Goal: Task Accomplishment & Management: Manage account settings

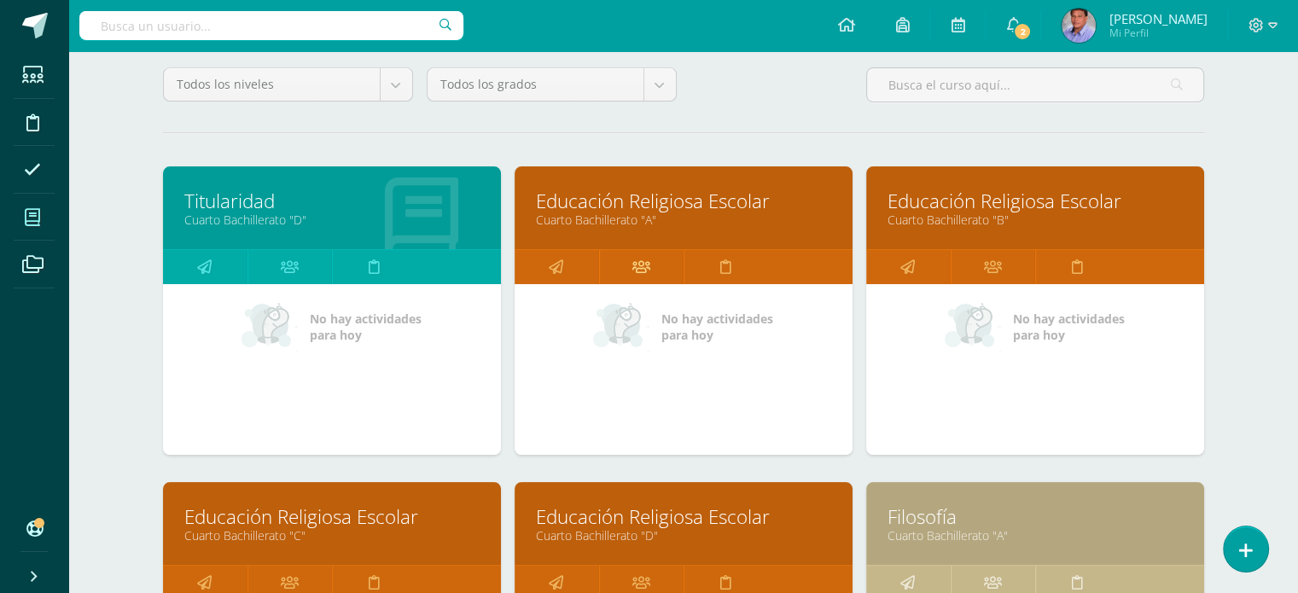
scroll to position [256, 0]
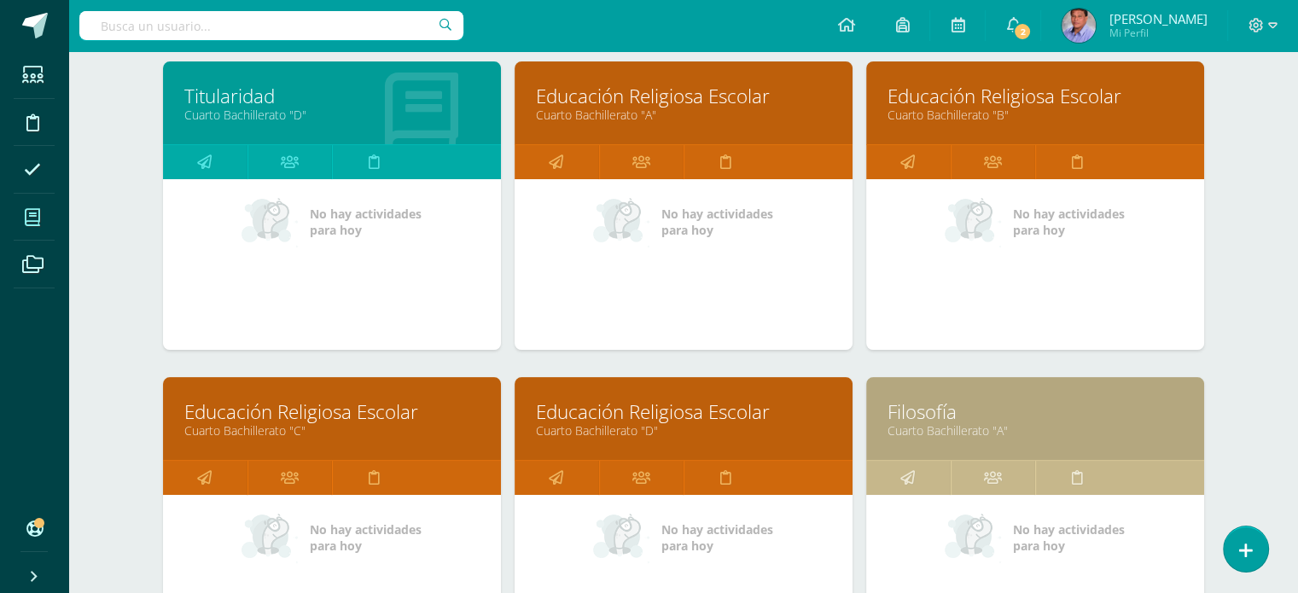
click at [699, 426] on link "Cuarto Bachillerato "D"" at bounding box center [683, 430] width 295 height 16
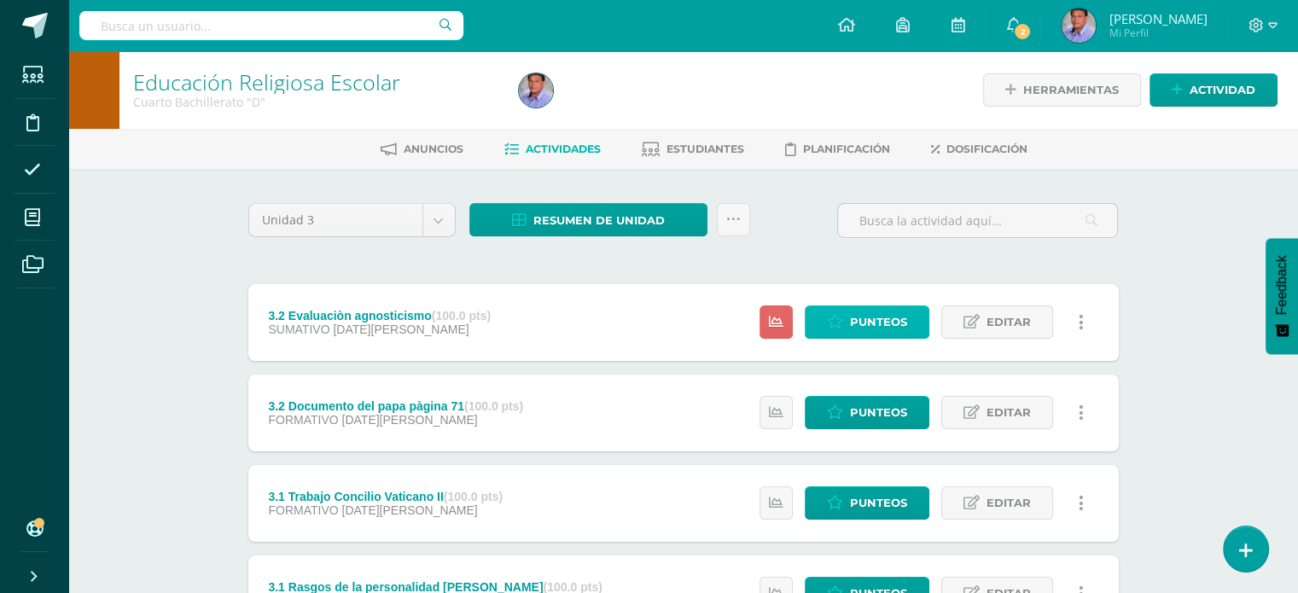
click at [887, 322] on span "Punteos" at bounding box center [878, 322] width 57 height 32
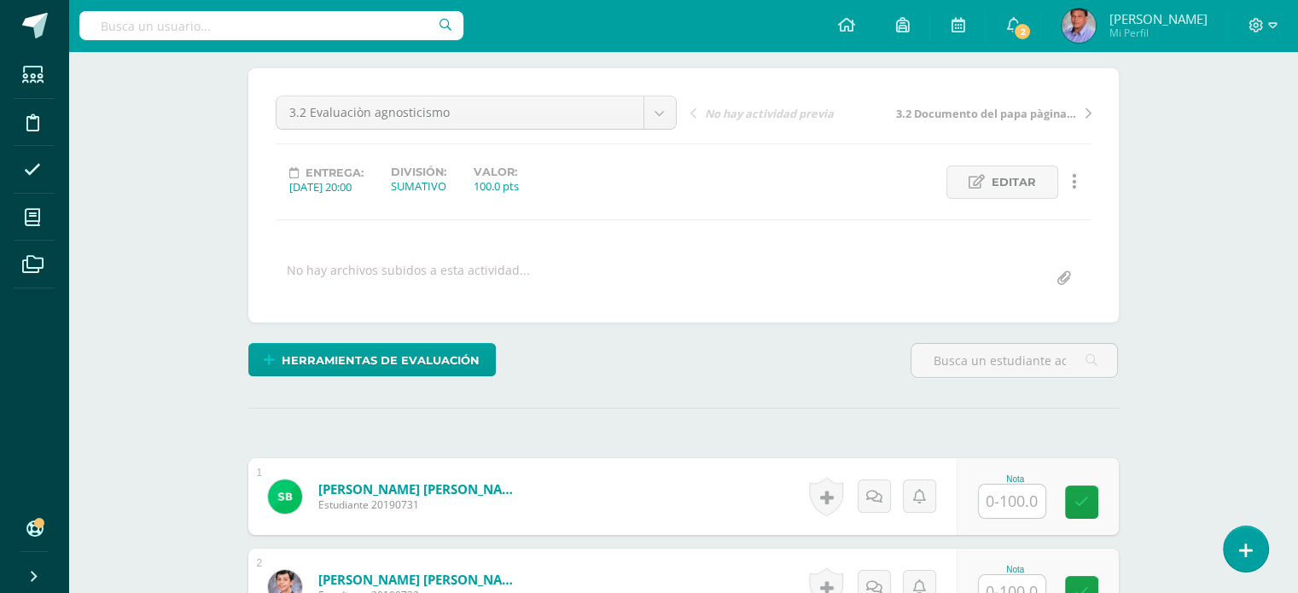
scroll to position [345, 0]
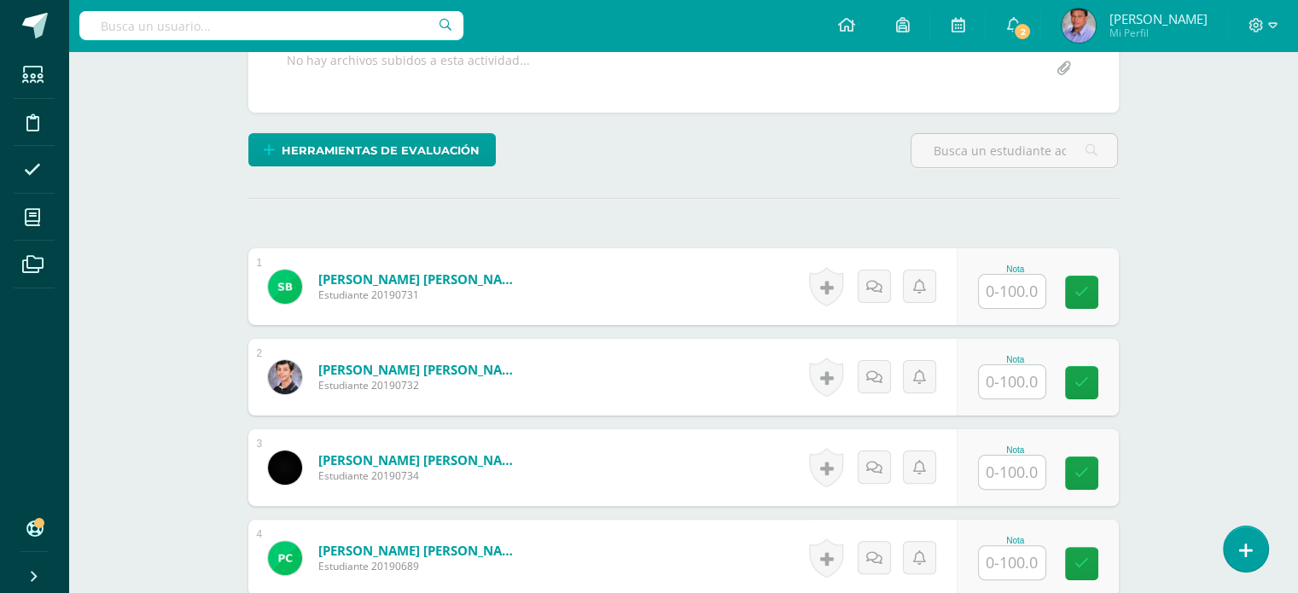
click at [1020, 291] on input "text" at bounding box center [1012, 291] width 67 height 33
type input "100"
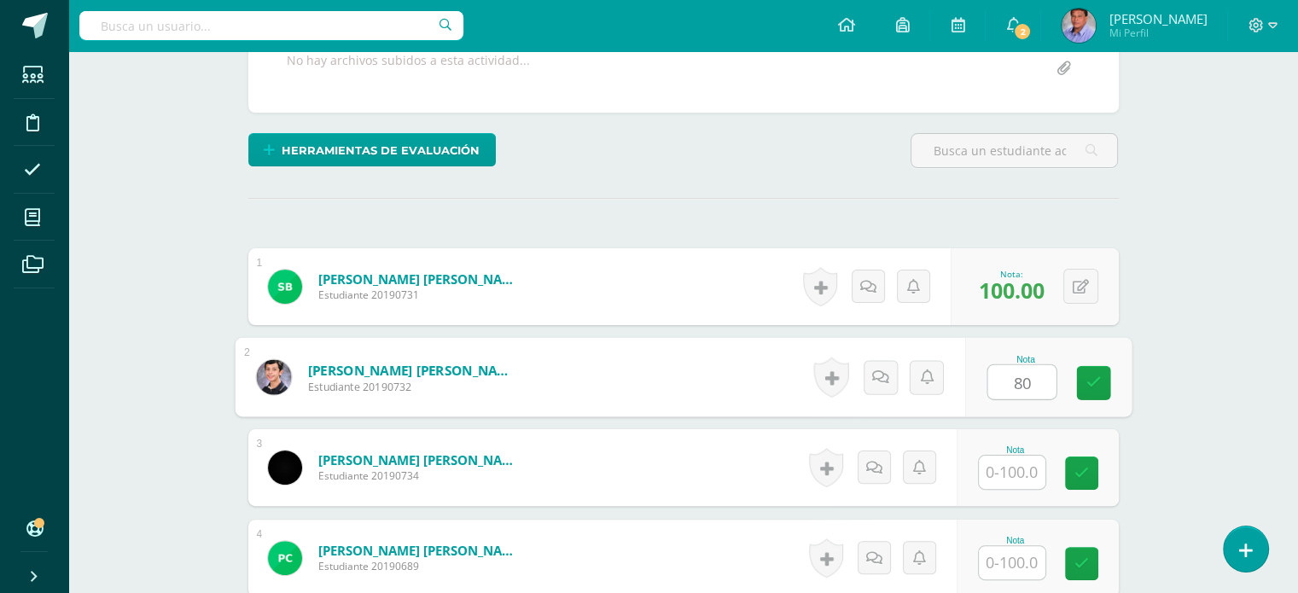
type input "80"
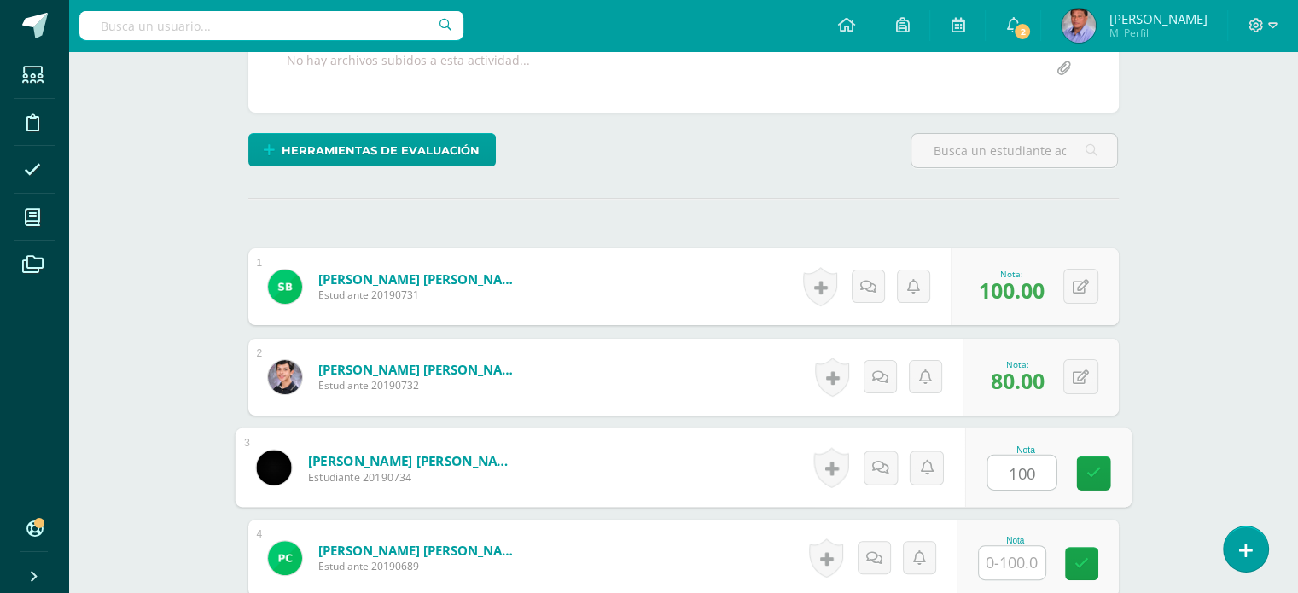
type input "100"
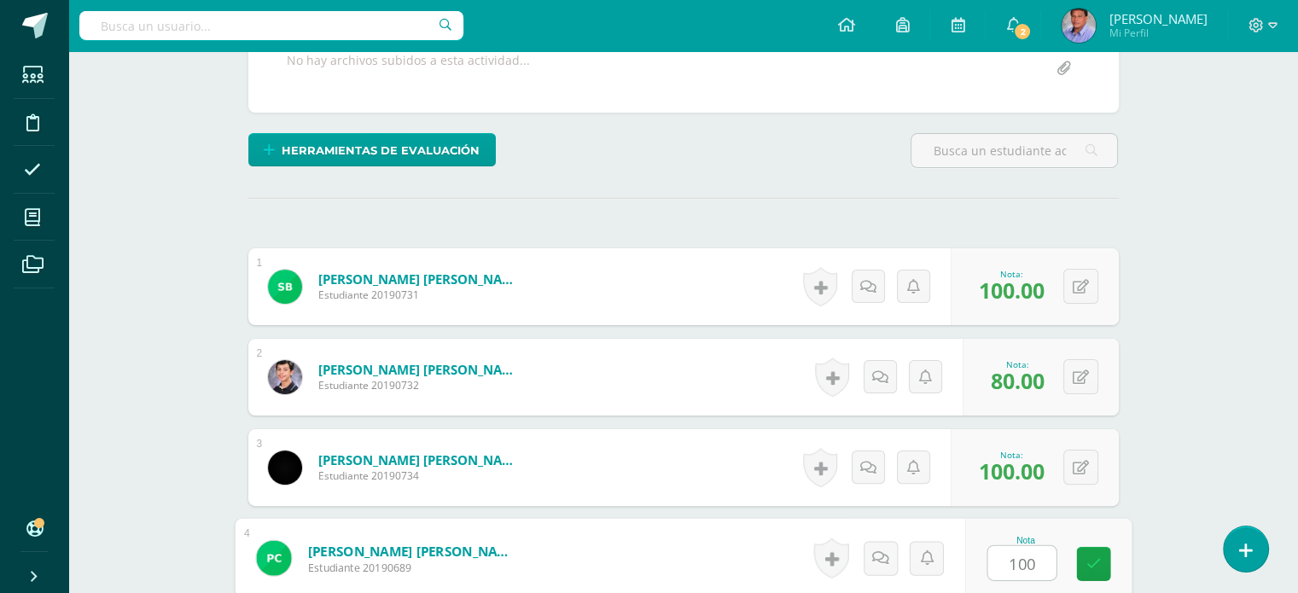
type input "100"
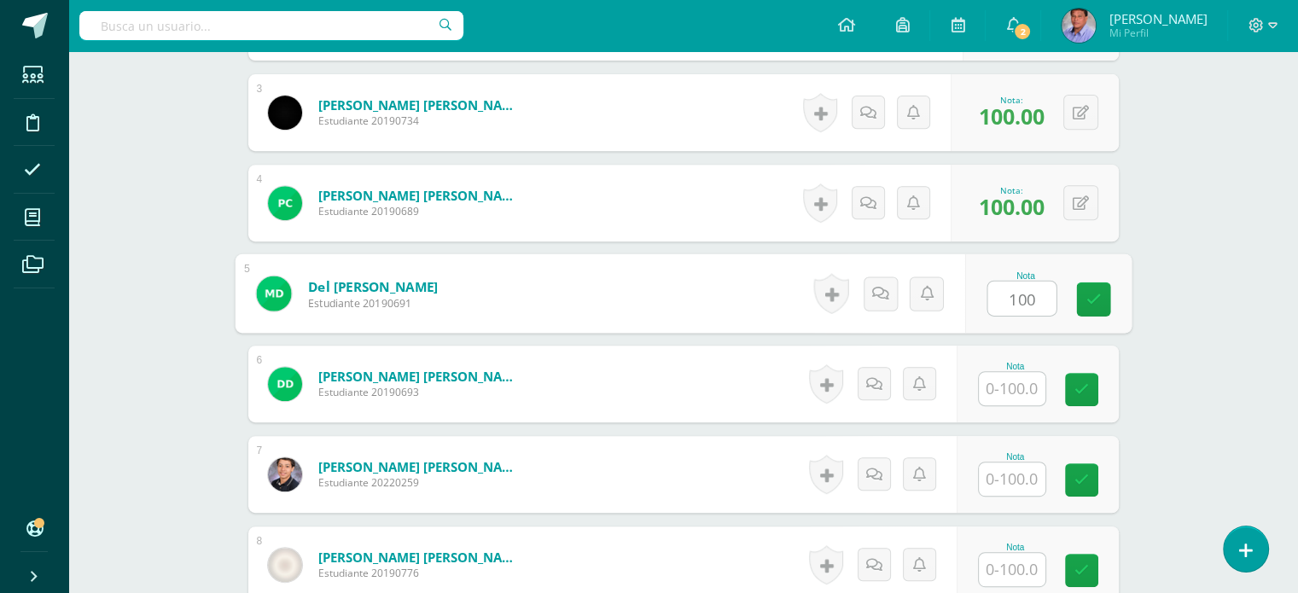
type input "100"
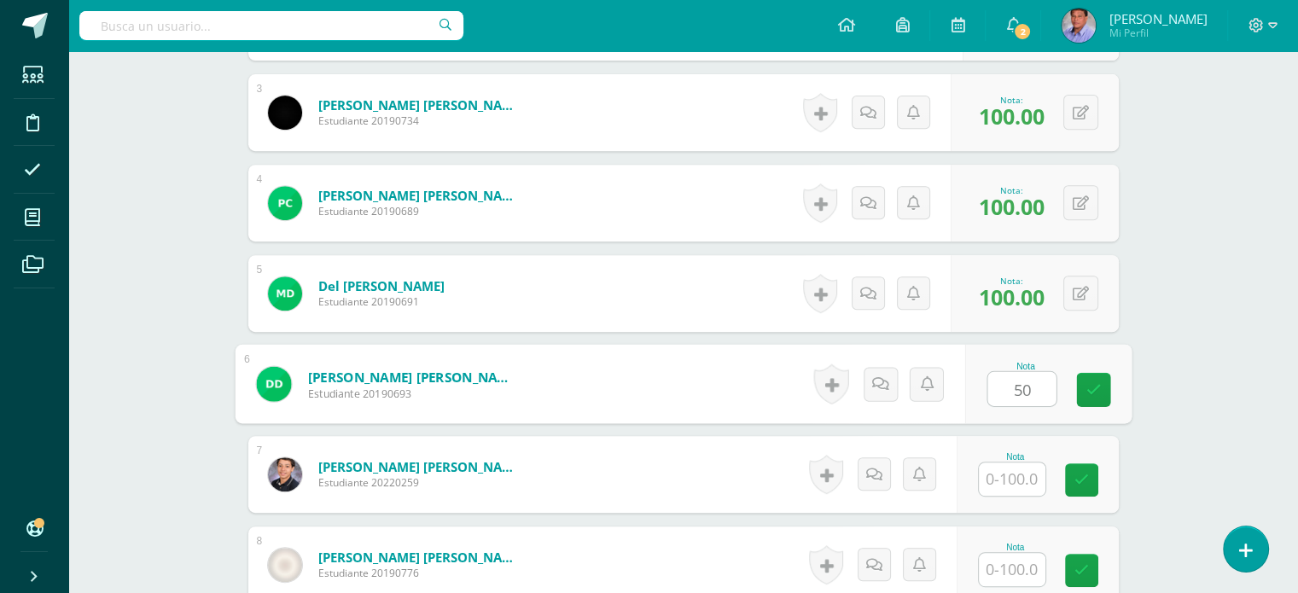
type input "50"
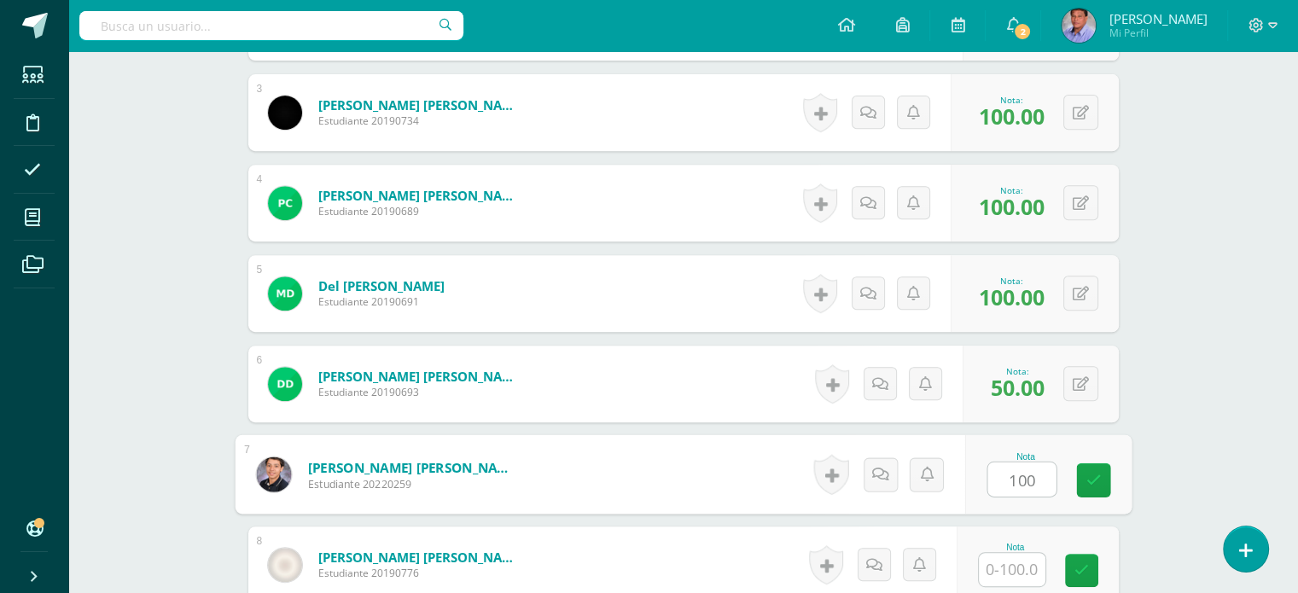
type input "100"
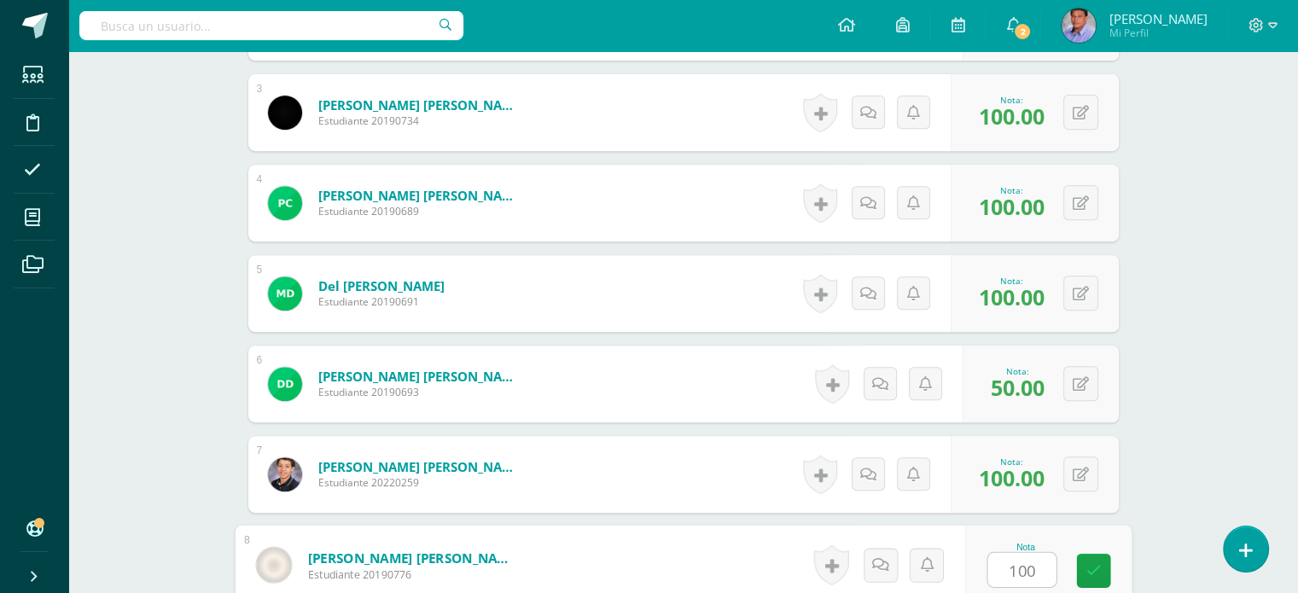
type input "100"
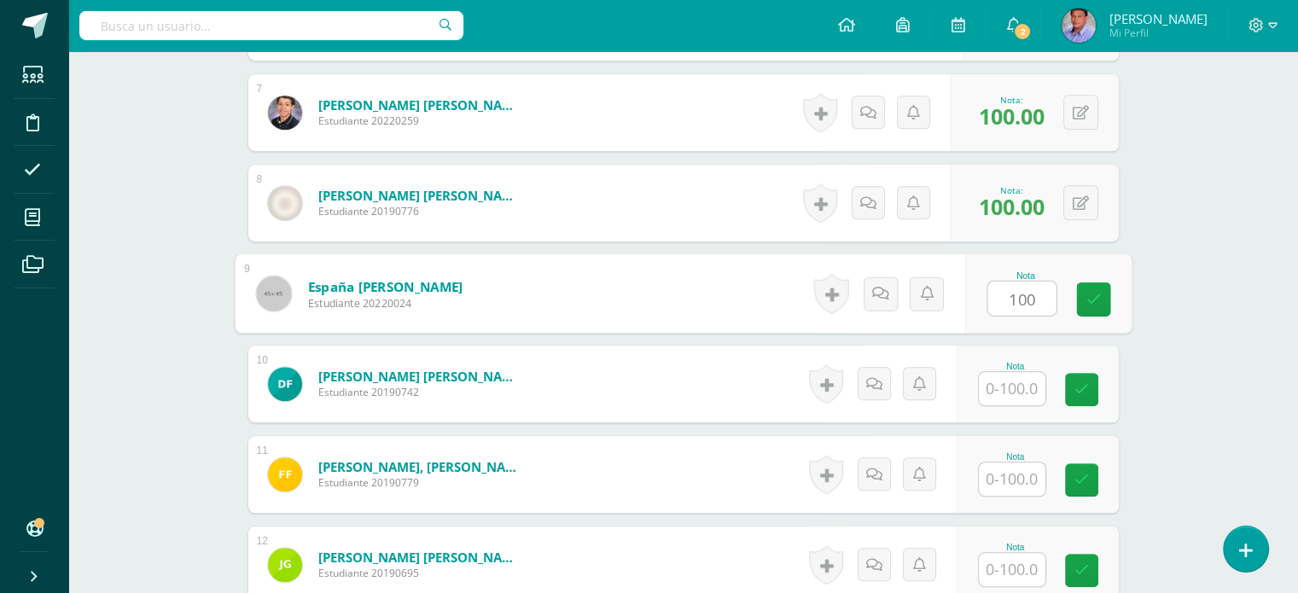
type input "100"
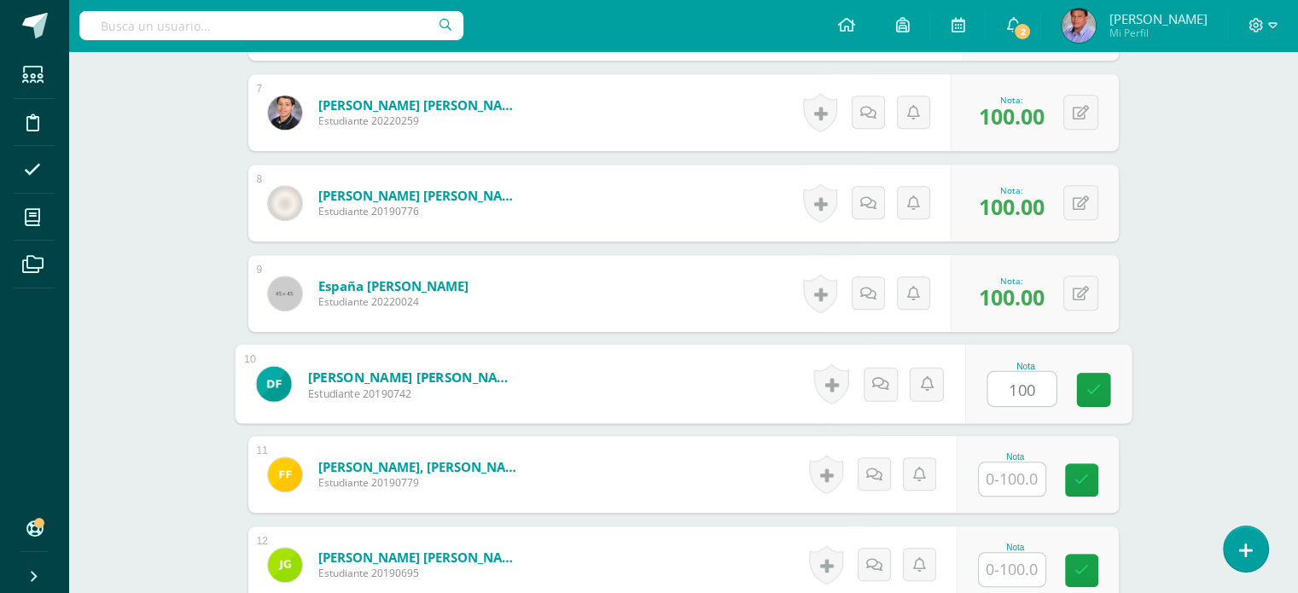
type input "100"
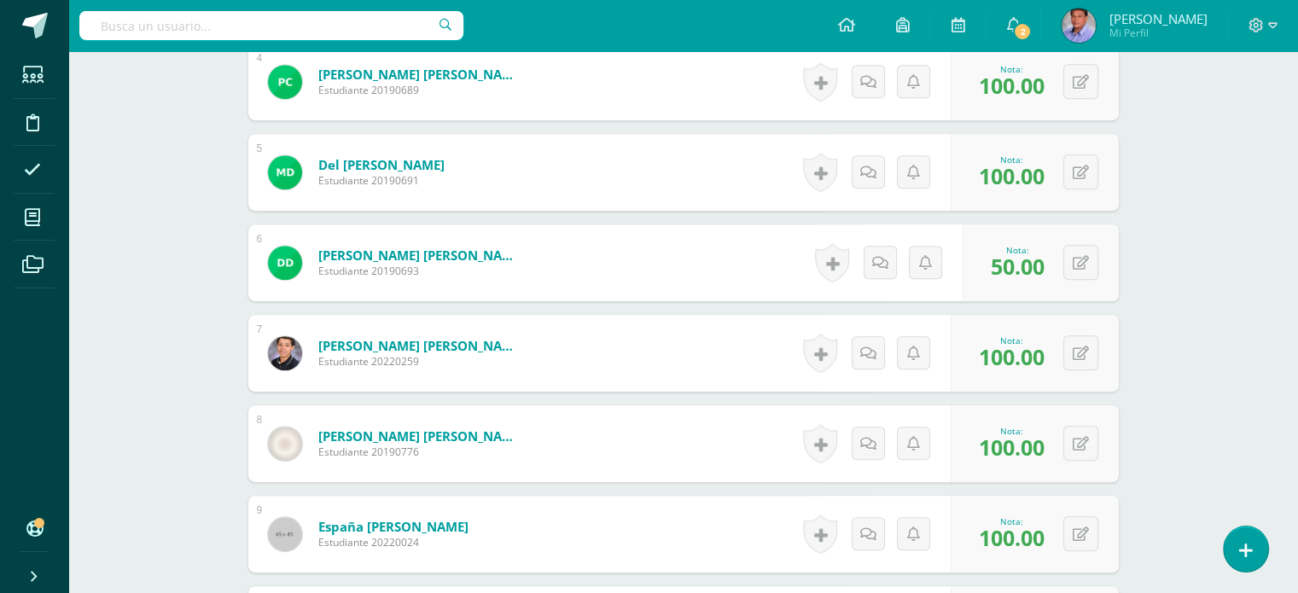
scroll to position [805, 0]
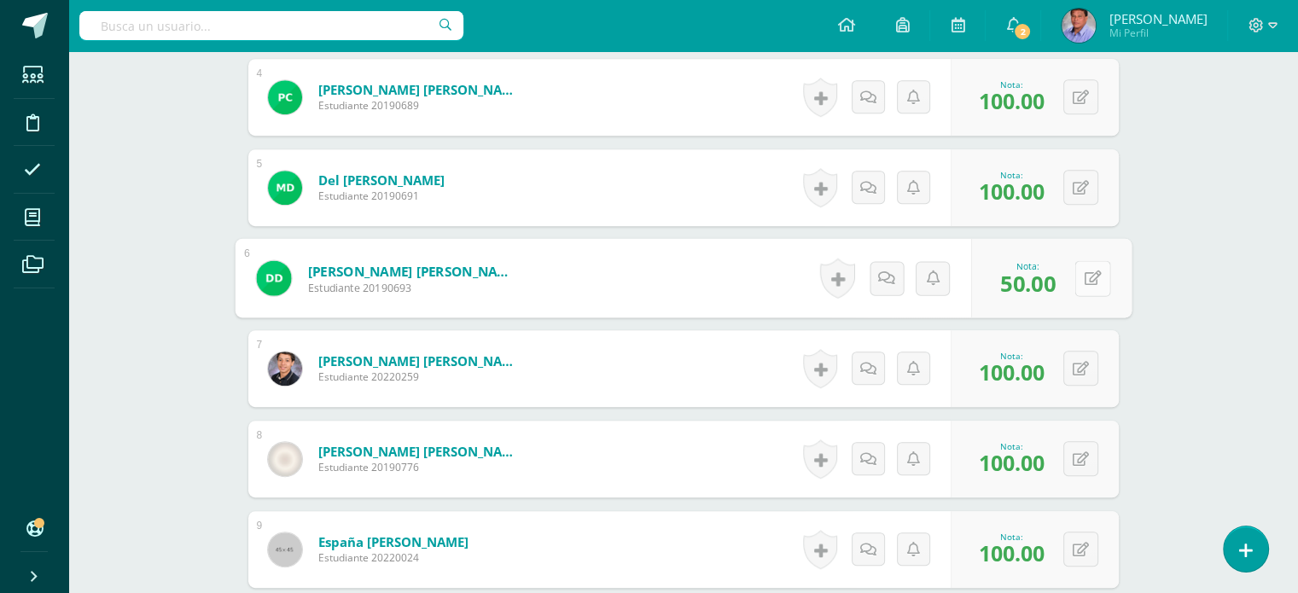
click at [1082, 278] on button at bounding box center [1092, 278] width 36 height 36
type input "100"
click at [1077, 361] on button at bounding box center [1080, 368] width 35 height 35
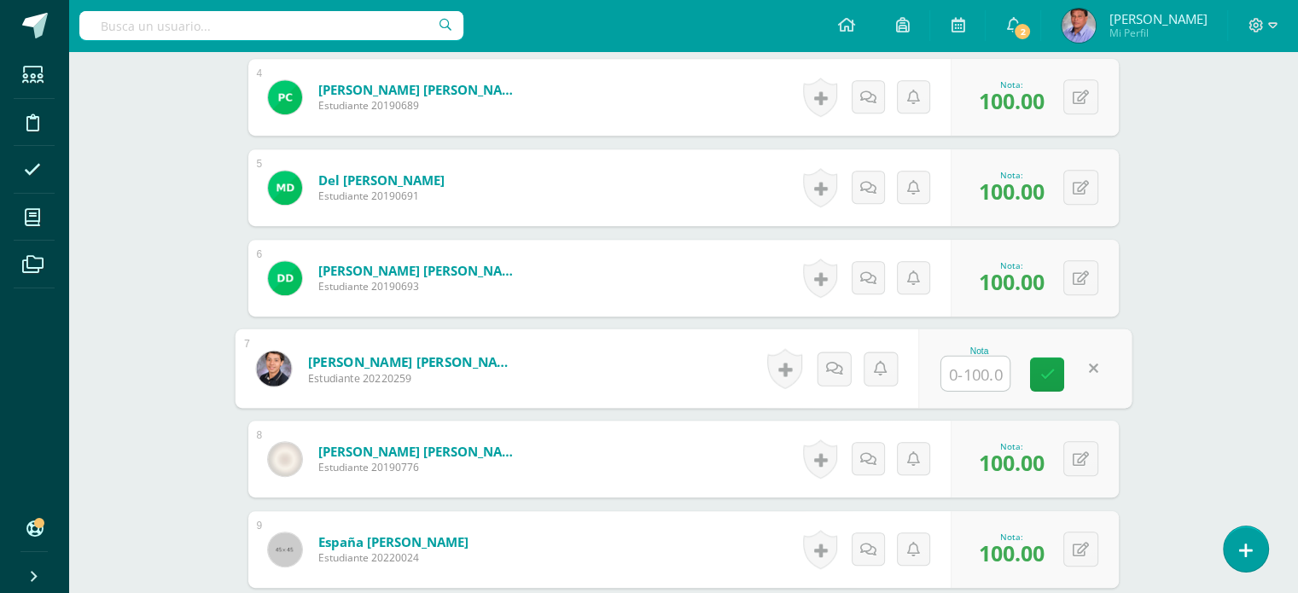
type input "0"
click at [1048, 381] on link at bounding box center [1047, 375] width 34 height 34
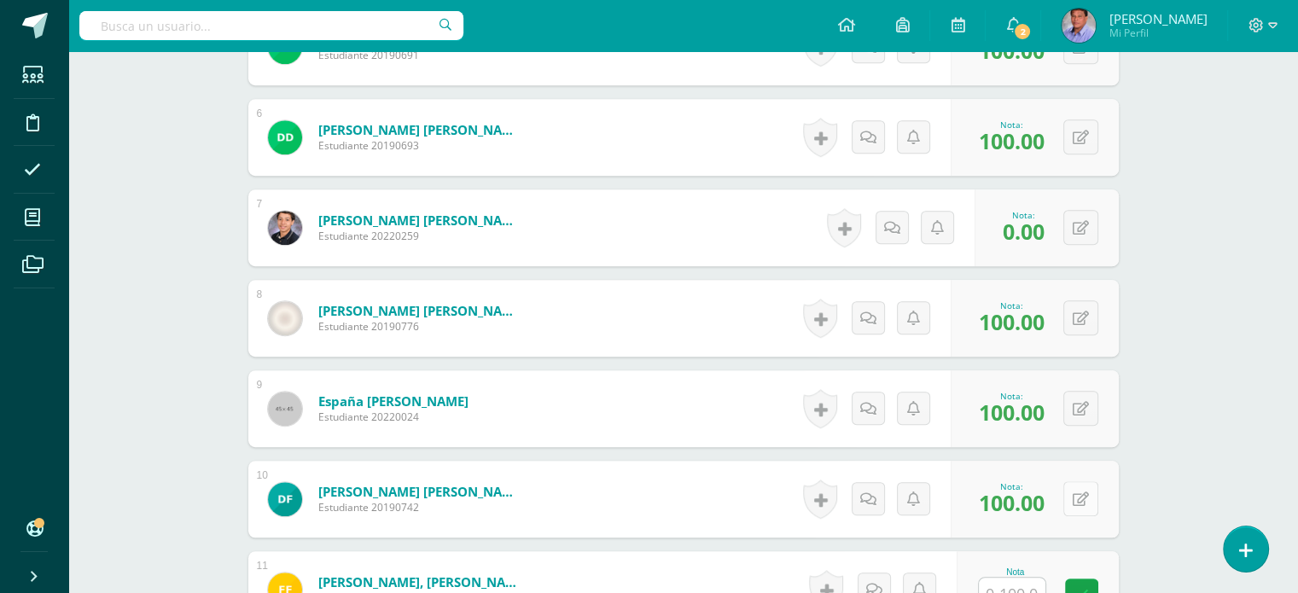
scroll to position [976, 0]
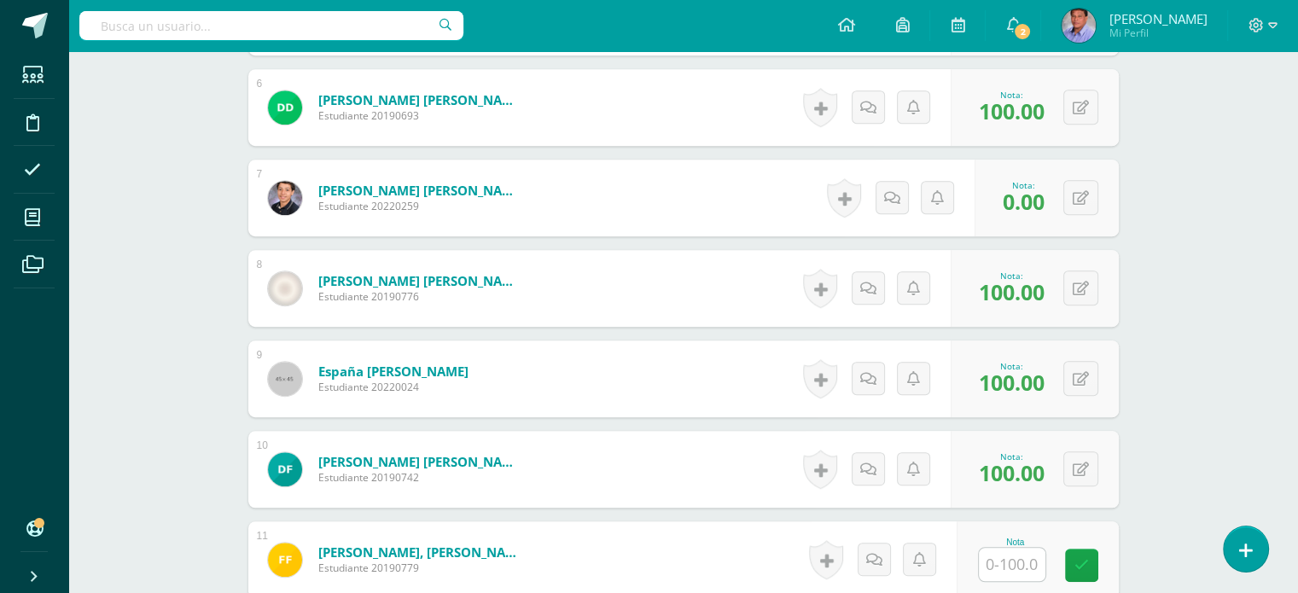
click at [1018, 551] on input "text" at bounding box center [1012, 564] width 67 height 33
type input "100"
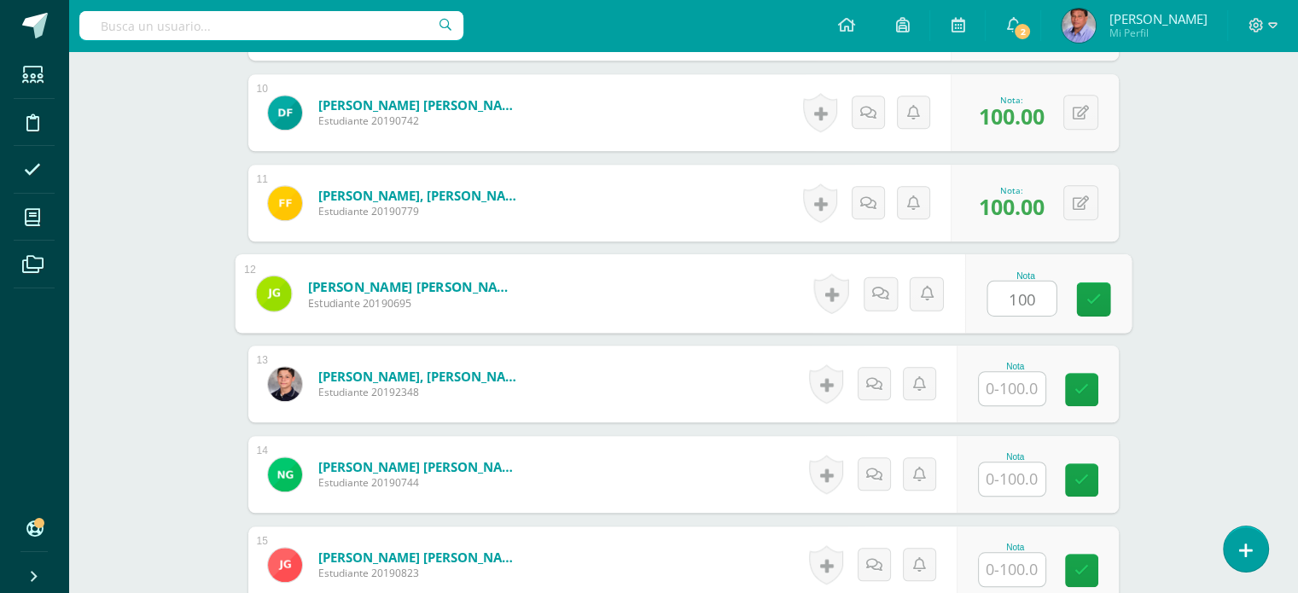
type input "100"
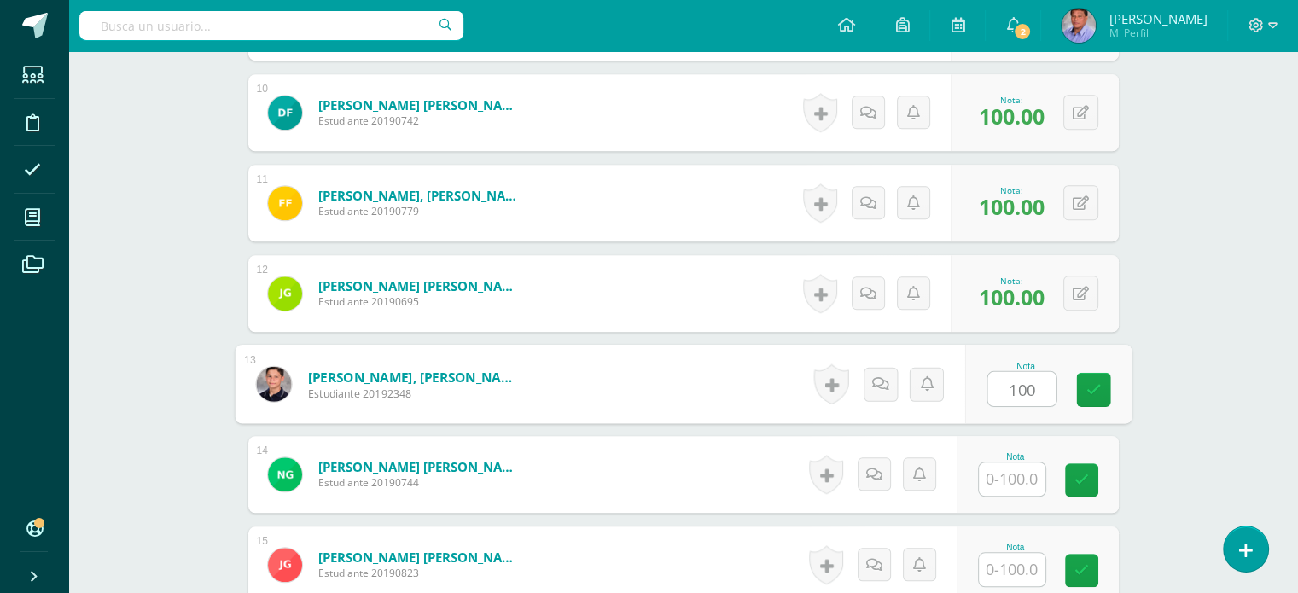
type input "100"
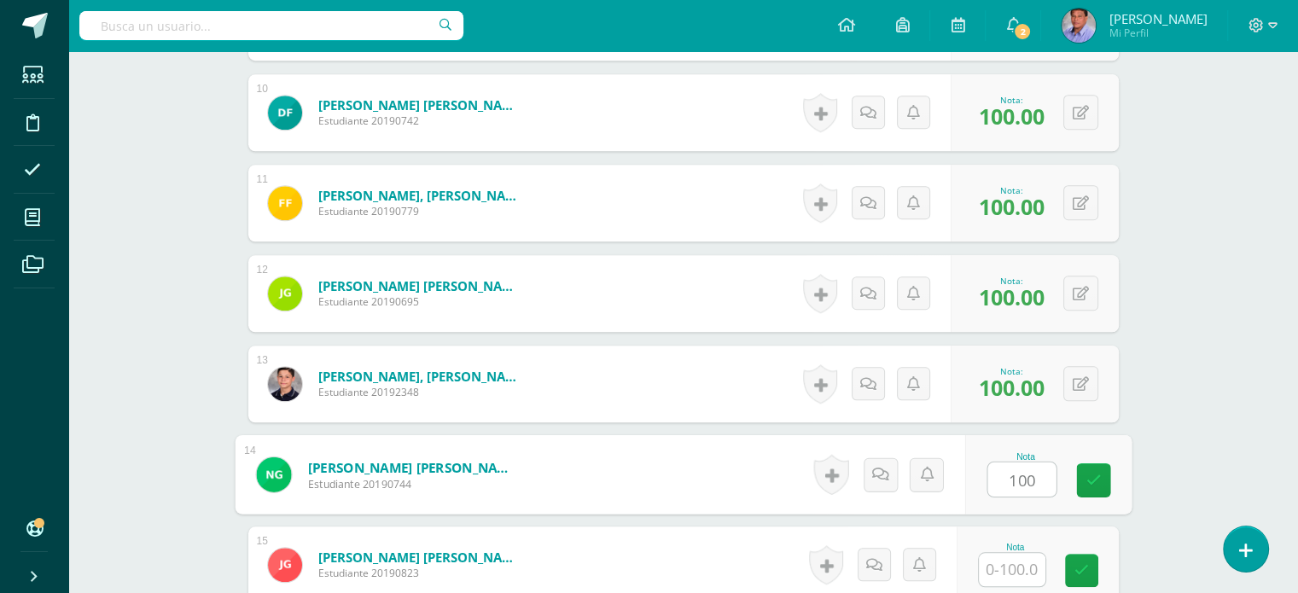
type input "100"
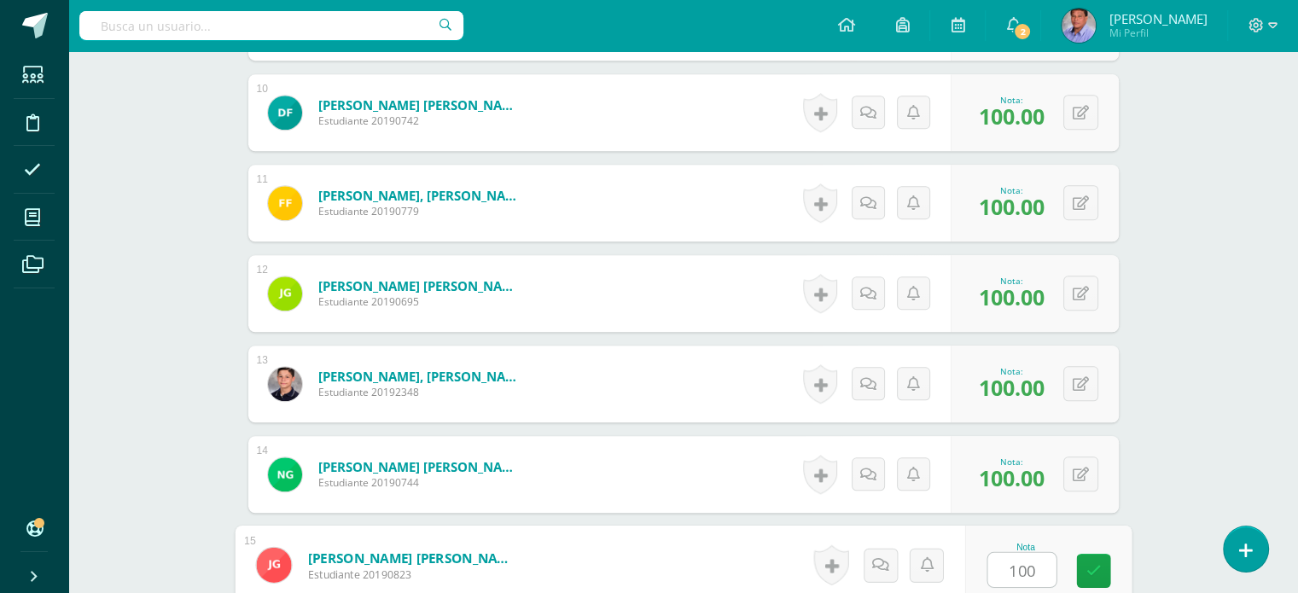
type input "100"
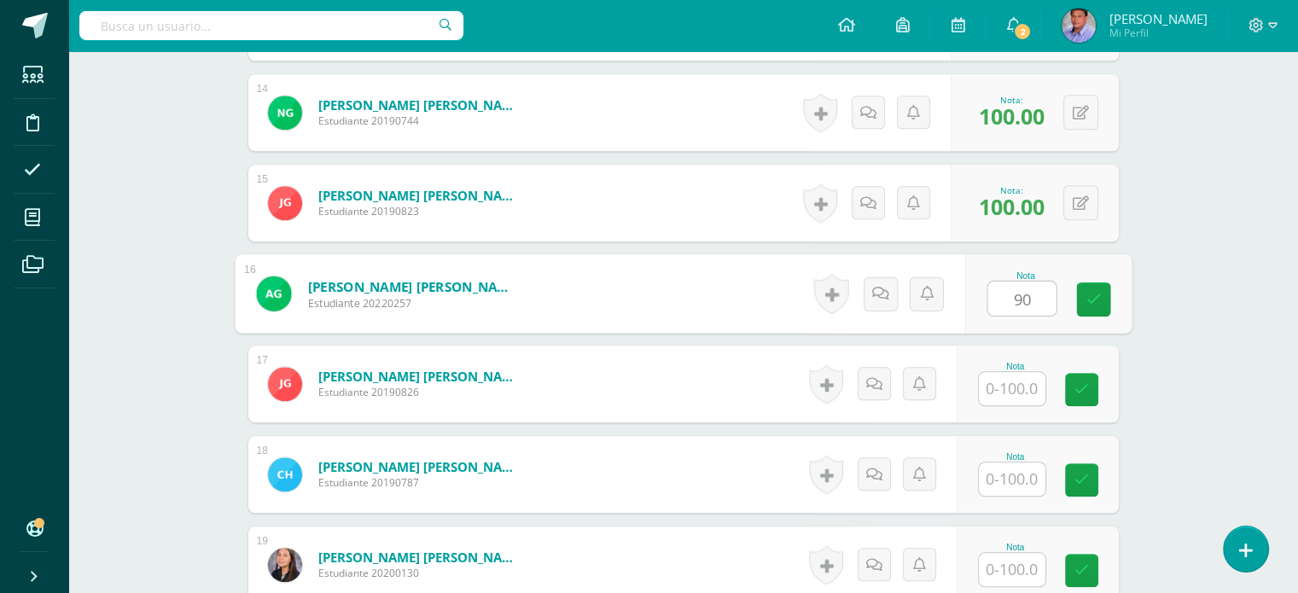
type input "90"
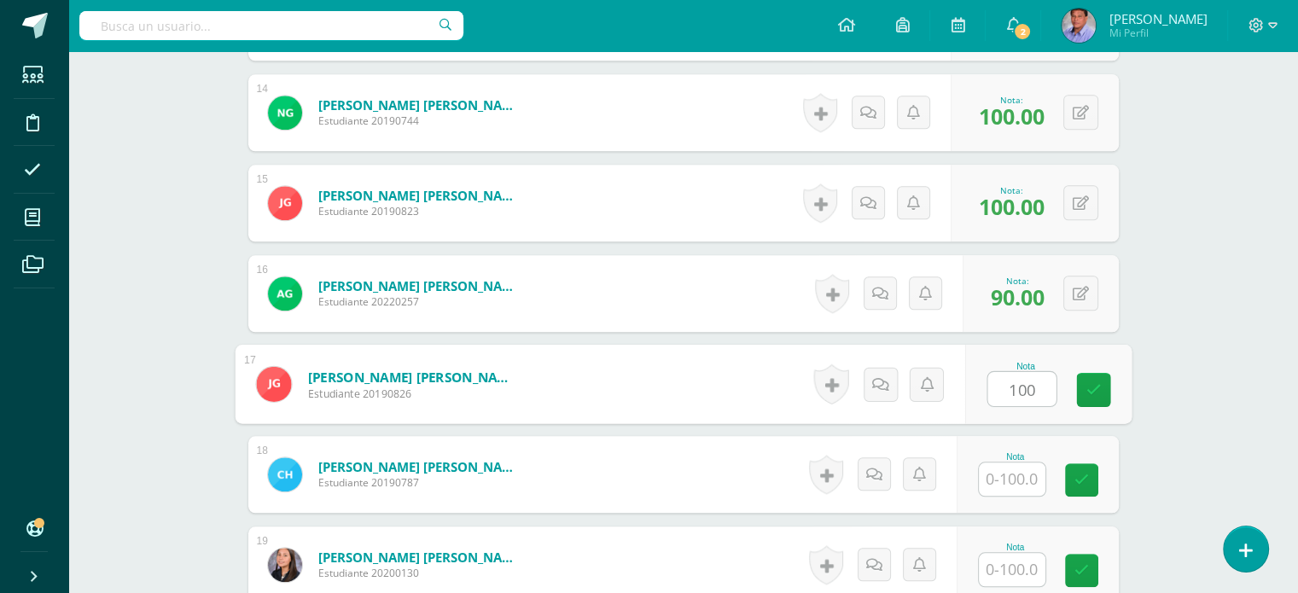
type input "100"
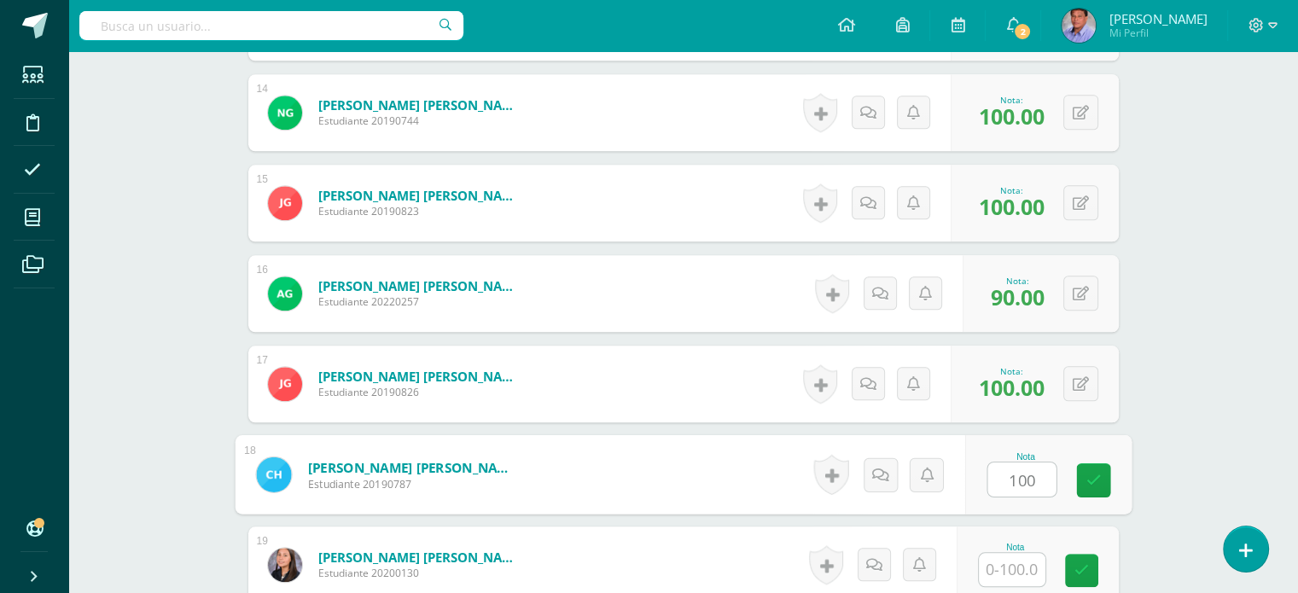
type input "100"
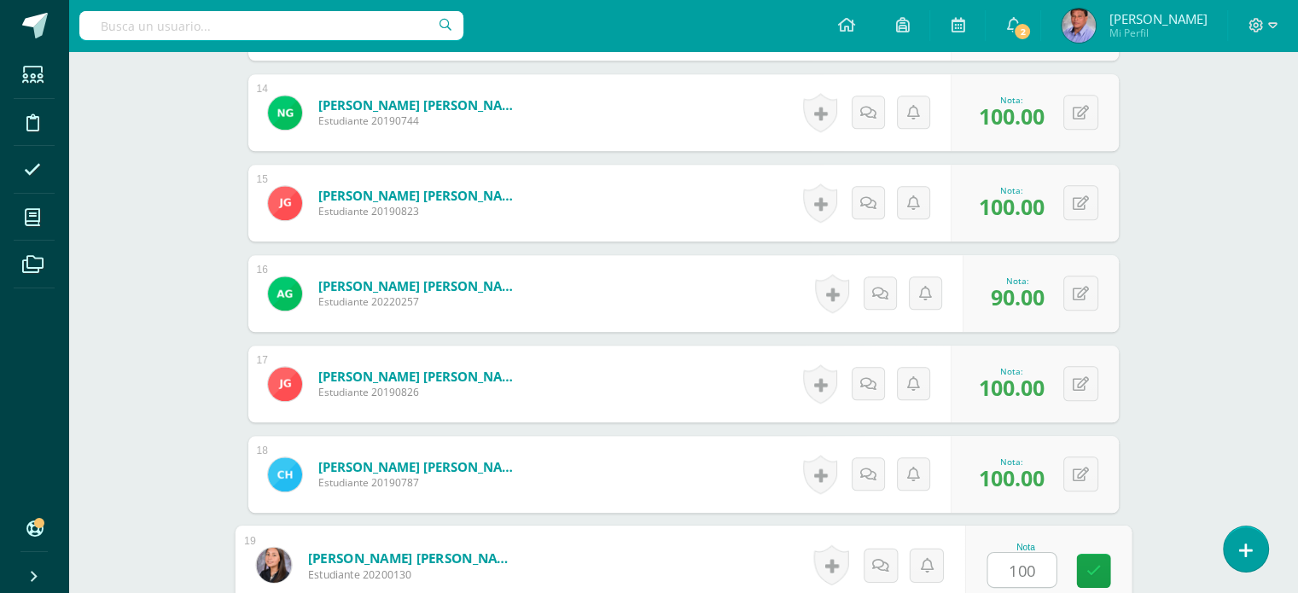
type input "100"
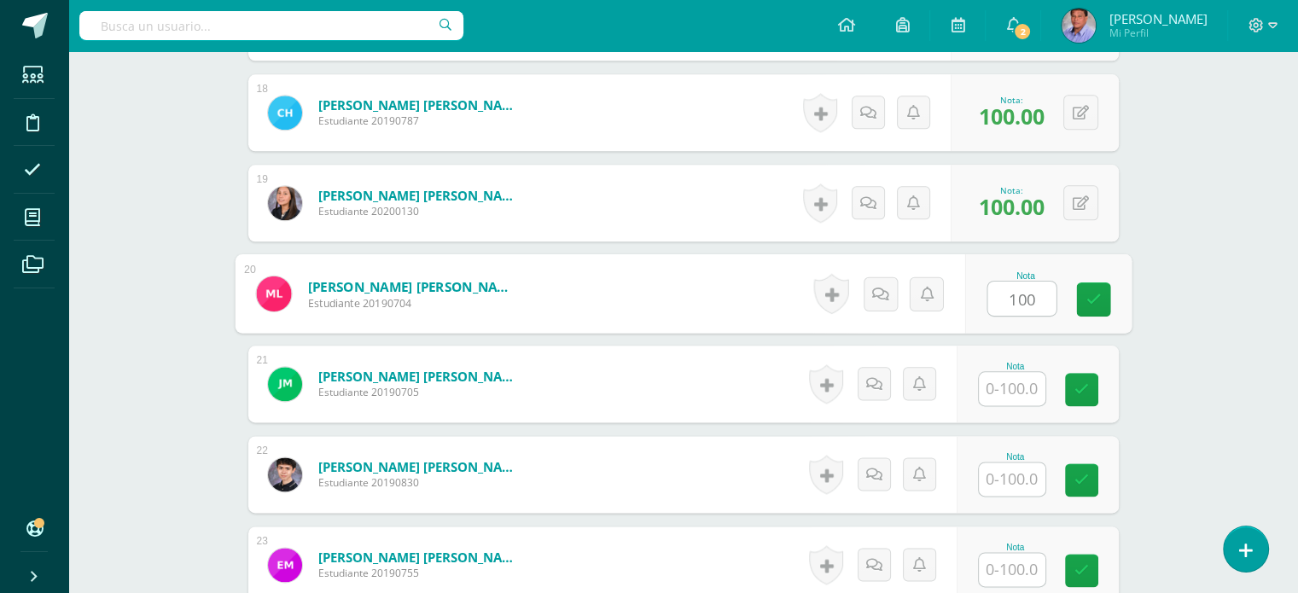
type input "100"
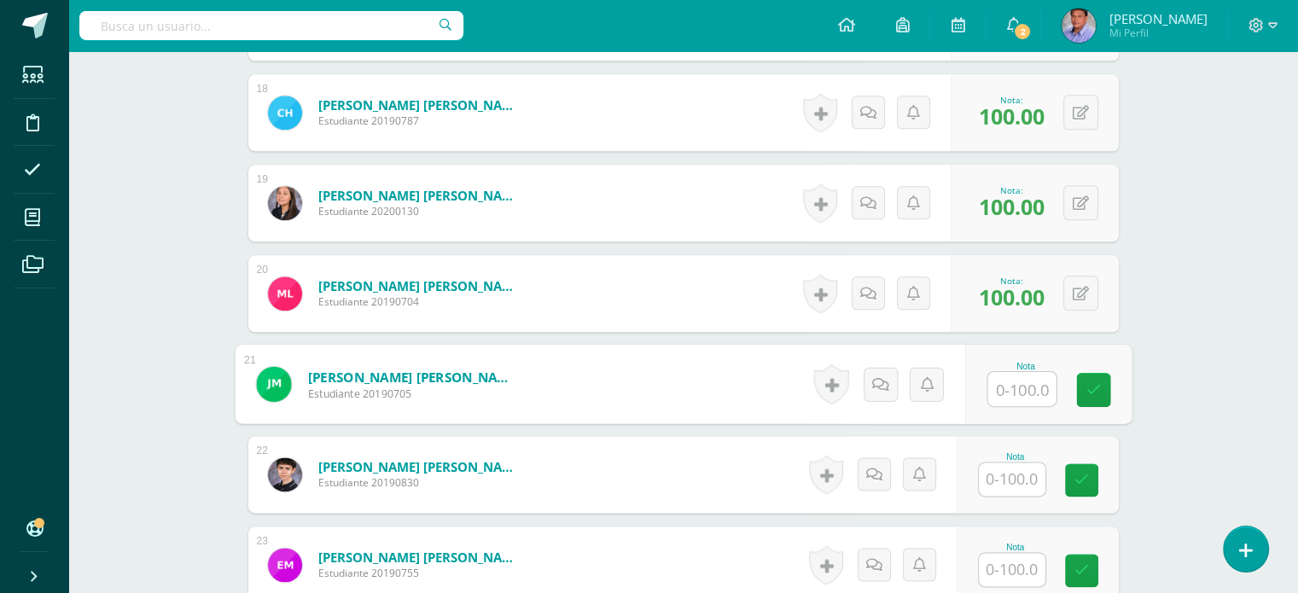
type input "1"
type input "80"
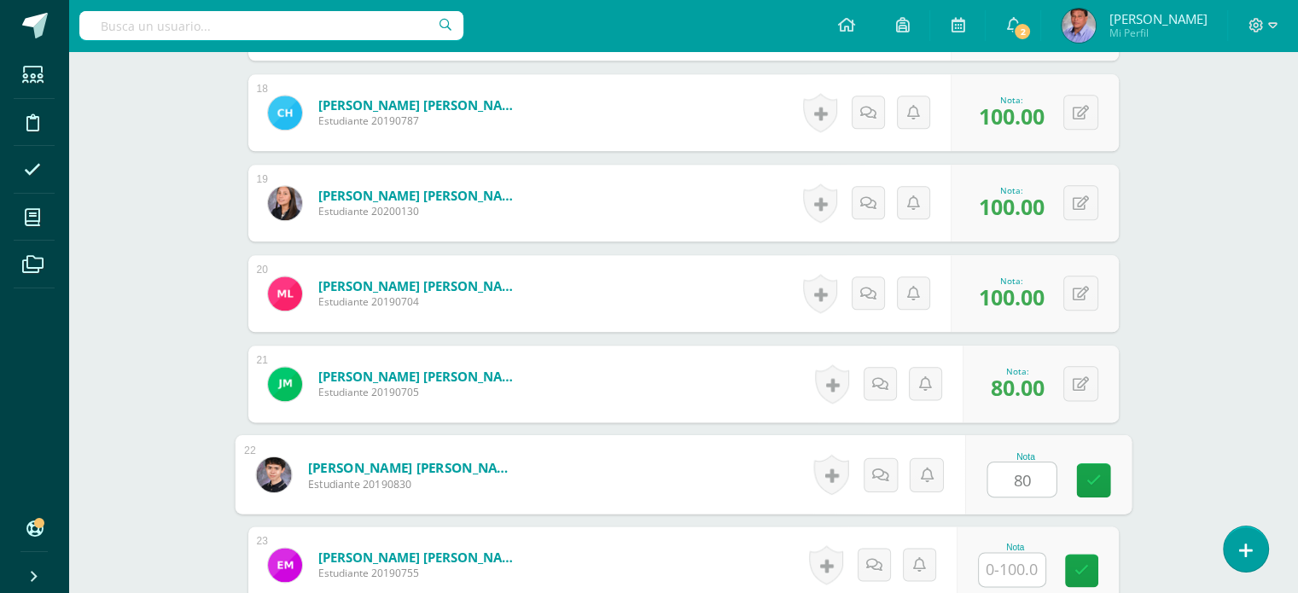
type input "80"
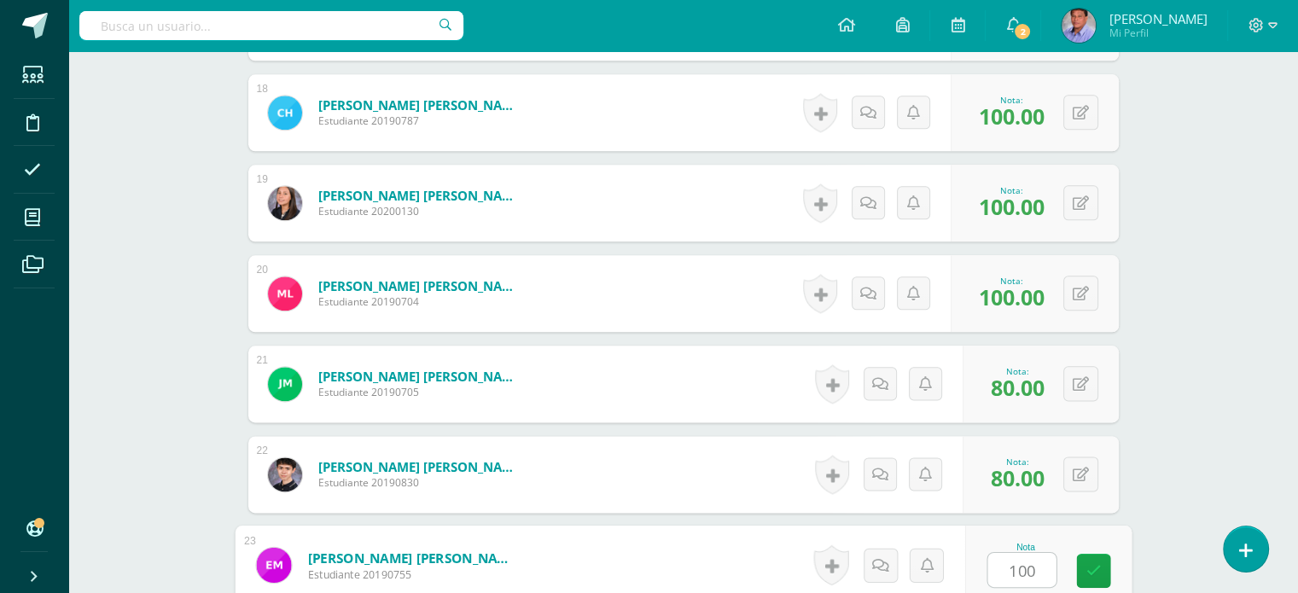
type input "100"
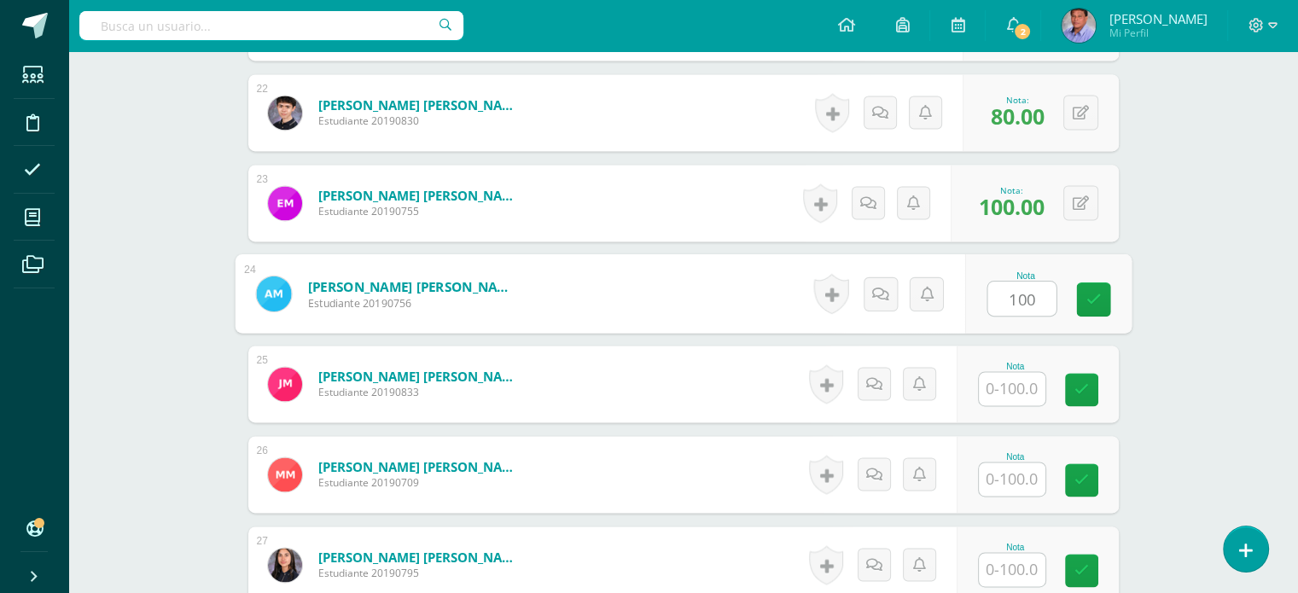
type input "100"
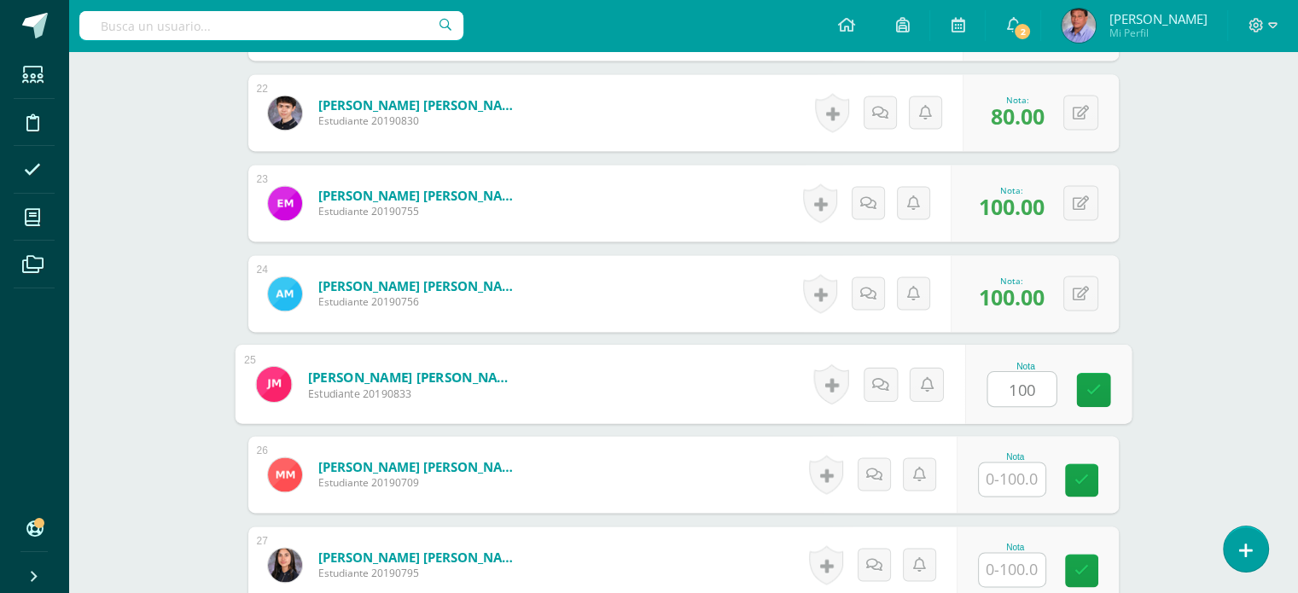
type input "100"
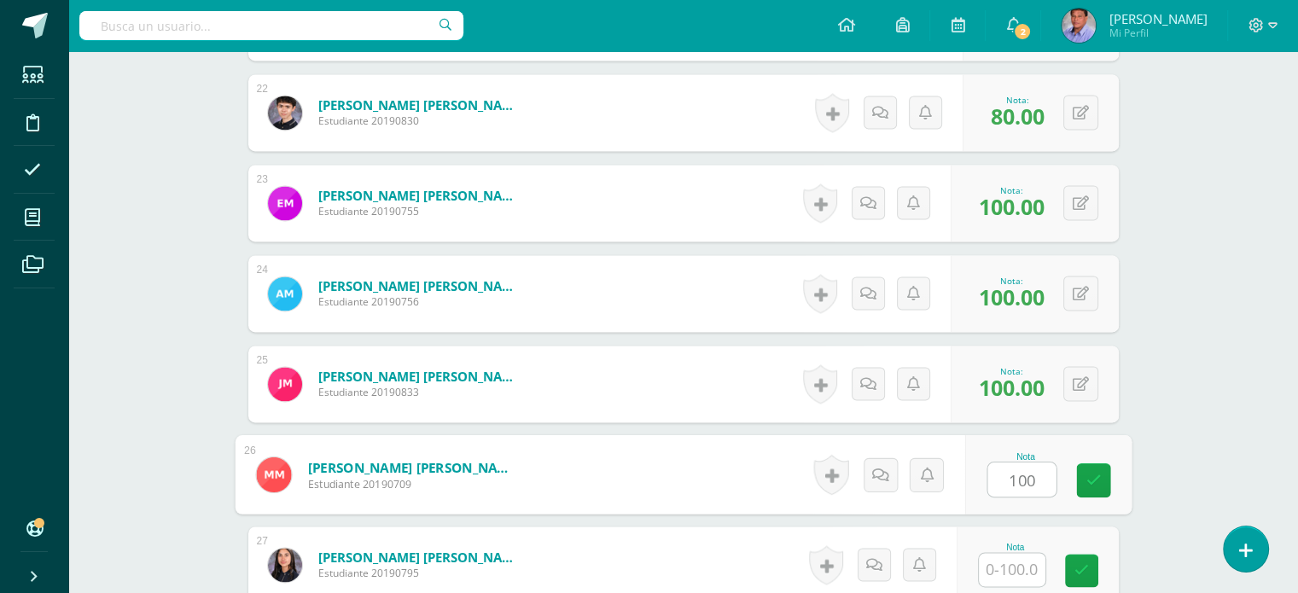
type input "100"
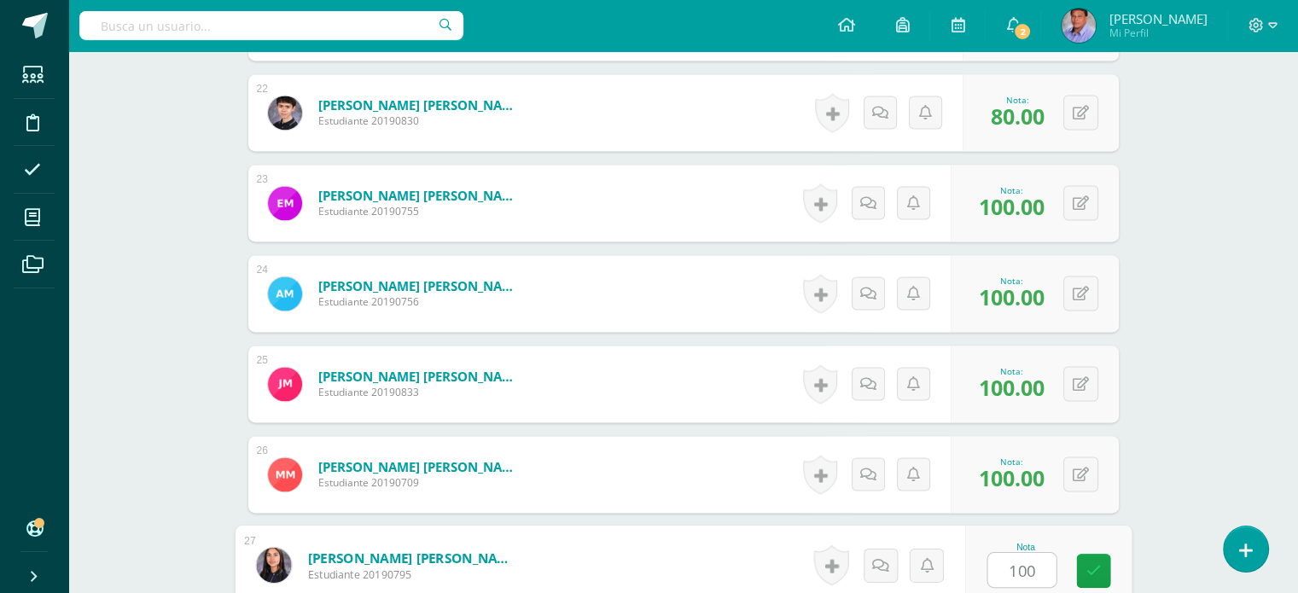
type input "100"
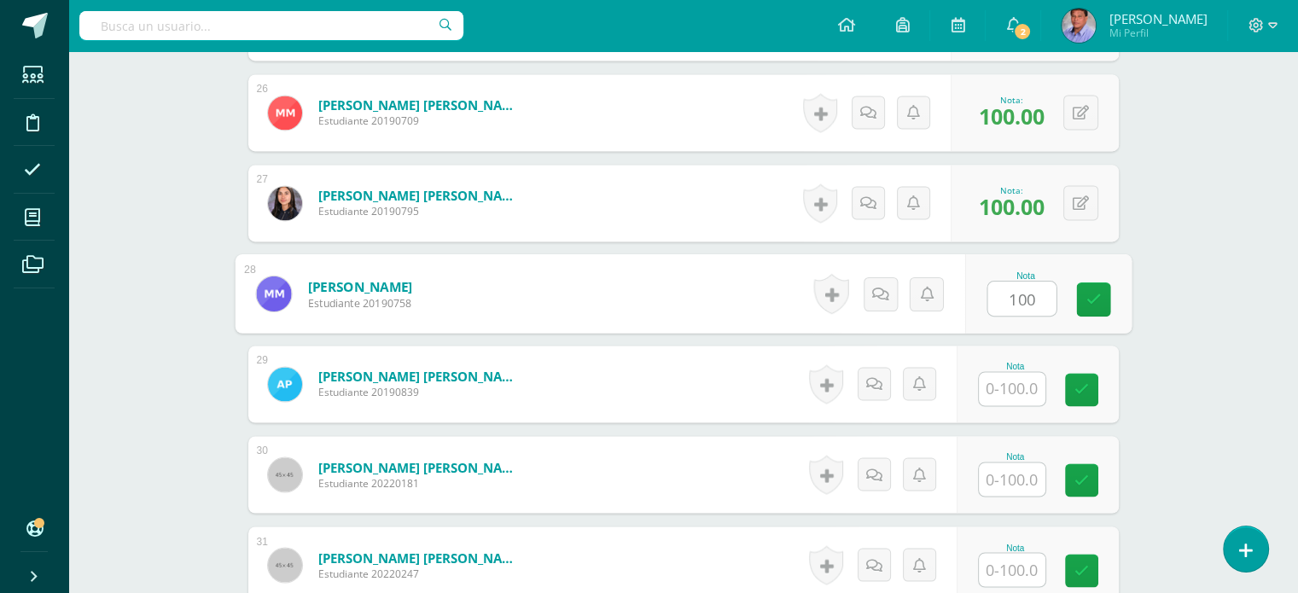
type input "100"
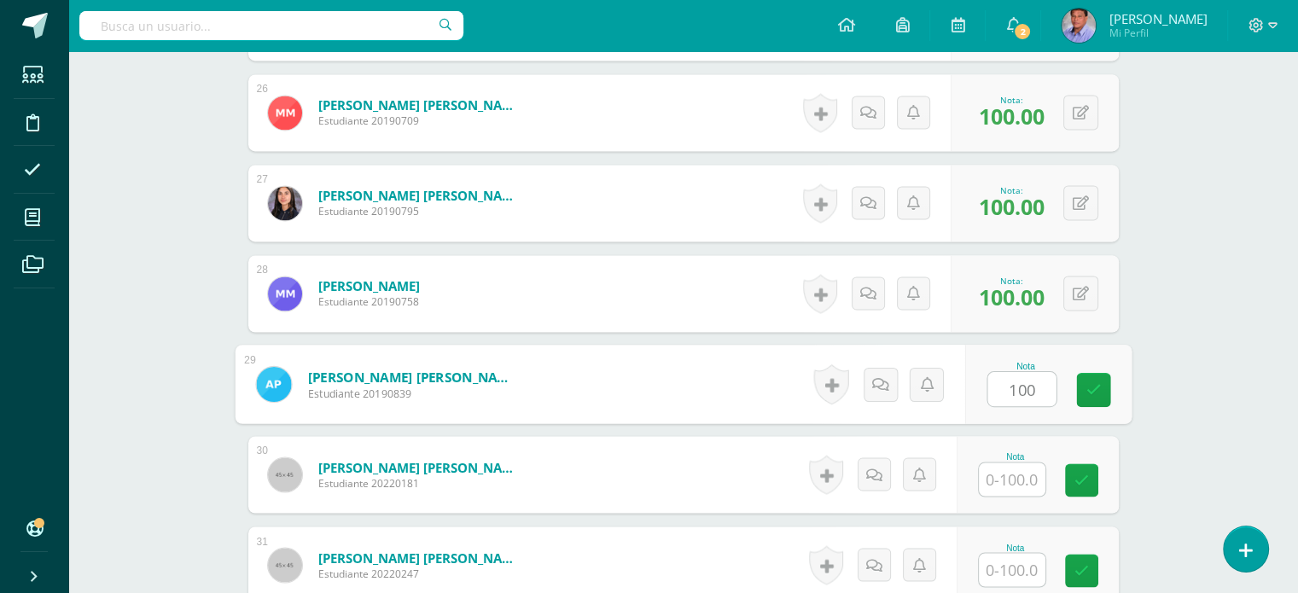
type input "100"
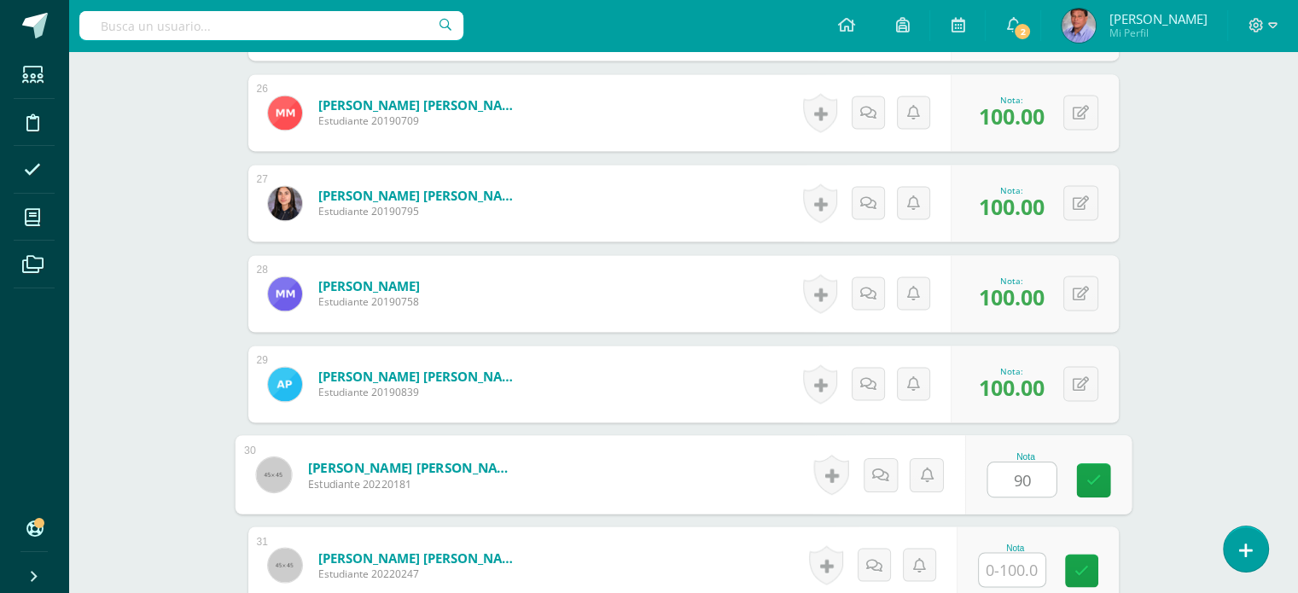
type input "90"
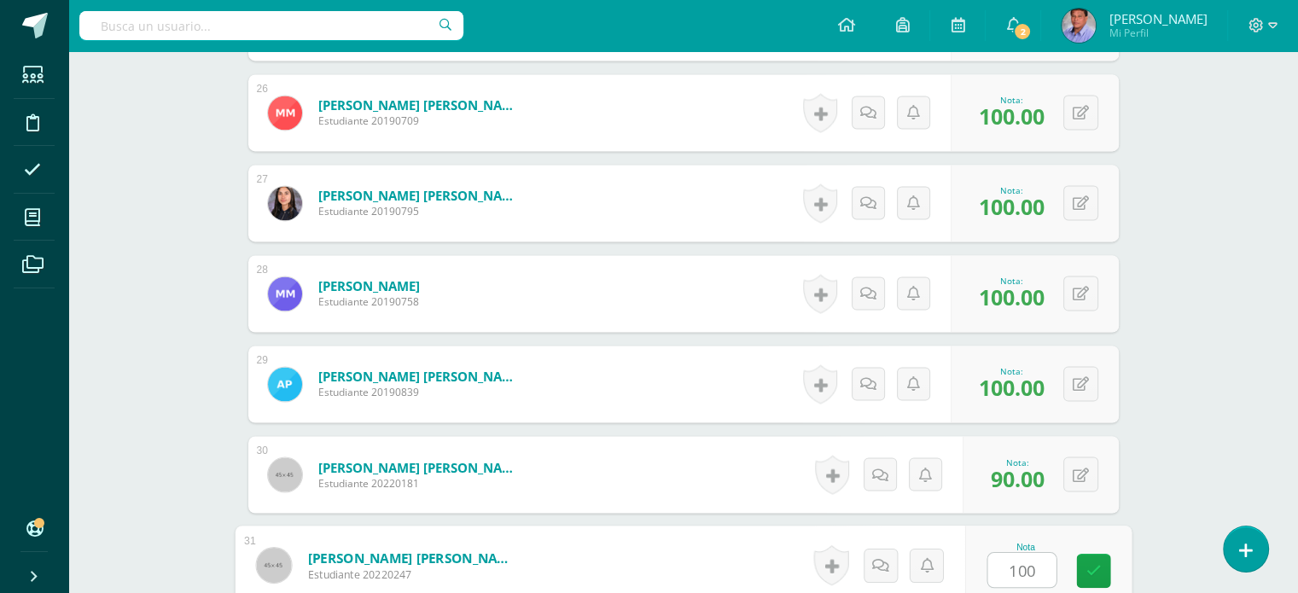
type input "100"
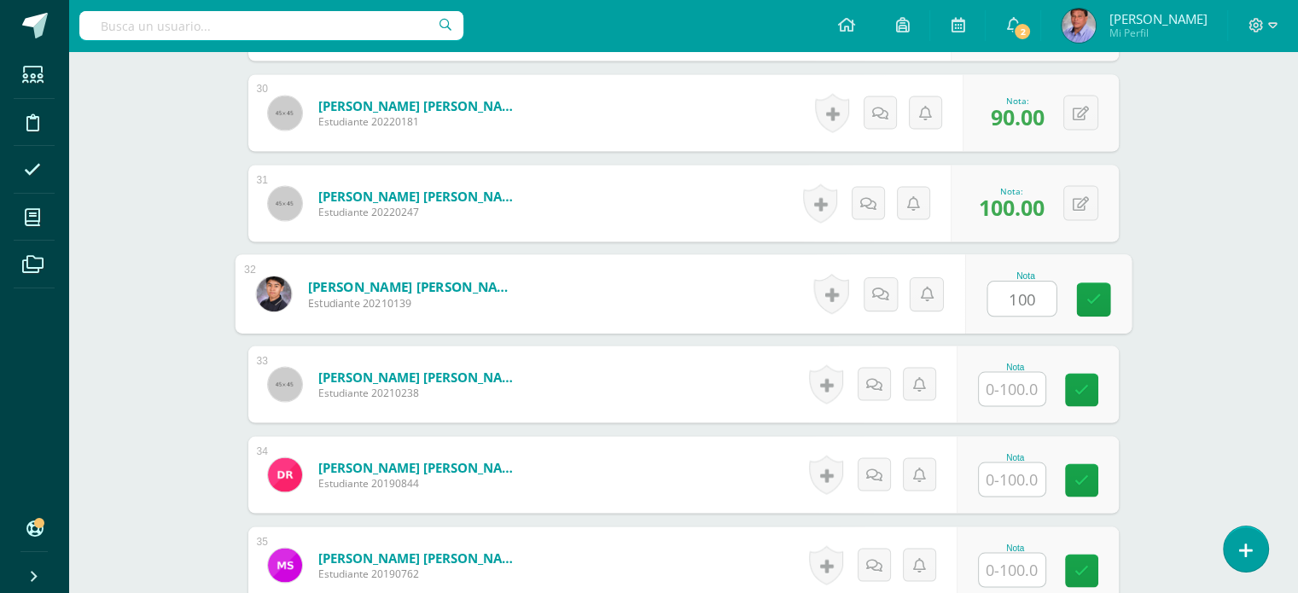
type input "100"
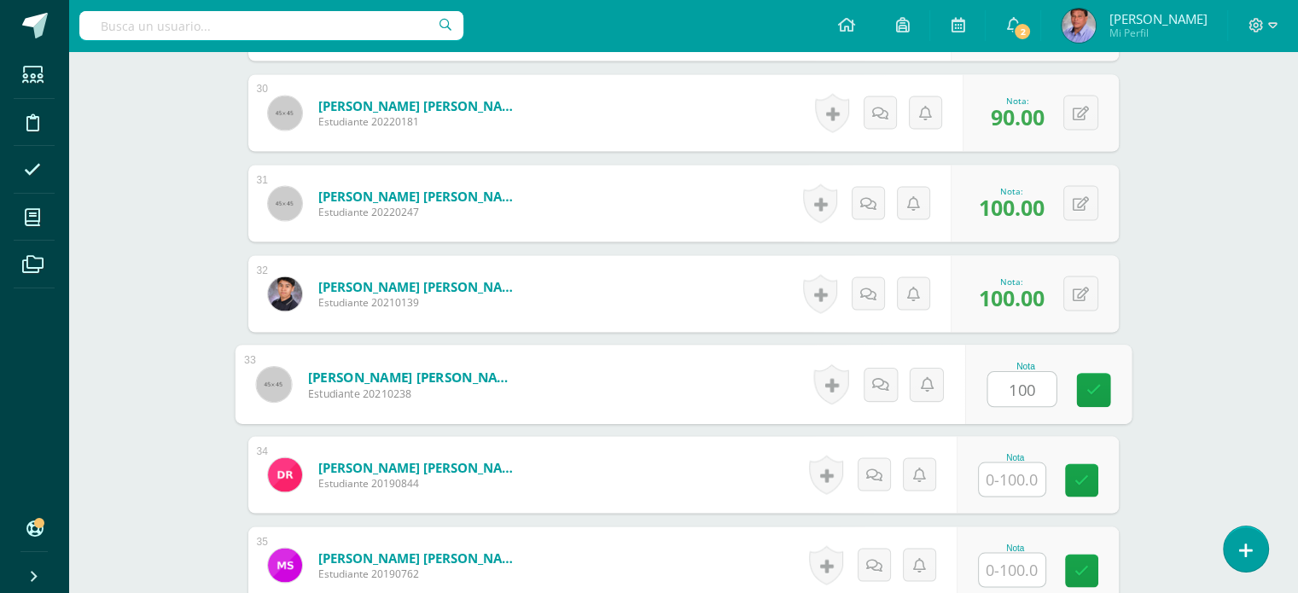
type input "100"
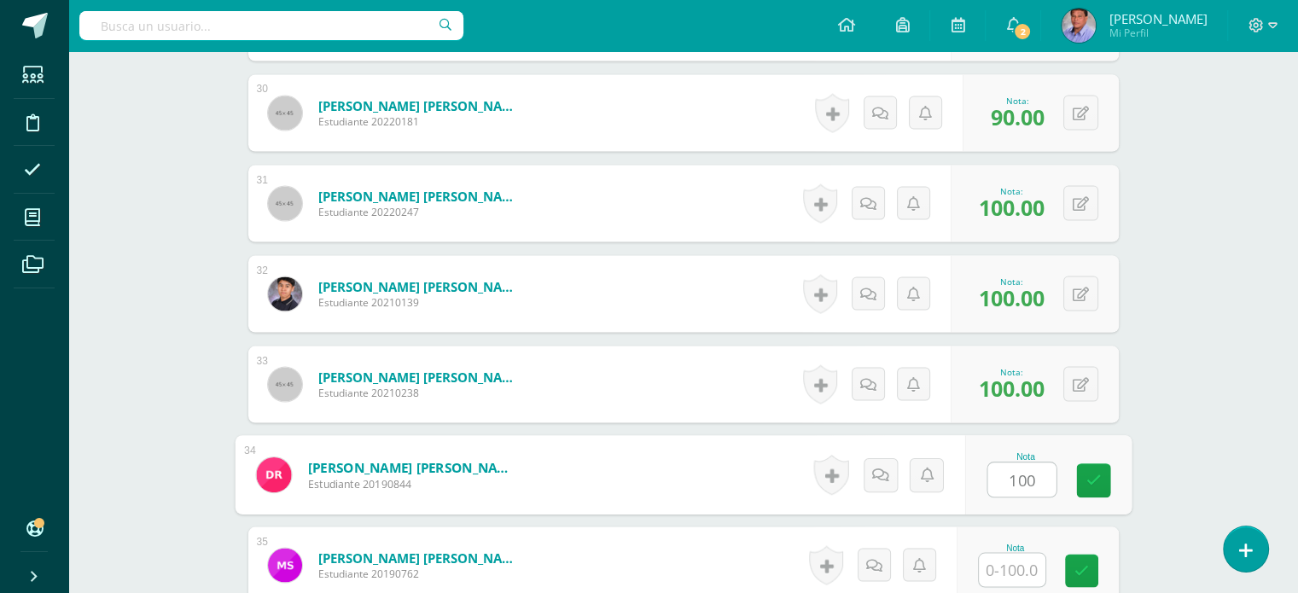
type input "100"
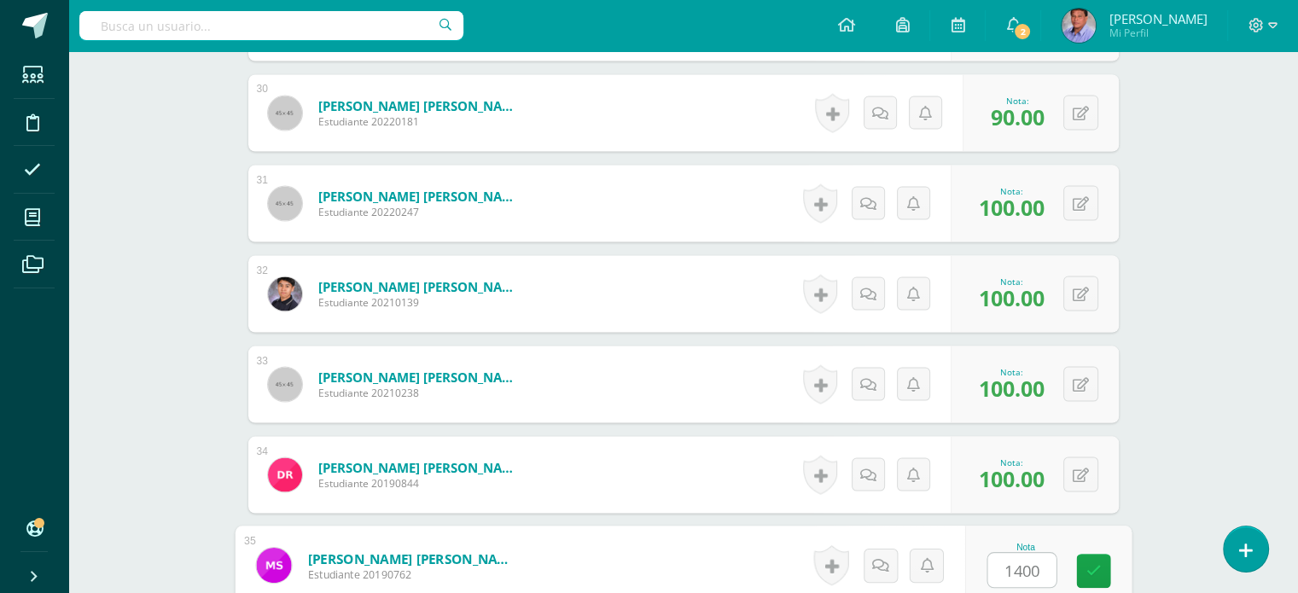
scroll to position [3503, 0]
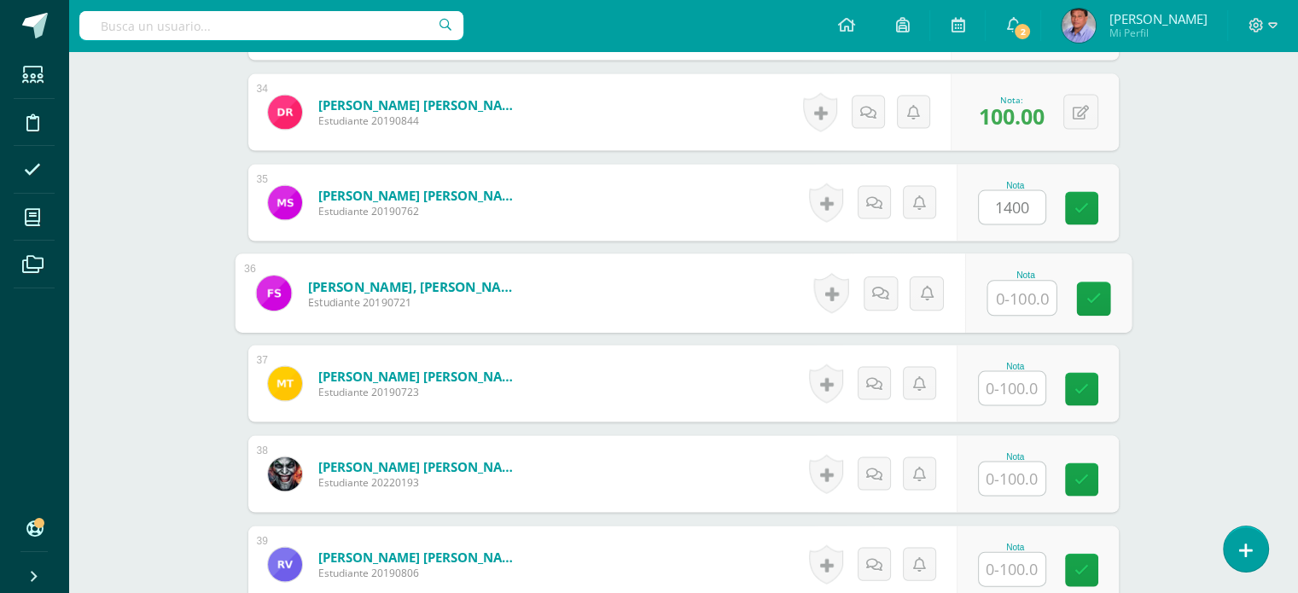
type input "0"
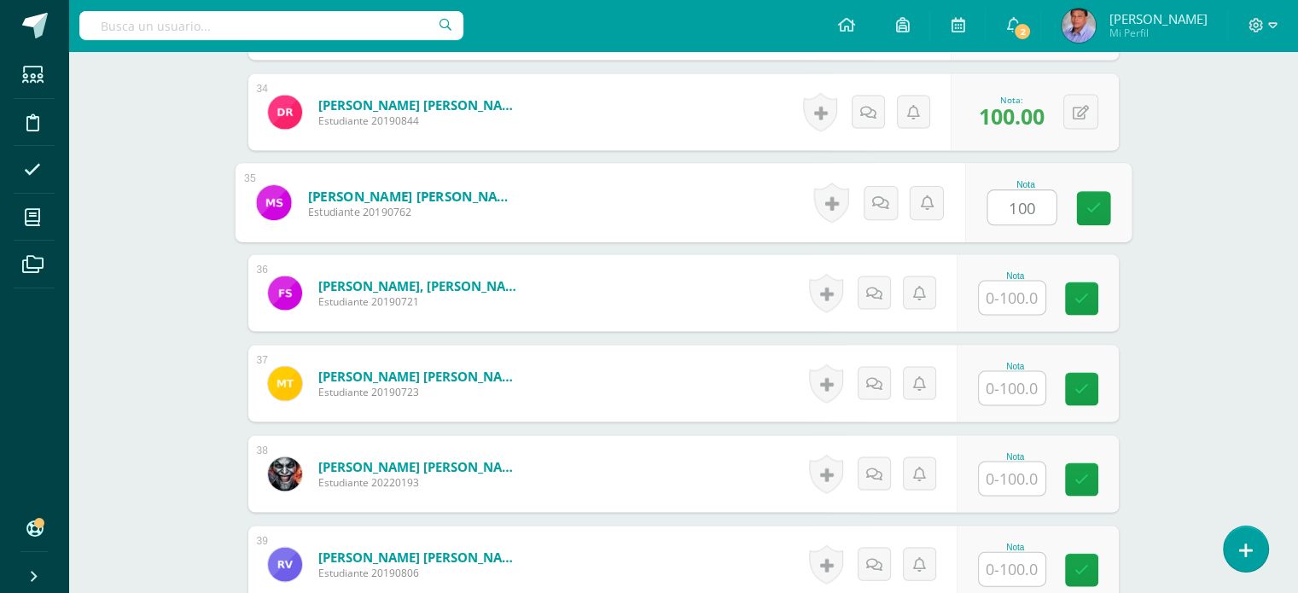
type input "100"
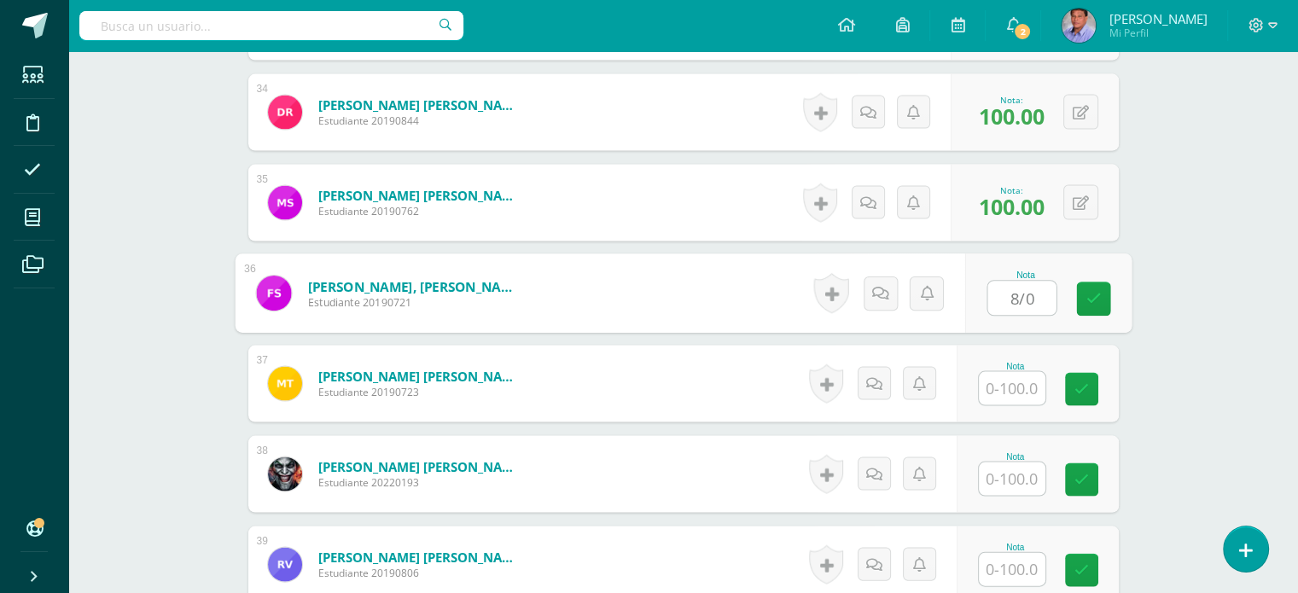
type input "8/0"
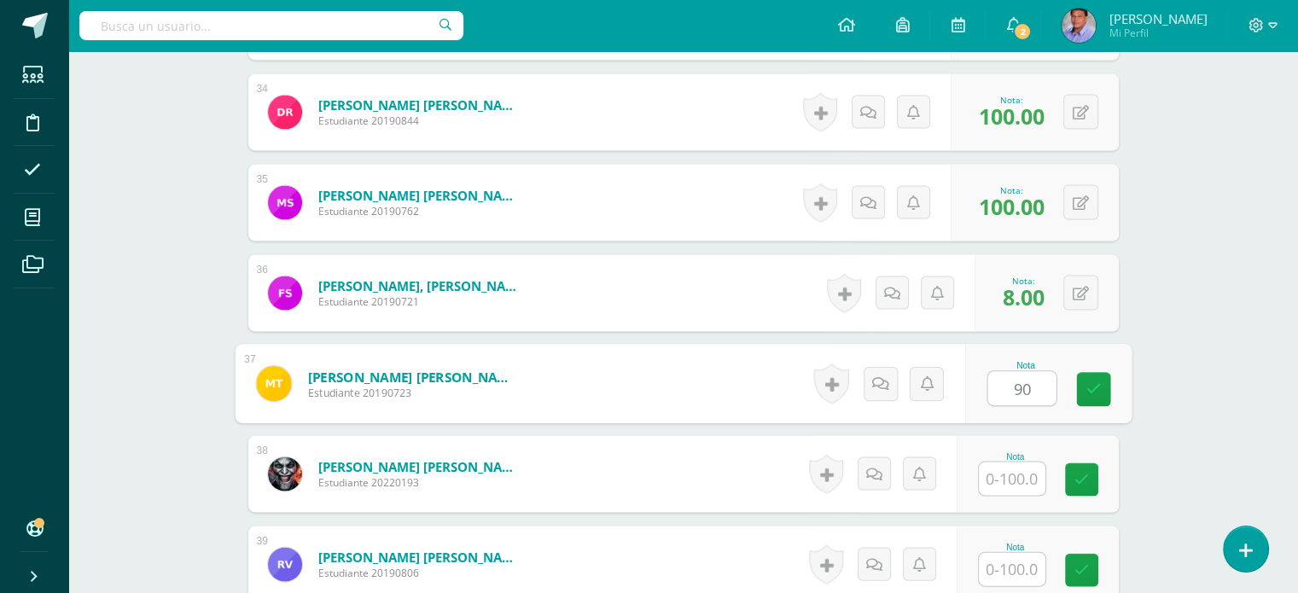
type input "90"
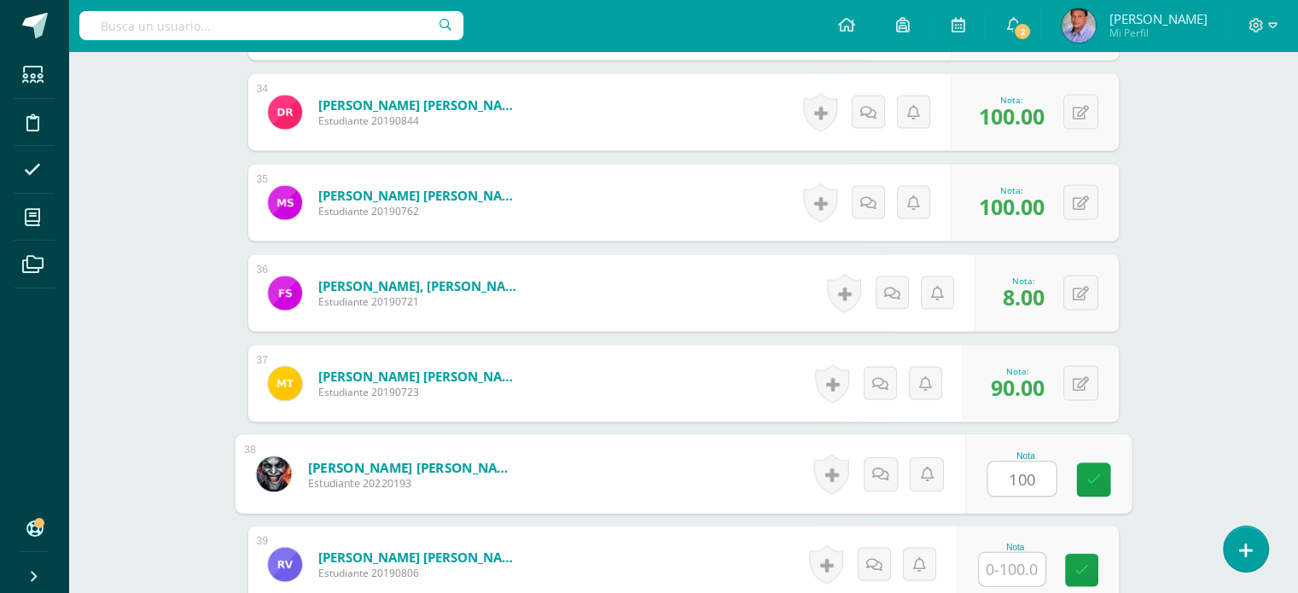
type input "100"
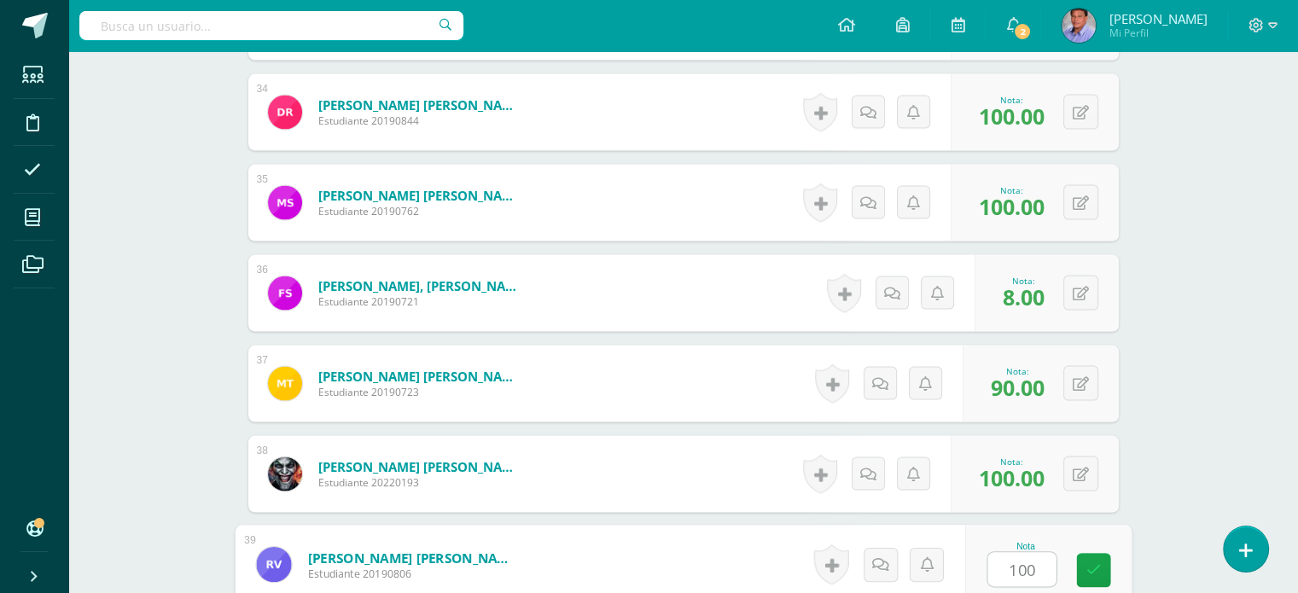
type input "100"
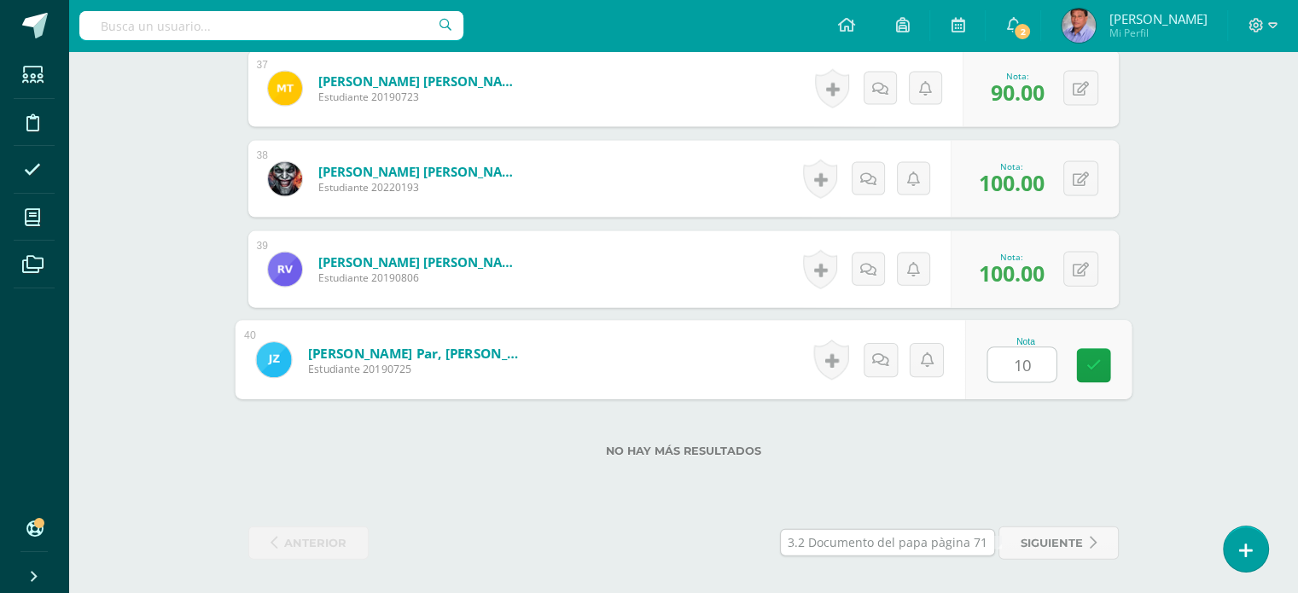
type input "100"
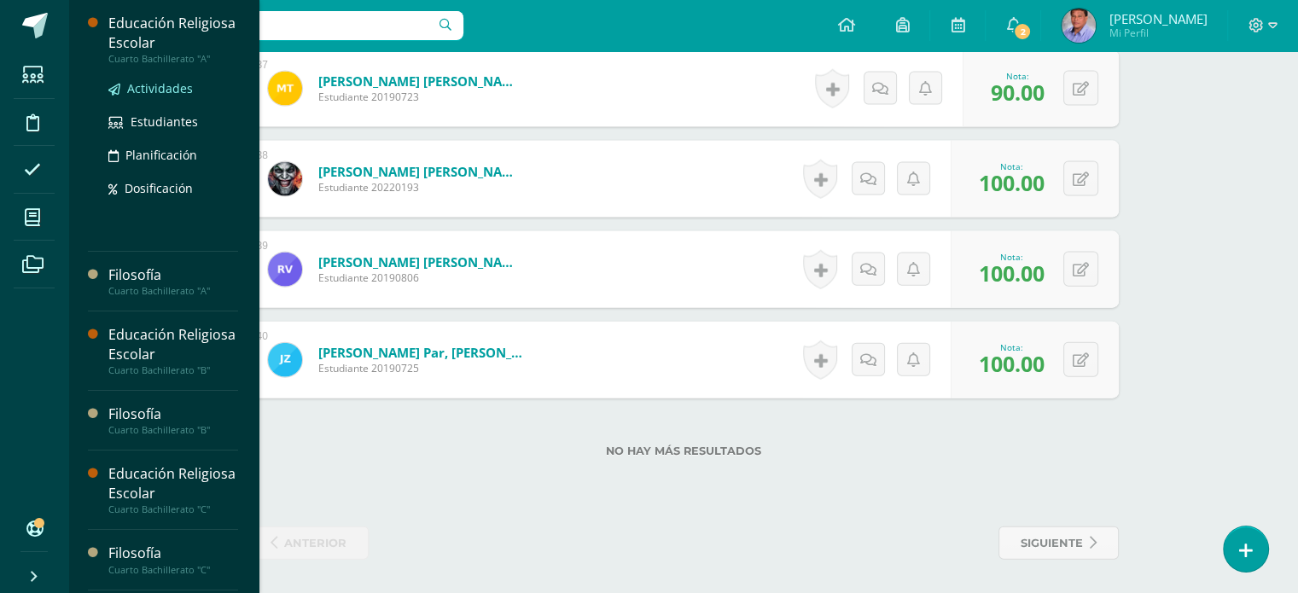
click at [156, 87] on span "Actividades" at bounding box center [160, 88] width 66 height 16
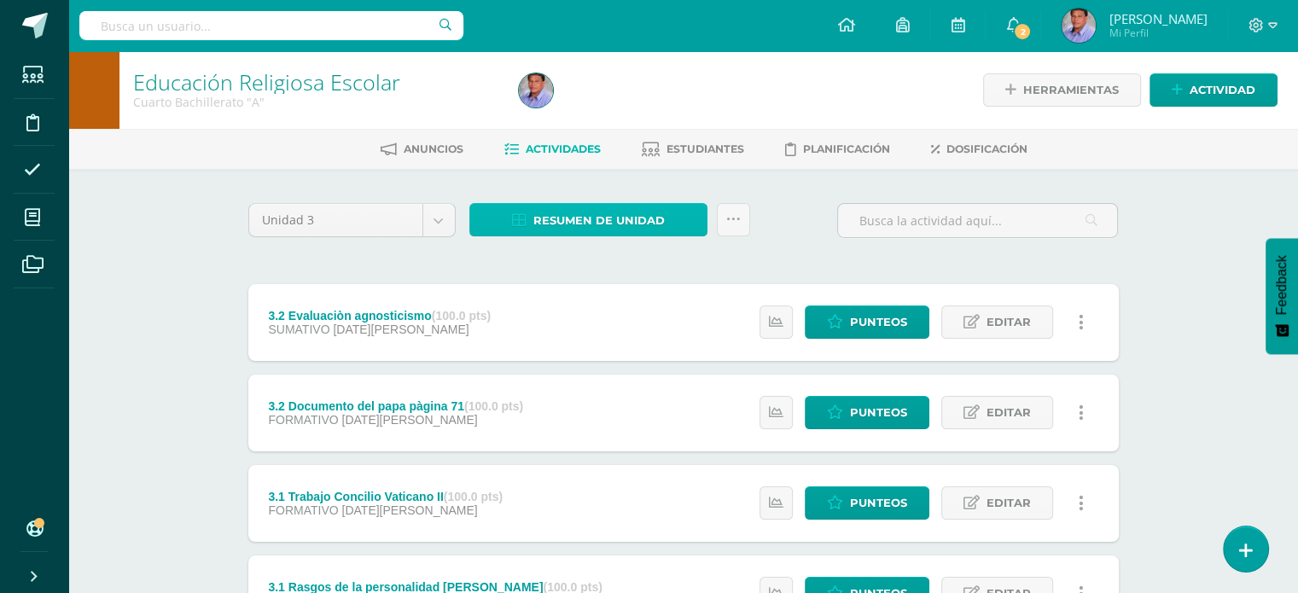
click at [578, 221] on span "Resumen de unidad" at bounding box center [598, 221] width 131 height 32
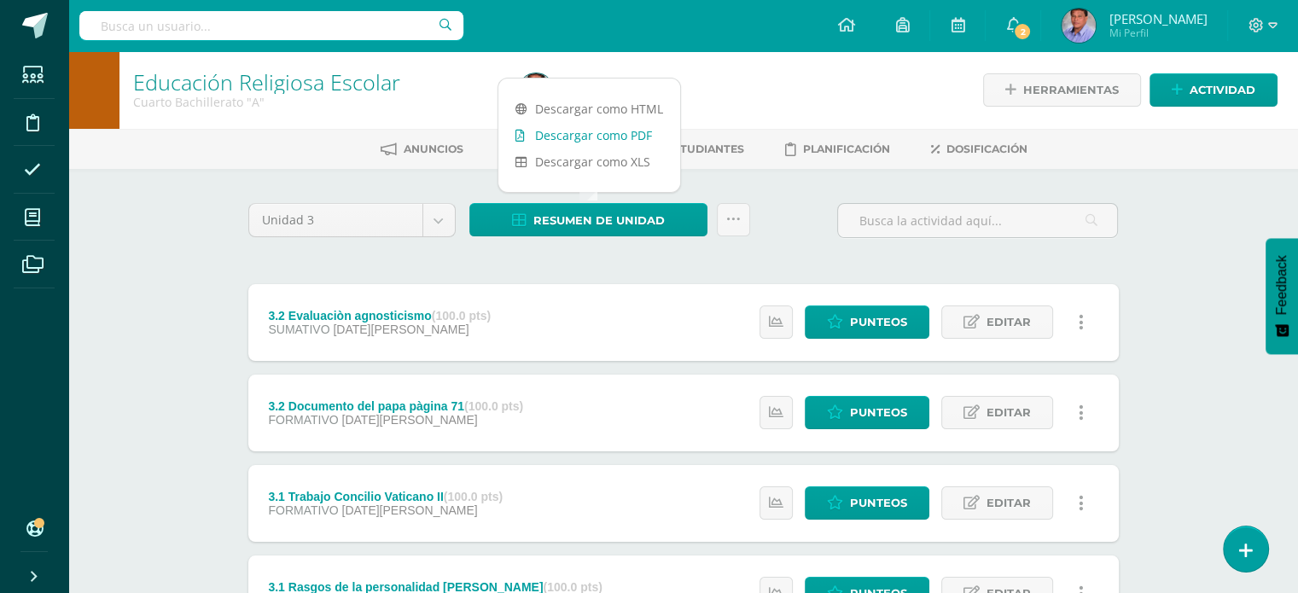
click at [601, 138] on link "Descargar como PDF" at bounding box center [589, 135] width 182 height 26
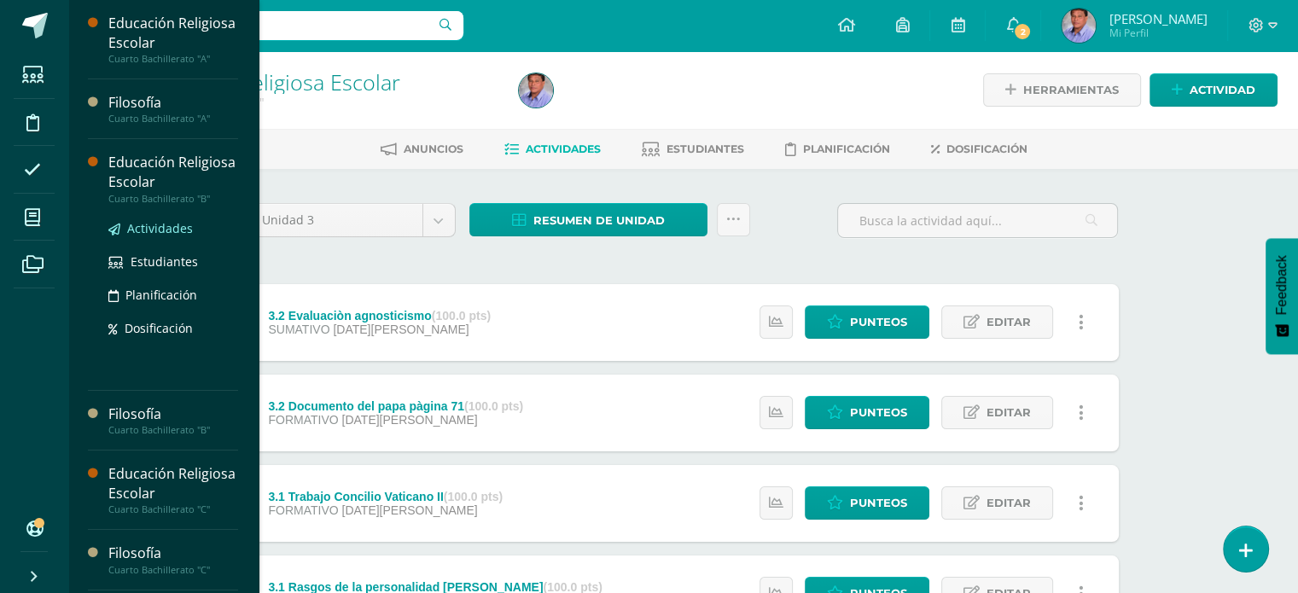
click at [169, 220] on span "Actividades" at bounding box center [160, 228] width 66 height 16
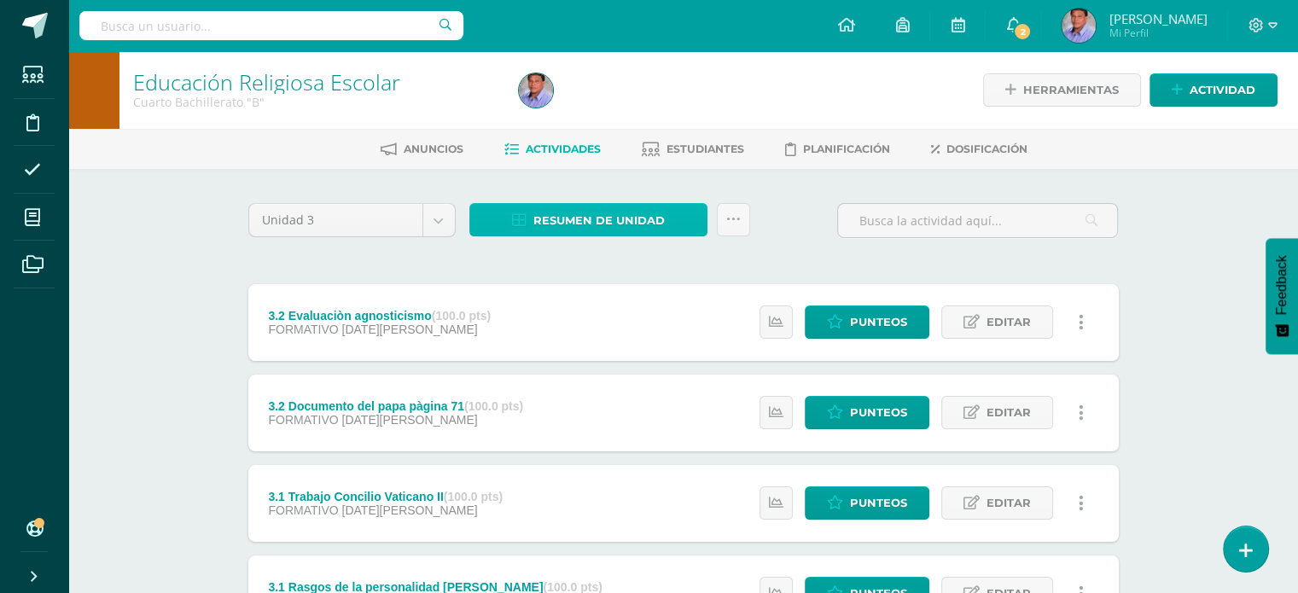
click at [604, 224] on span "Resumen de unidad" at bounding box center [598, 221] width 131 height 32
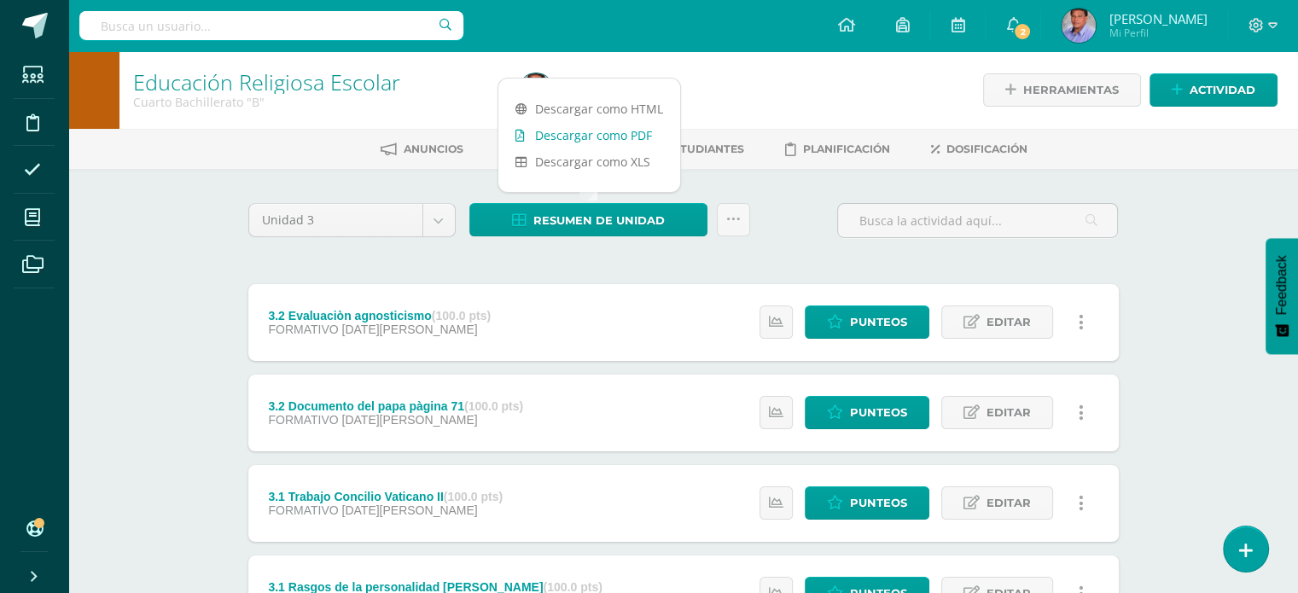
click at [584, 126] on link "Descargar como PDF" at bounding box center [589, 135] width 182 height 26
click at [615, 132] on link "Descargar como PDF" at bounding box center [589, 135] width 182 height 26
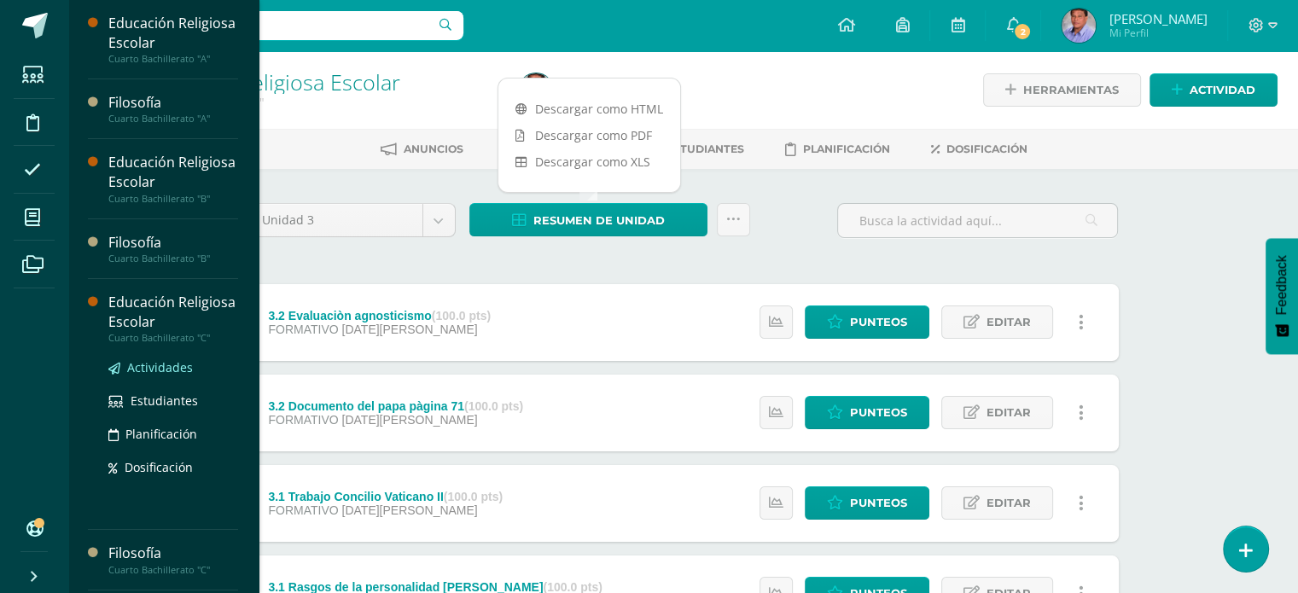
click at [158, 368] on span "Actividades" at bounding box center [160, 367] width 66 height 16
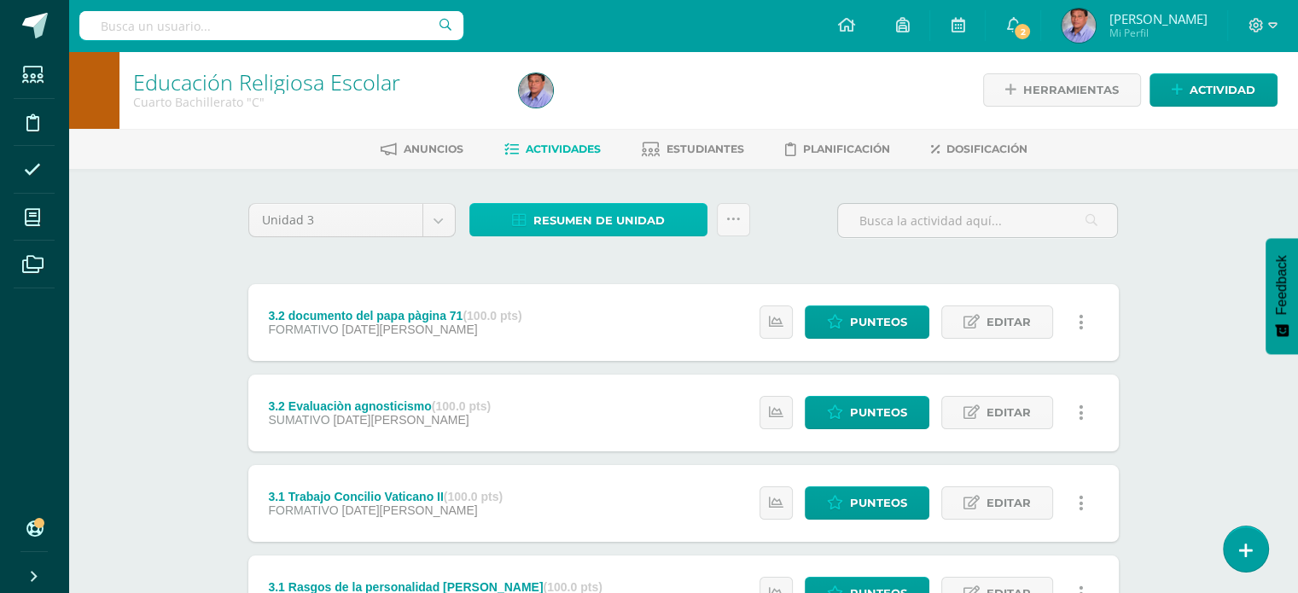
click at [598, 221] on span "Resumen de unidad" at bounding box center [598, 221] width 131 height 32
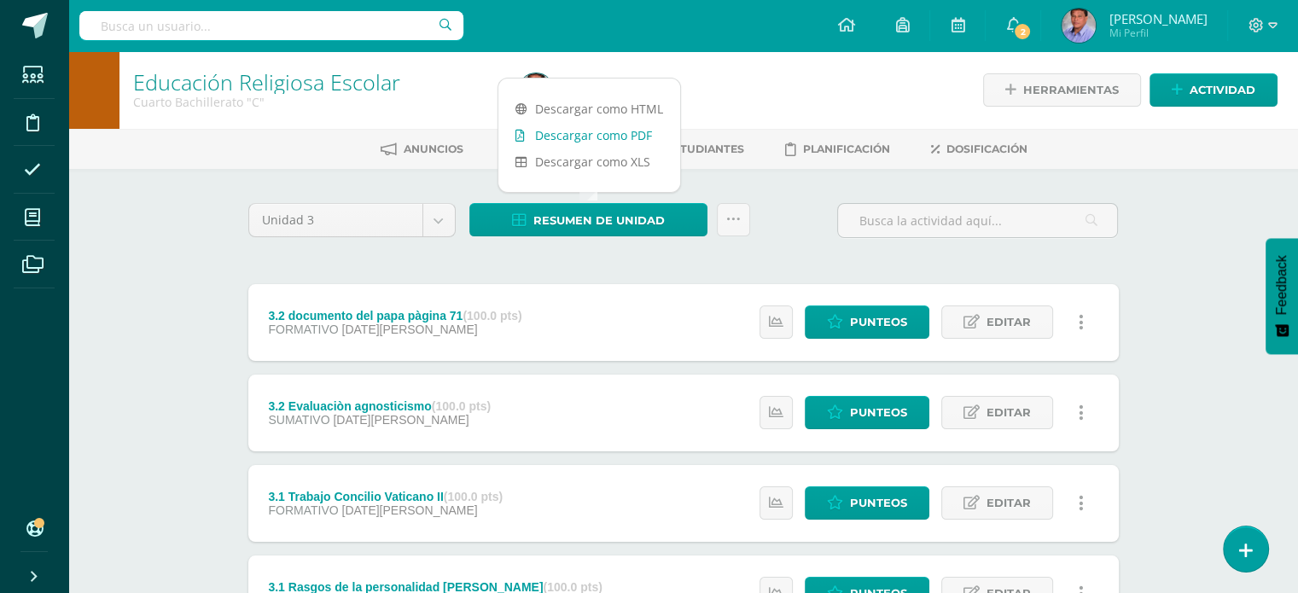
click at [575, 144] on link "Descargar como PDF" at bounding box center [589, 135] width 182 height 26
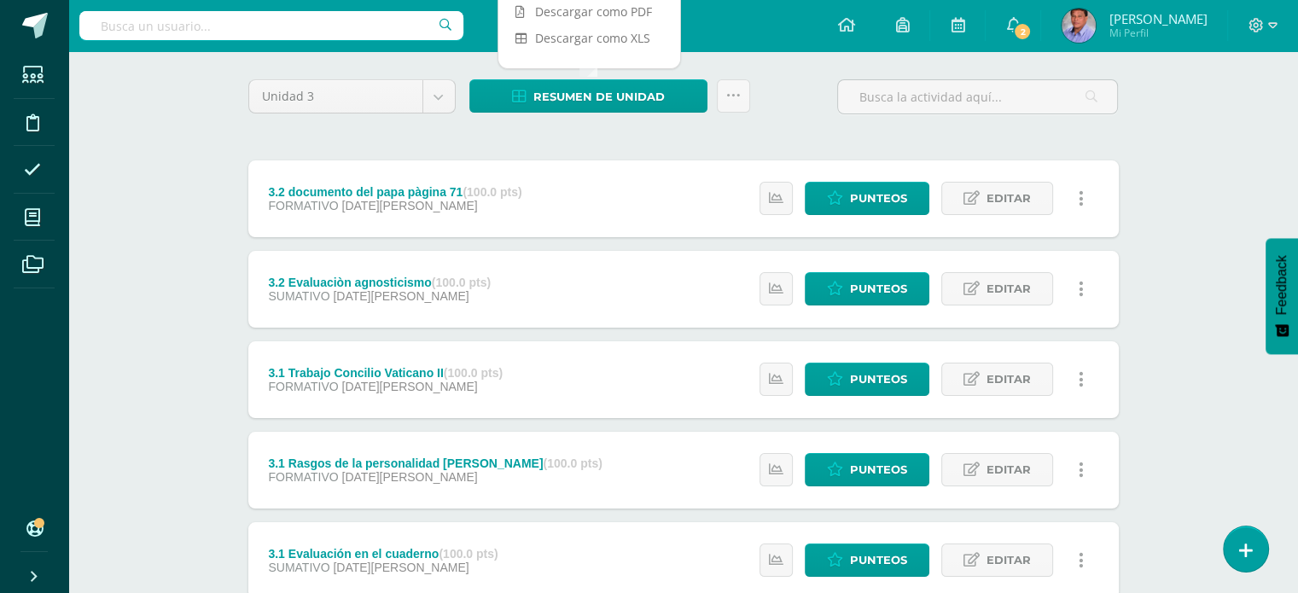
scroll to position [242, 0]
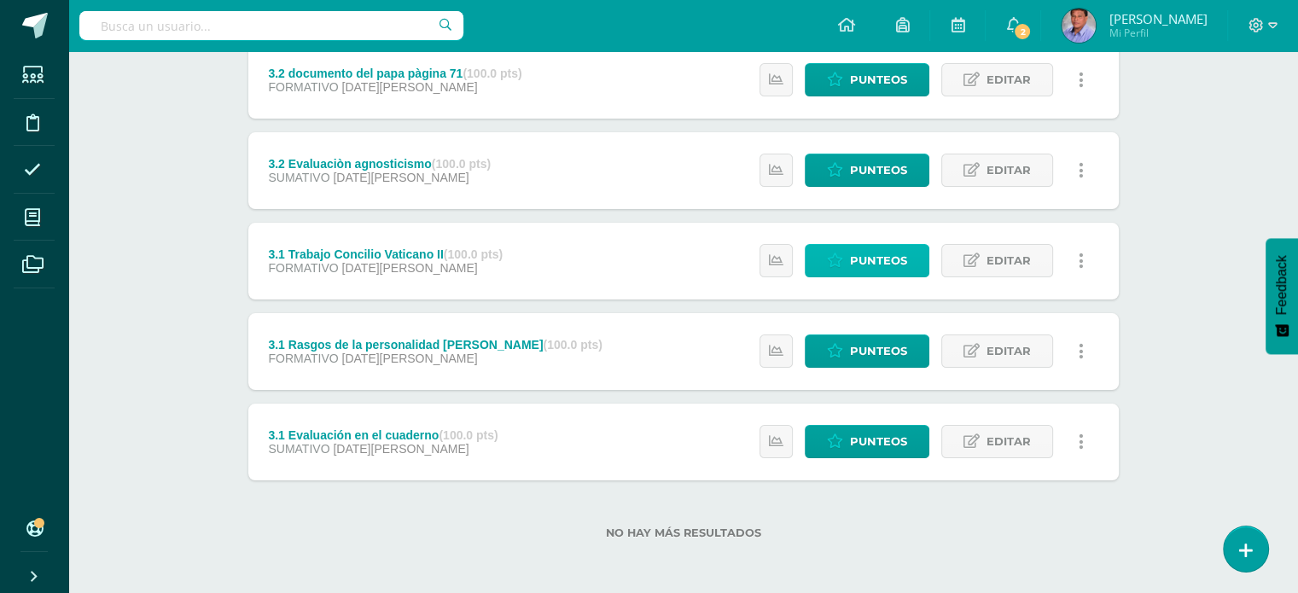
click at [877, 254] on span "Punteos" at bounding box center [878, 261] width 57 height 32
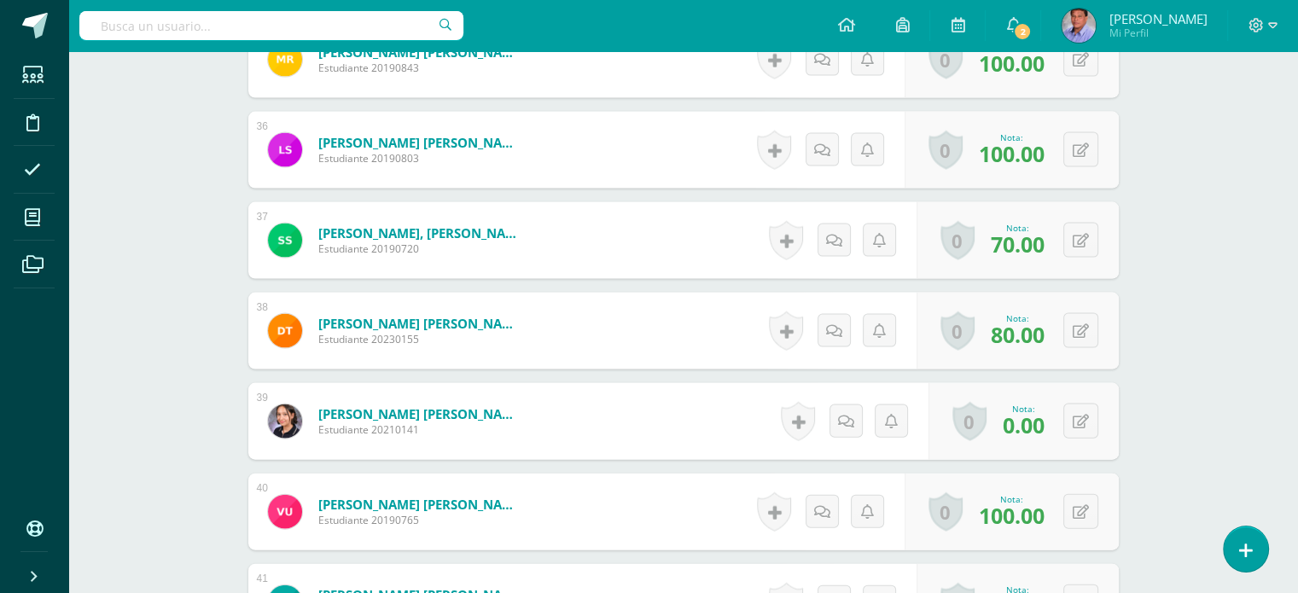
scroll to position [3742, 0]
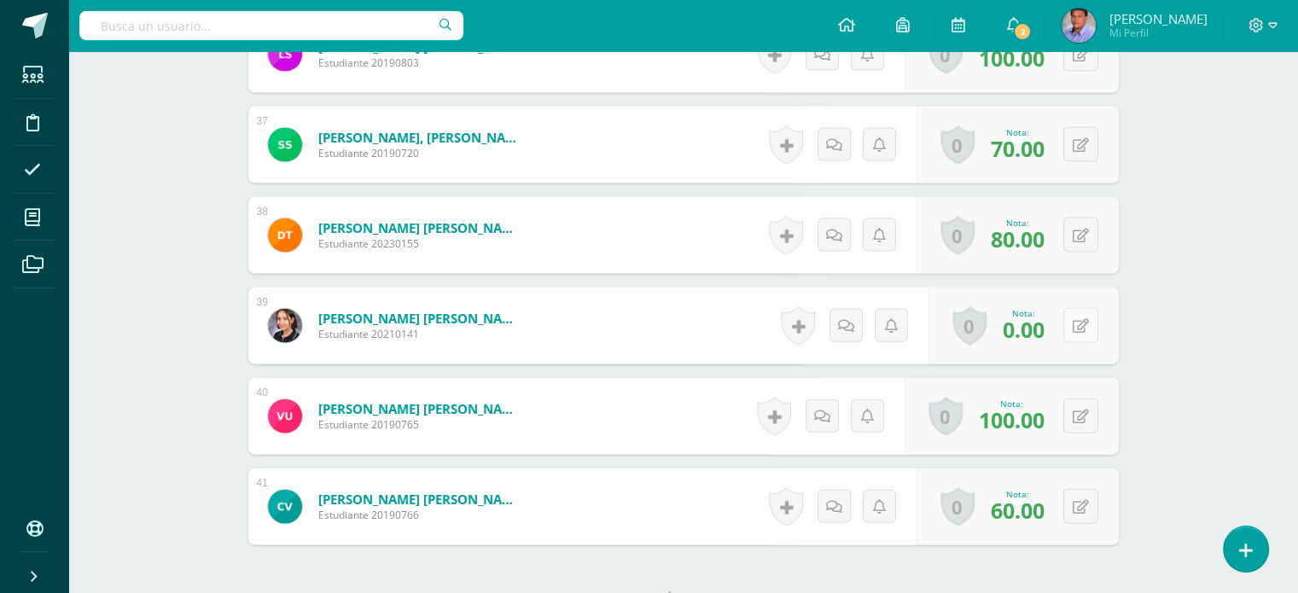
click at [1073, 325] on button at bounding box center [1080, 325] width 35 height 35
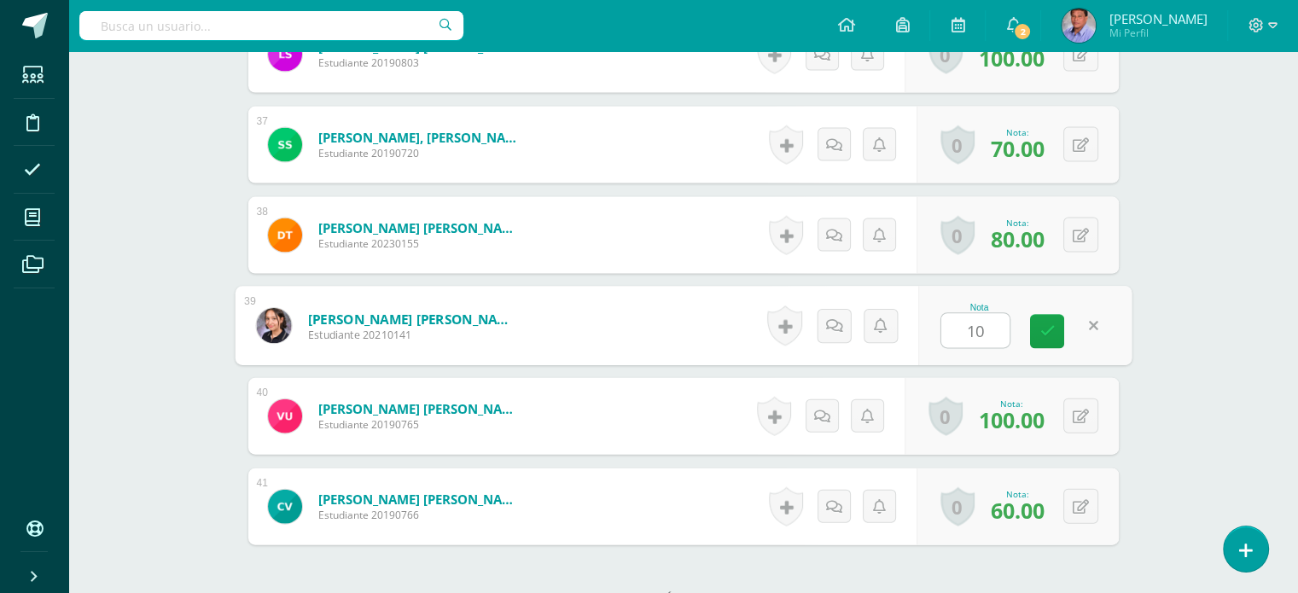
type input "100"
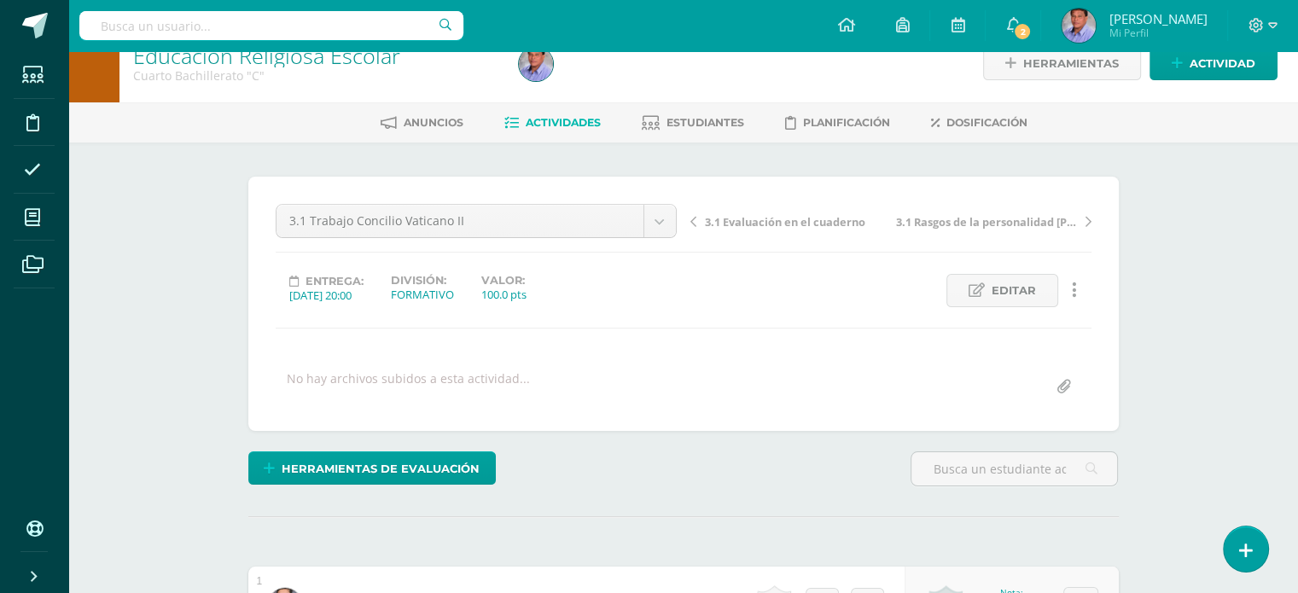
scroll to position [0, 0]
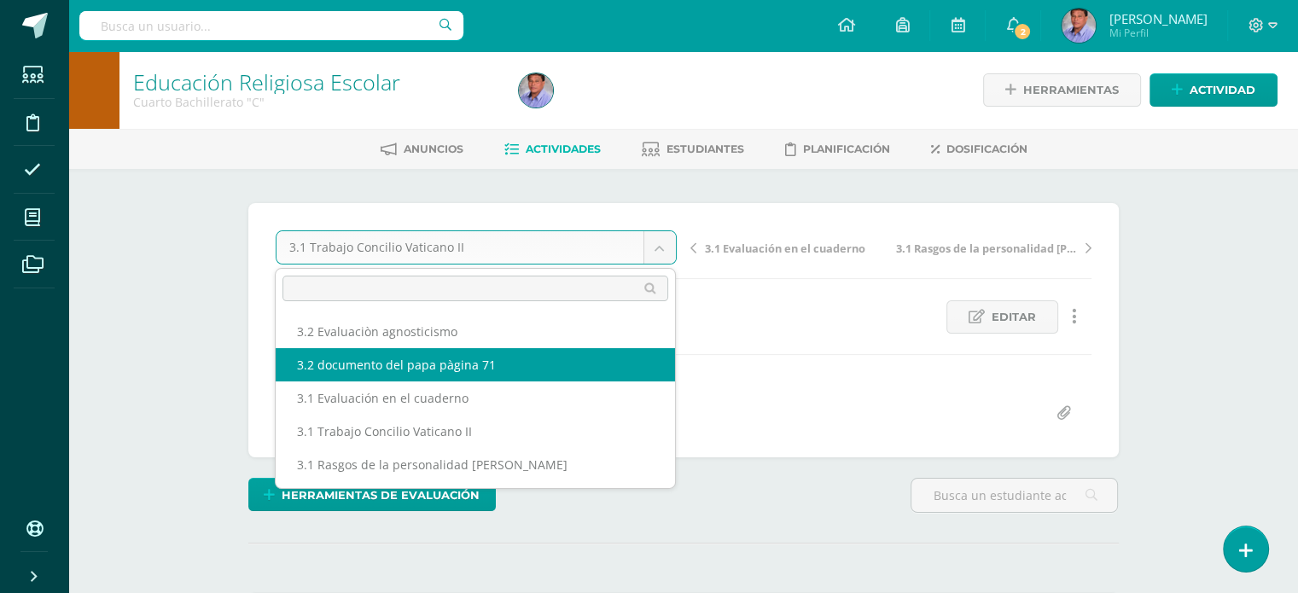
select select "/dashboard/teacher/grade-activity/224165/"
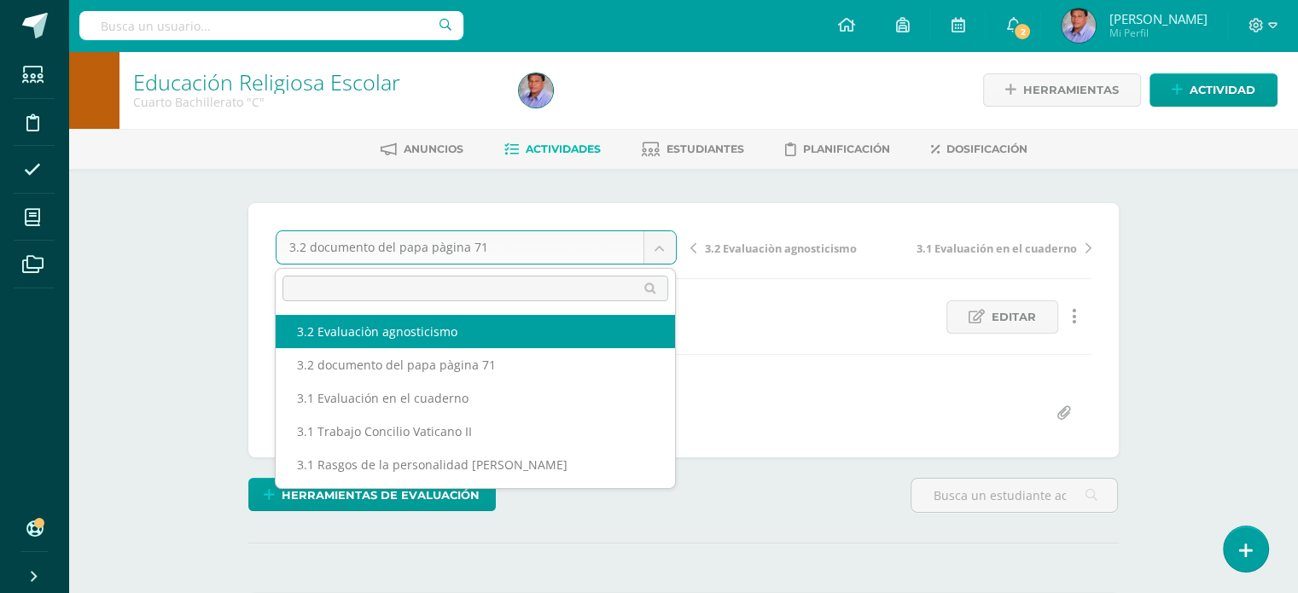
select select "/dashboard/teacher/grade-activity/224169/"
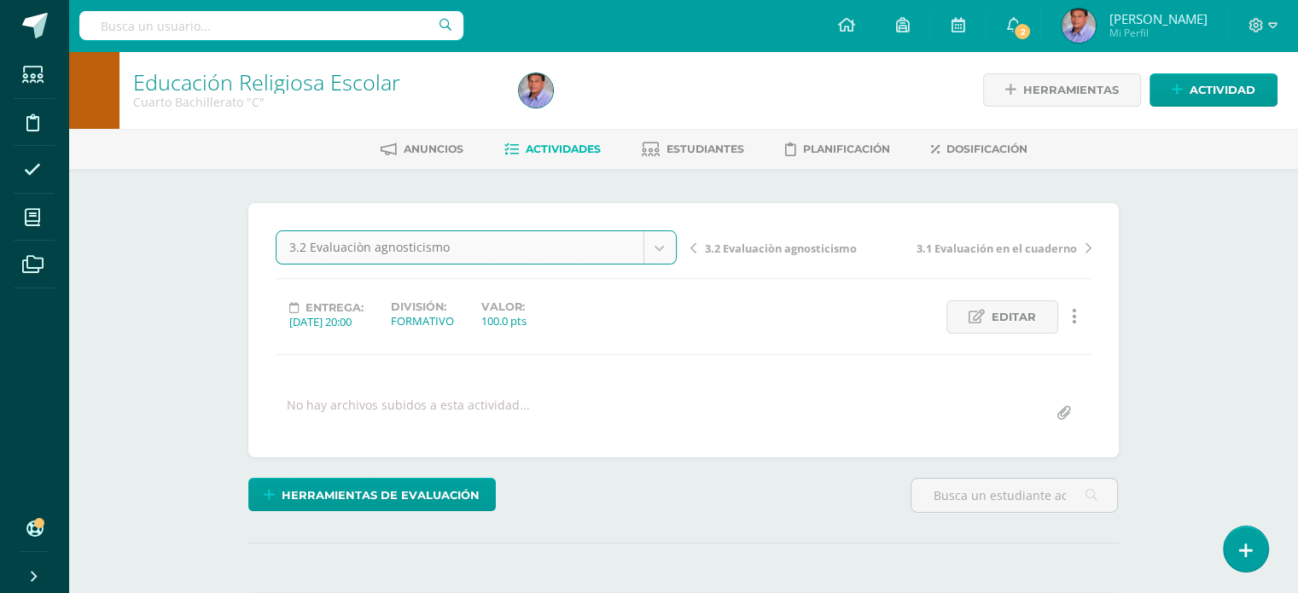
scroll to position [1, 0]
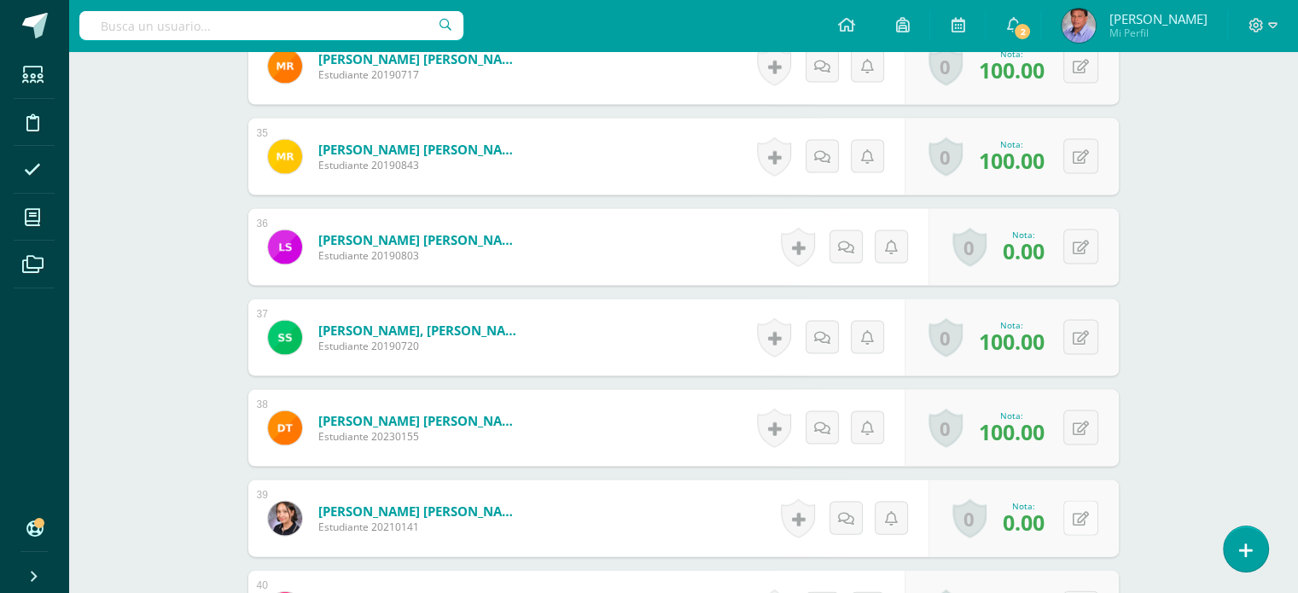
scroll to position [3549, 0]
click at [1085, 520] on icon at bounding box center [1081, 519] width 16 height 15
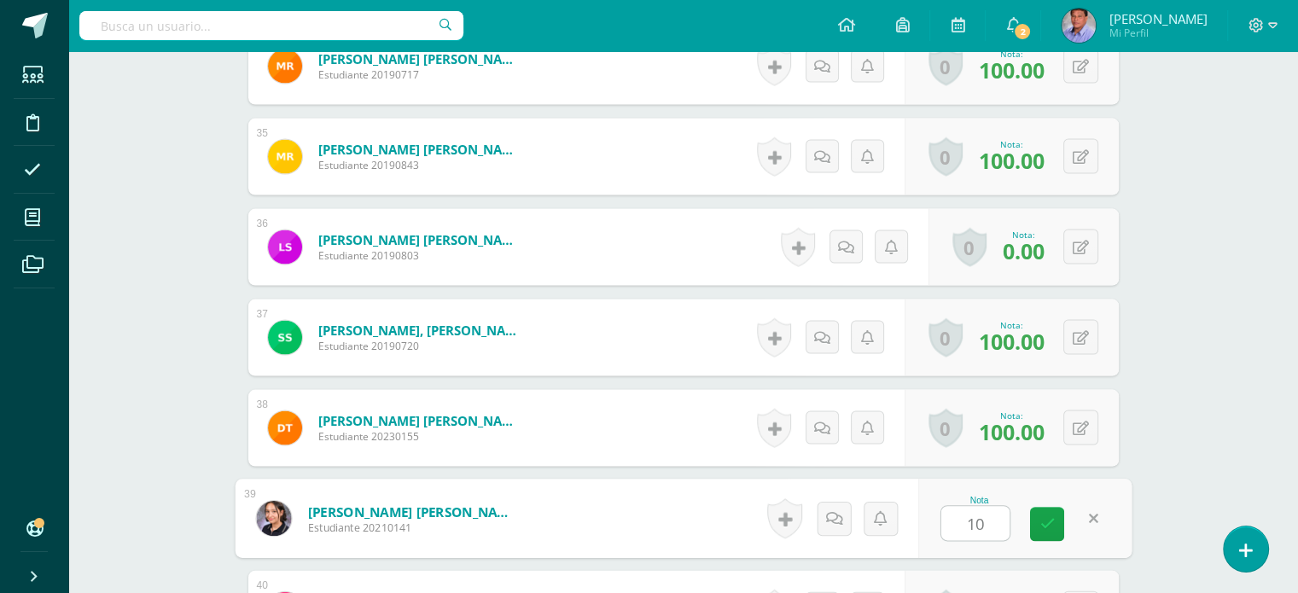
type input "100"
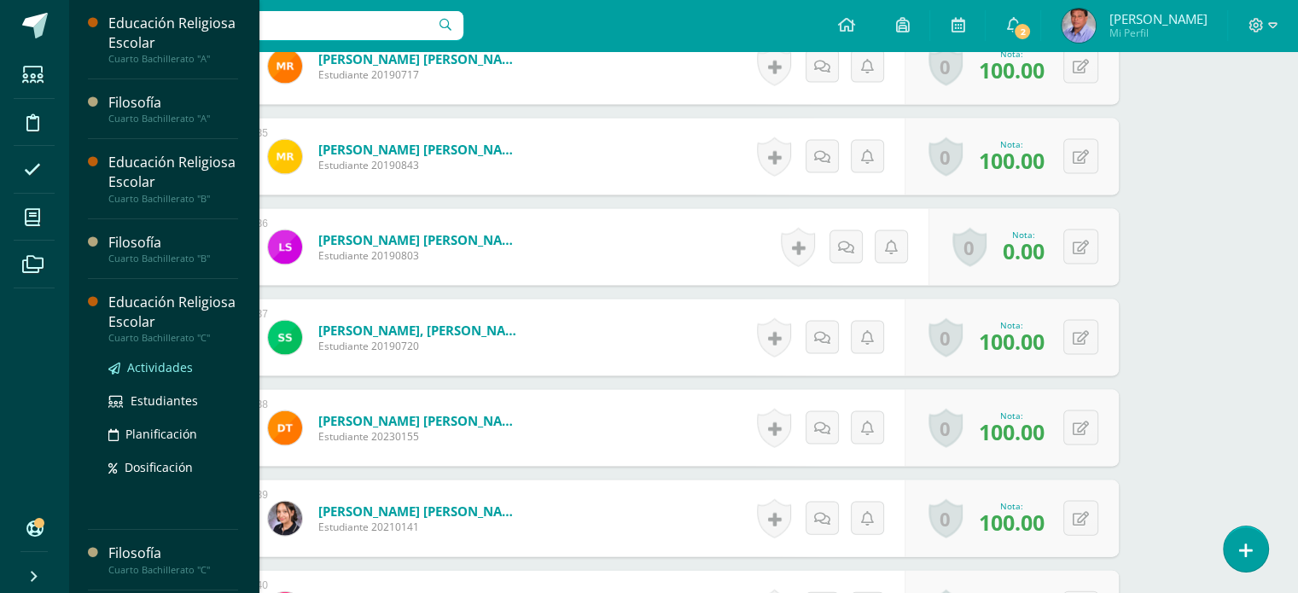
click at [171, 363] on span "Actividades" at bounding box center [160, 367] width 66 height 16
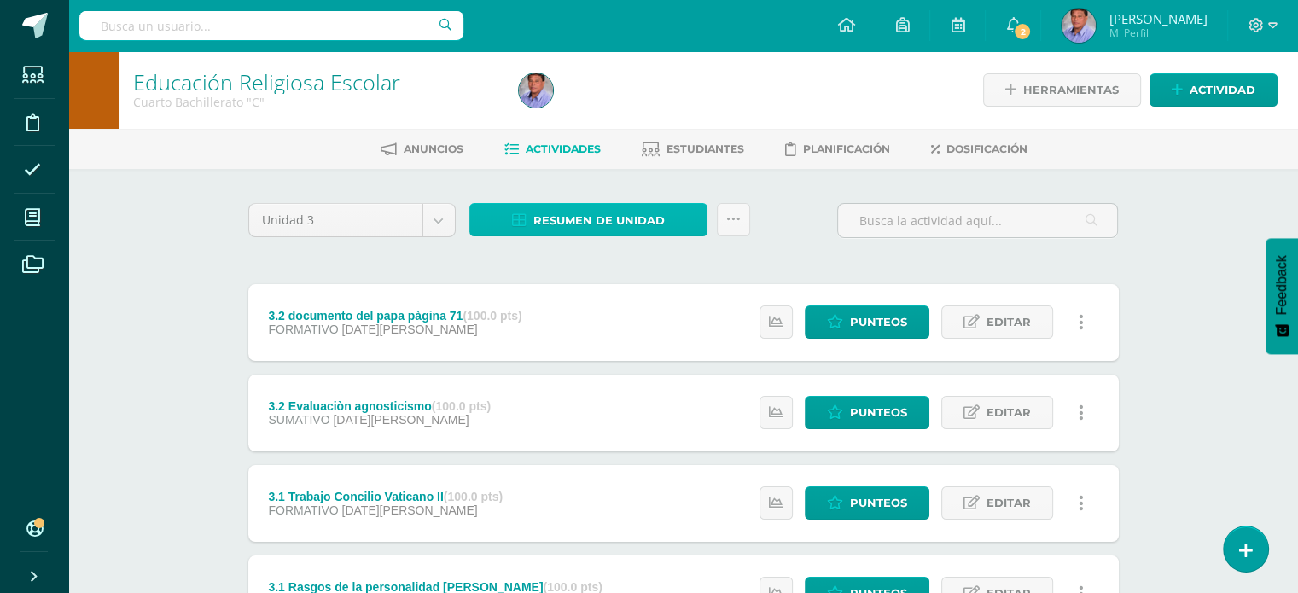
click at [572, 214] on span "Resumen de unidad" at bounding box center [598, 221] width 131 height 32
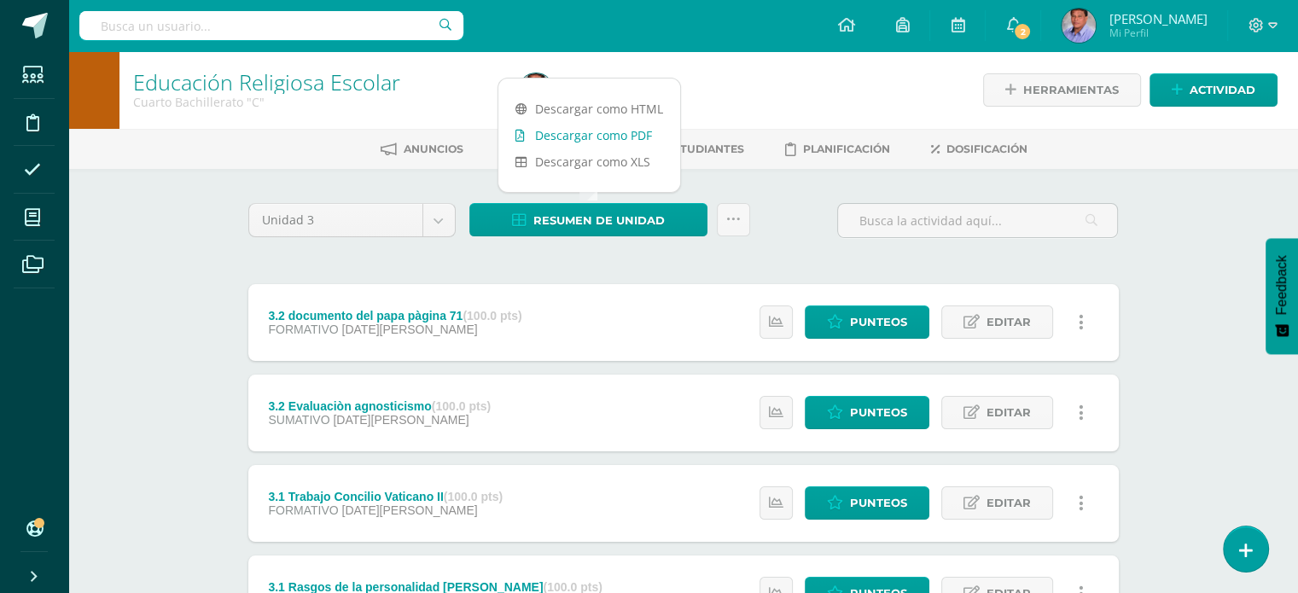
click at [590, 139] on link "Descargar como PDF" at bounding box center [589, 135] width 182 height 26
click at [572, 264] on div "Unidad 3 Unidad 1 Unidad 2 Unidad 3 Unidad 4 Resumen de unidad Subir actividade…" at bounding box center [683, 502] width 884 height 599
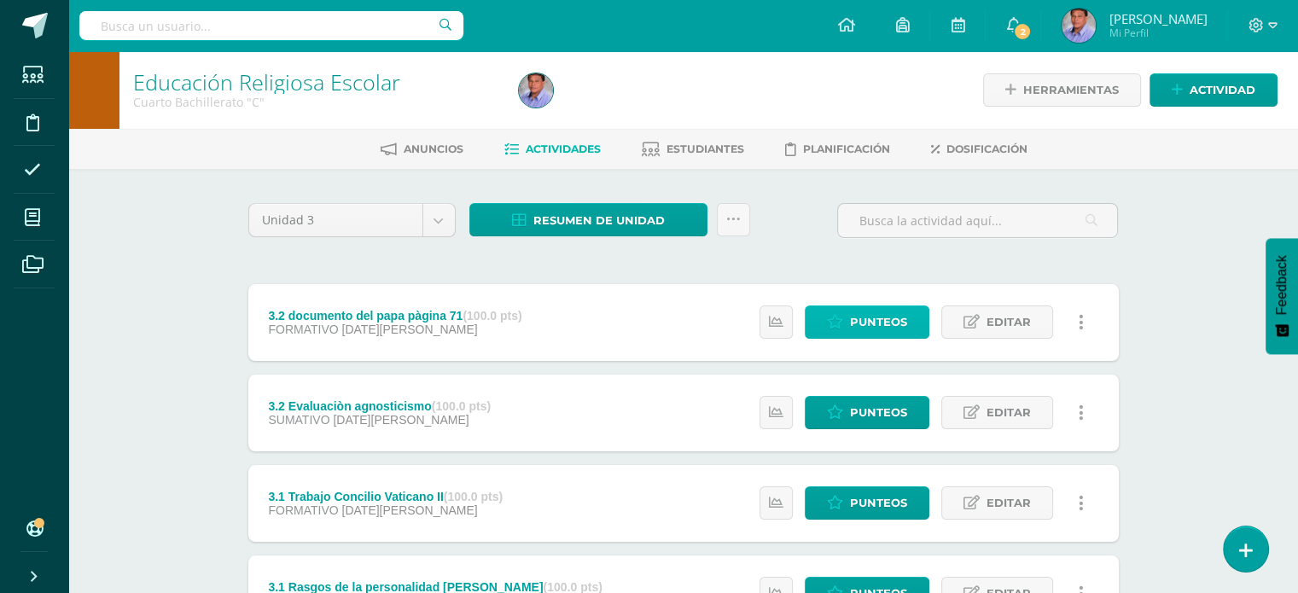
click at [876, 323] on span "Punteos" at bounding box center [878, 322] width 57 height 32
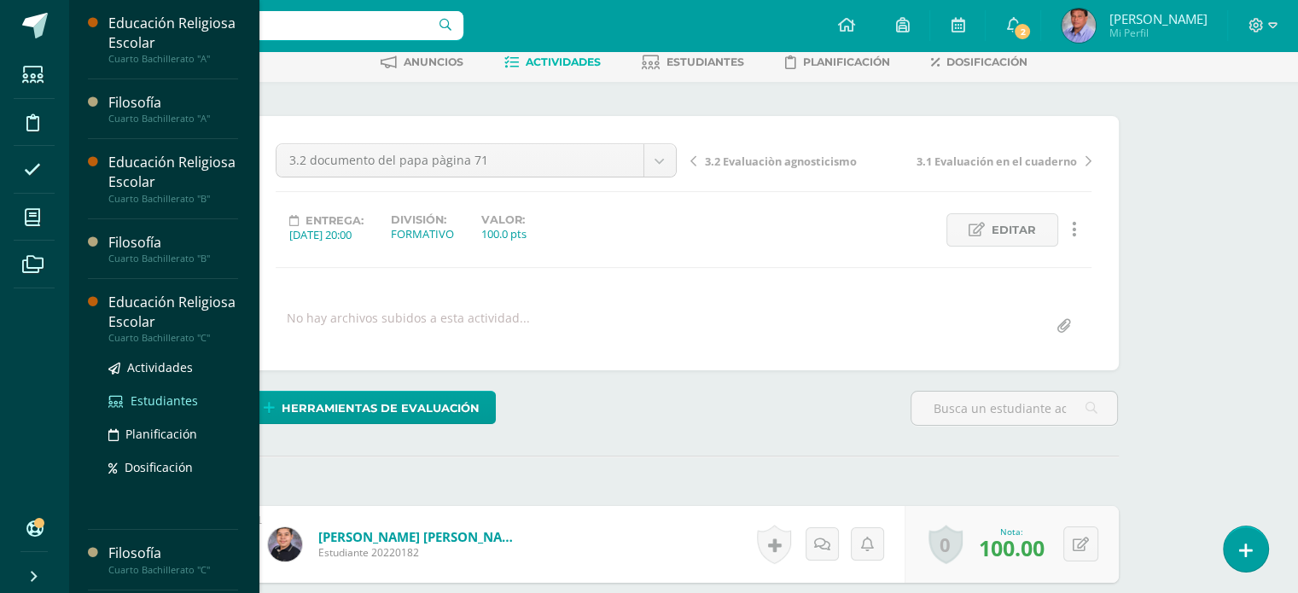
scroll to position [88, 0]
click at [179, 361] on span "Actividades" at bounding box center [160, 367] width 66 height 16
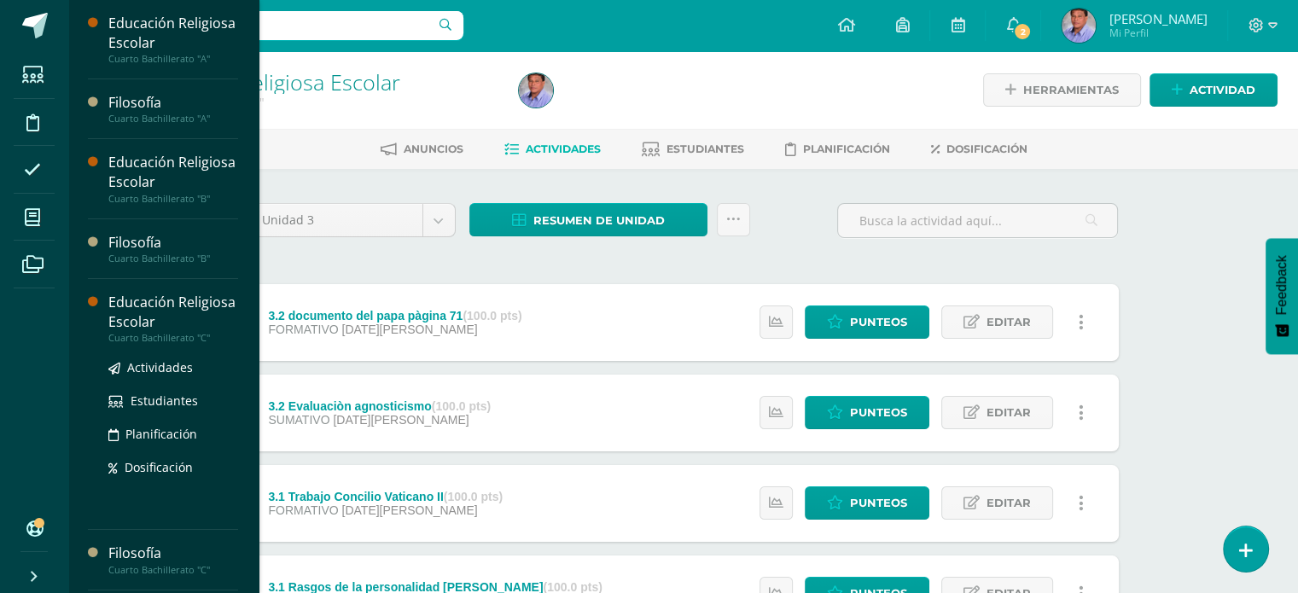
scroll to position [85, 0]
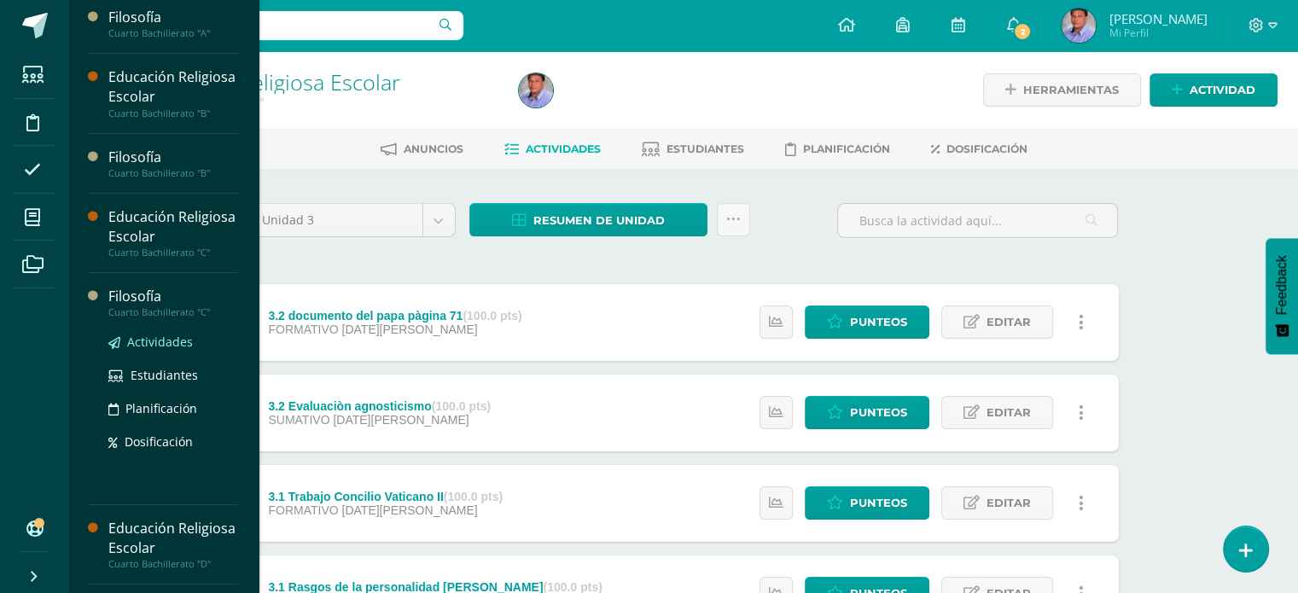
click at [178, 337] on span "Actividades" at bounding box center [160, 342] width 66 height 16
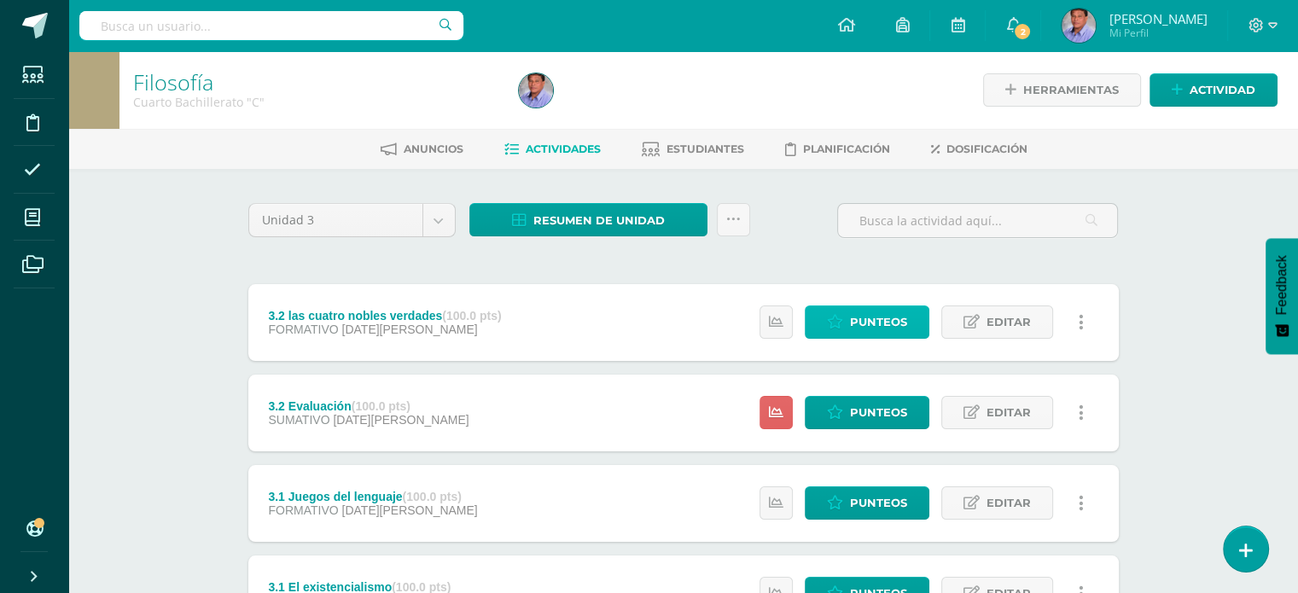
click at [901, 316] on span "Punteos" at bounding box center [878, 322] width 57 height 32
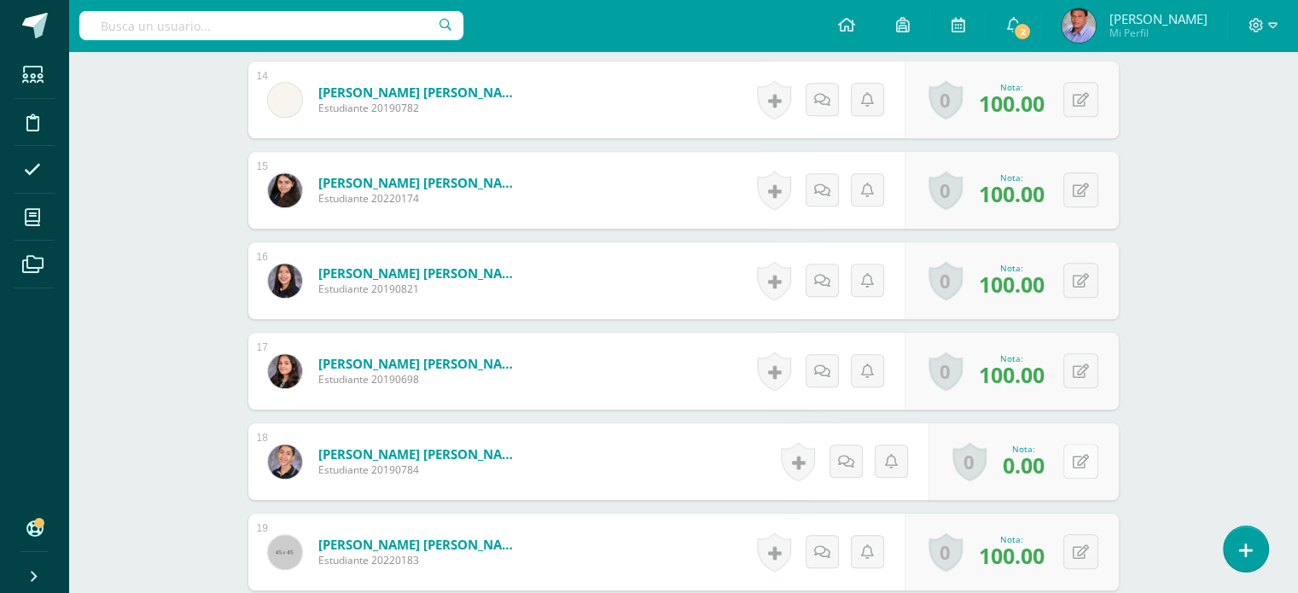
scroll to position [1708, 0]
click at [1079, 457] on button at bounding box center [1092, 461] width 36 height 36
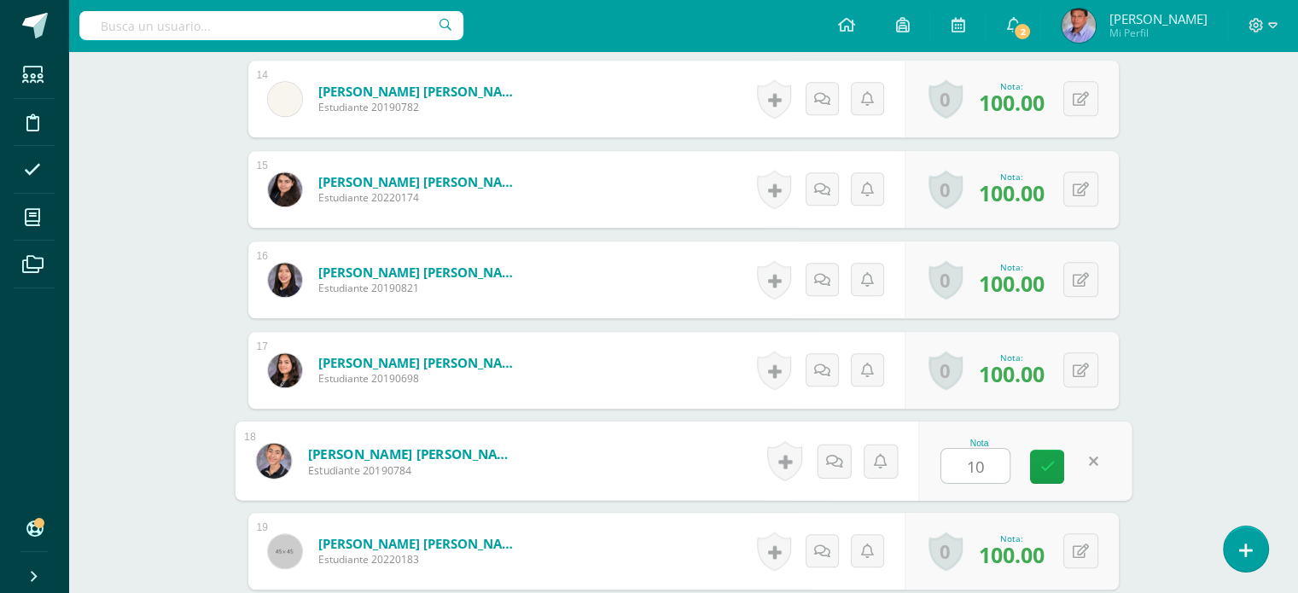
type input "100"
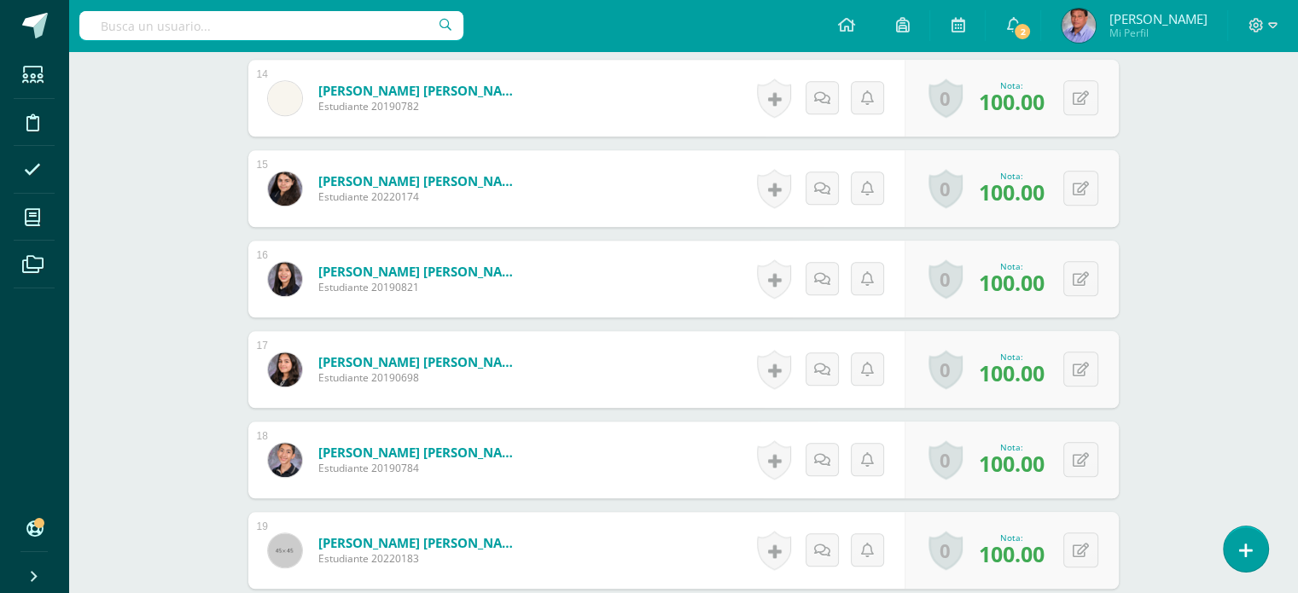
scroll to position [1710, 0]
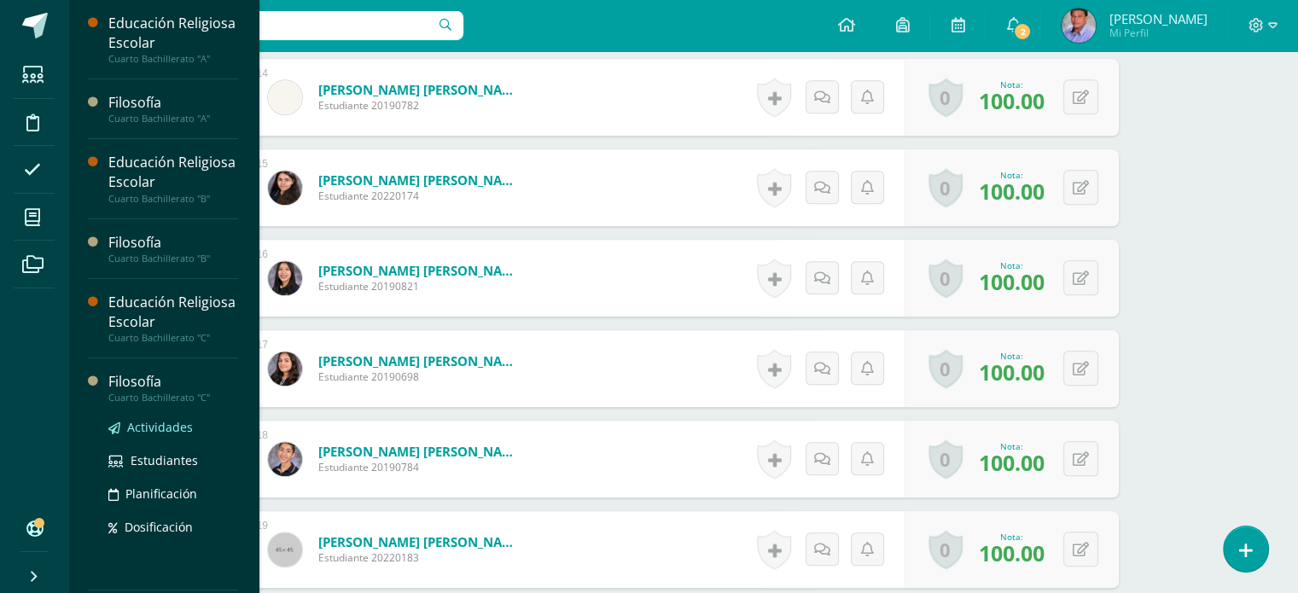
click at [175, 424] on span "Actividades" at bounding box center [160, 427] width 66 height 16
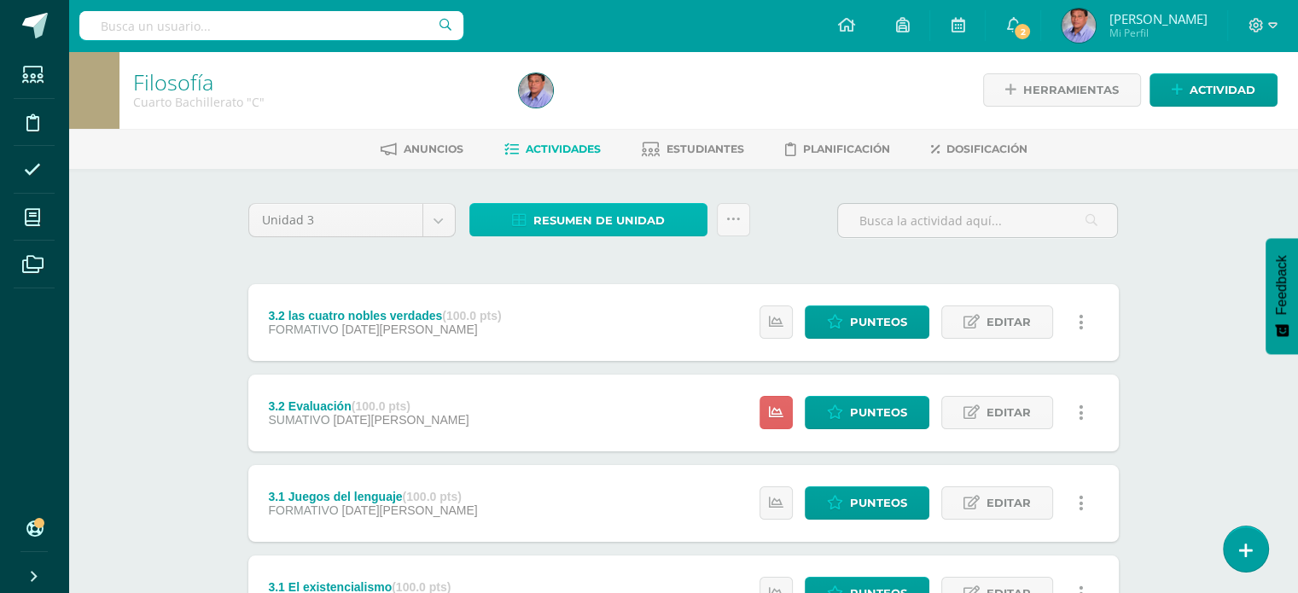
click at [573, 220] on span "Resumen de unidad" at bounding box center [598, 221] width 131 height 32
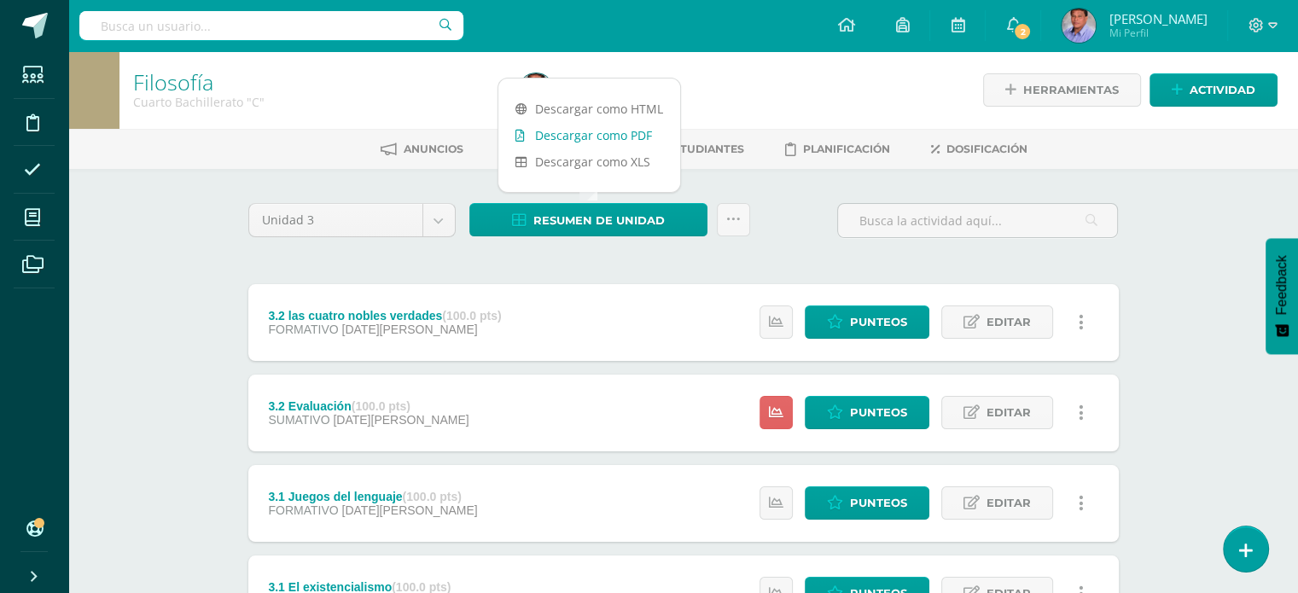
click at [608, 131] on link "Descargar como PDF" at bounding box center [589, 135] width 182 height 26
click at [1270, 22] on icon at bounding box center [1272, 25] width 9 height 15
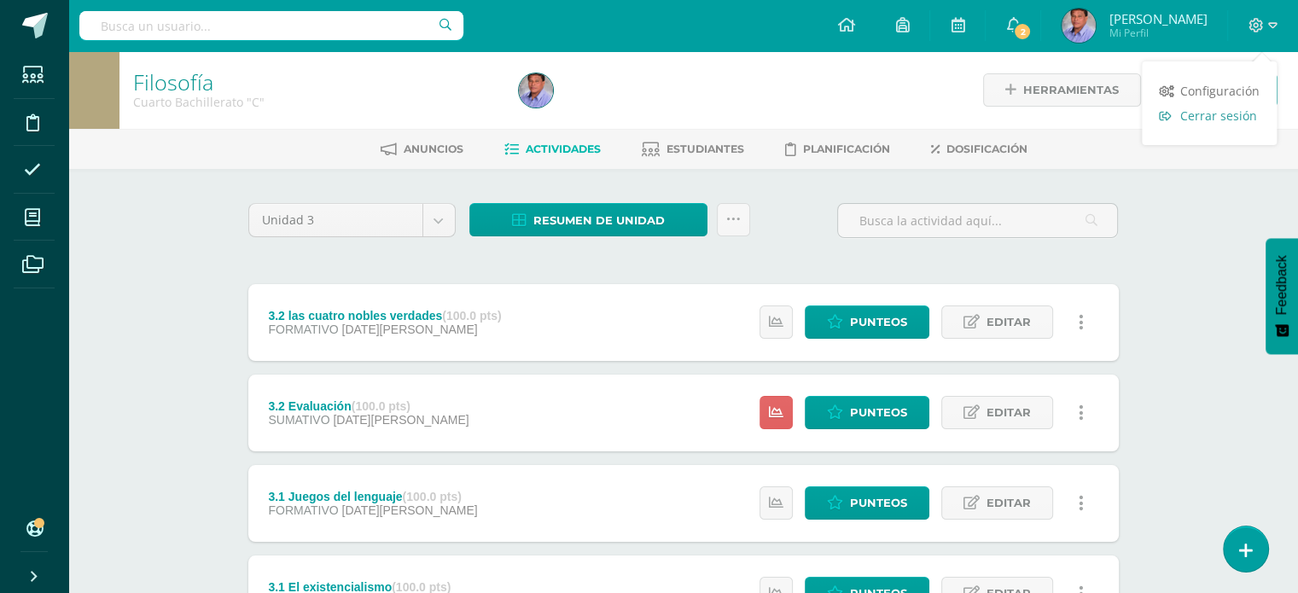
click at [1210, 113] on span "Cerrar sesión" at bounding box center [1218, 116] width 77 height 16
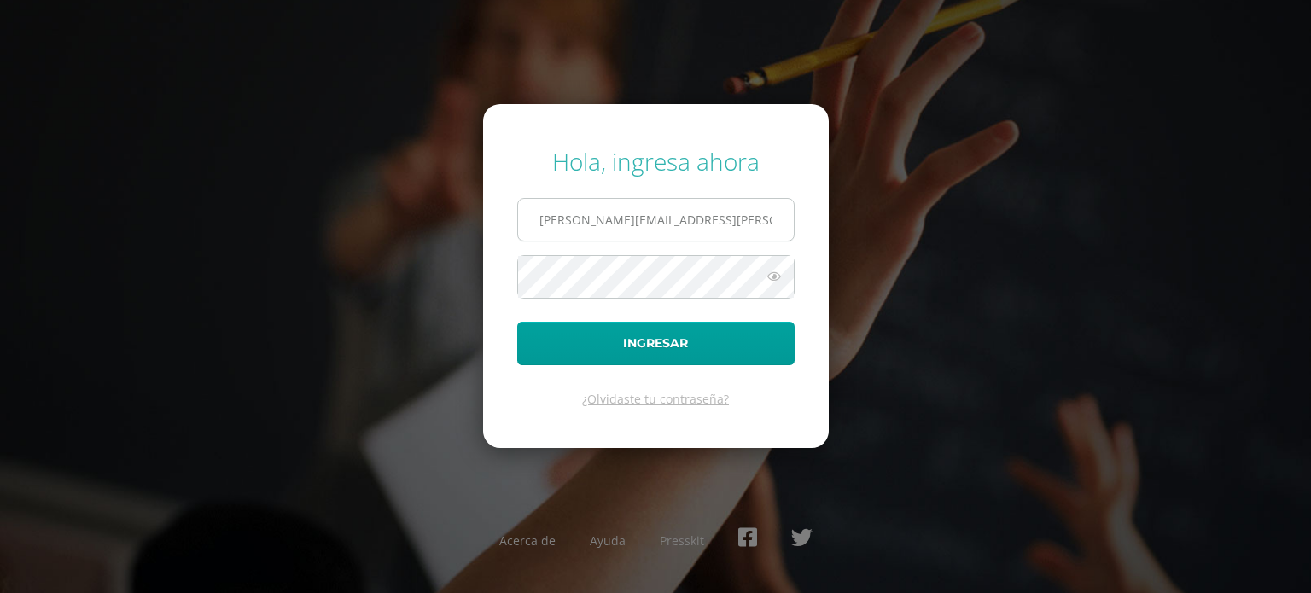
drag, startPoint x: 0, startPoint y: 0, endPoint x: 603, endPoint y: 223, distance: 643.0
click at [603, 223] on input "[PERSON_NAME][EMAIL_ADDRESS][PERSON_NAME][DOMAIN_NAME]" at bounding box center [656, 220] width 276 height 42
click at [618, 220] on input "[PERSON_NAME][EMAIL_ADDRESS][PERSON_NAME][DOMAIN_NAME]" at bounding box center [656, 220] width 276 height 42
type input "[PERSON_NAME][EMAIL_ADDRESS][PERSON_NAME][DOMAIN_NAME]"
click at [396, 274] on div "Hola, ingresa ahora [PERSON_NAME][EMAIL_ADDRESS][PERSON_NAME][DOMAIN_NAME] Ingr…" at bounding box center [655, 295] width 1101 height 329
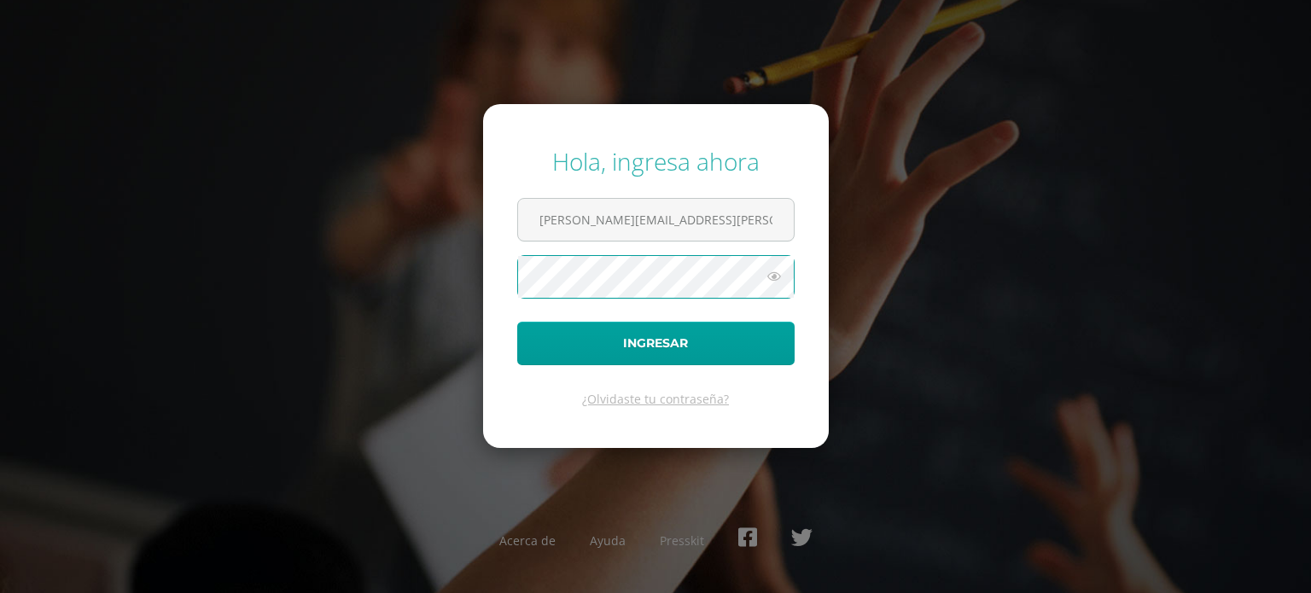
click at [517, 322] on button "Ingresar" at bounding box center [655, 344] width 277 height 44
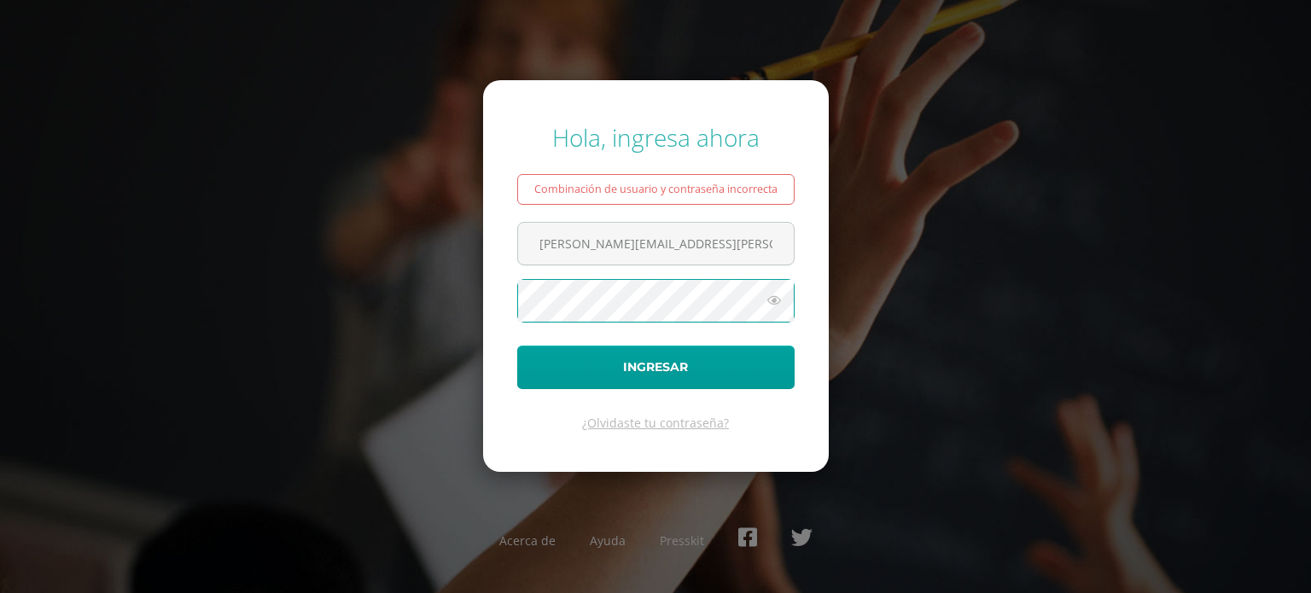
click at [517, 346] on button "Ingresar" at bounding box center [655, 368] width 277 height 44
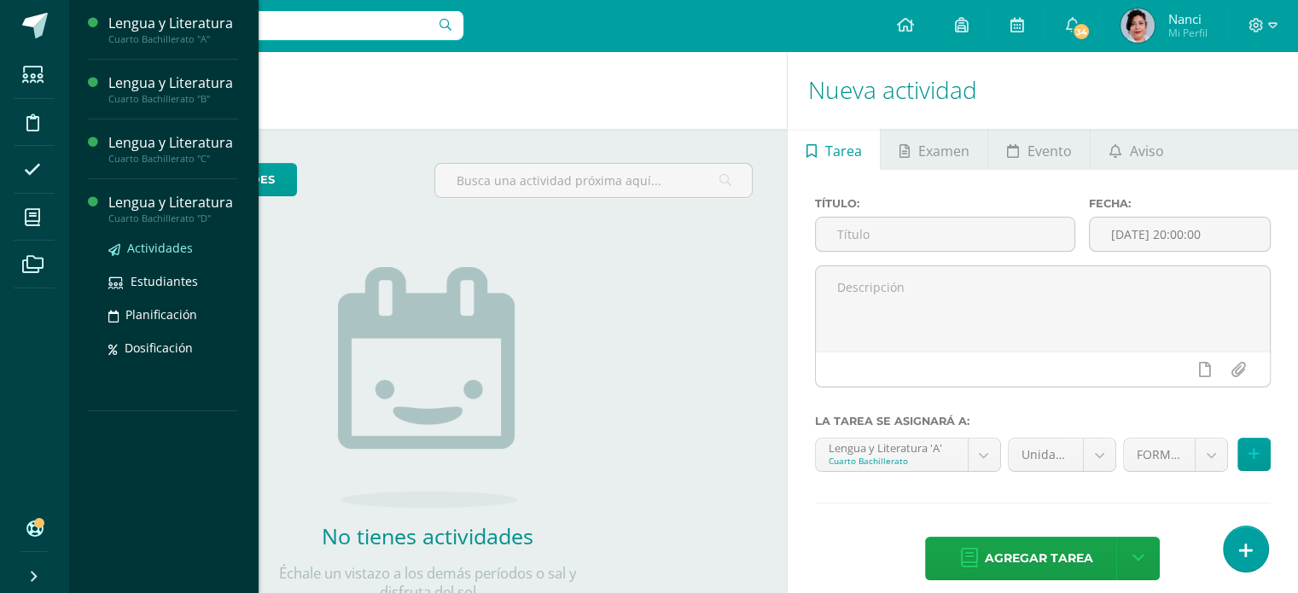
click at [146, 247] on span "Actividades" at bounding box center [160, 248] width 66 height 16
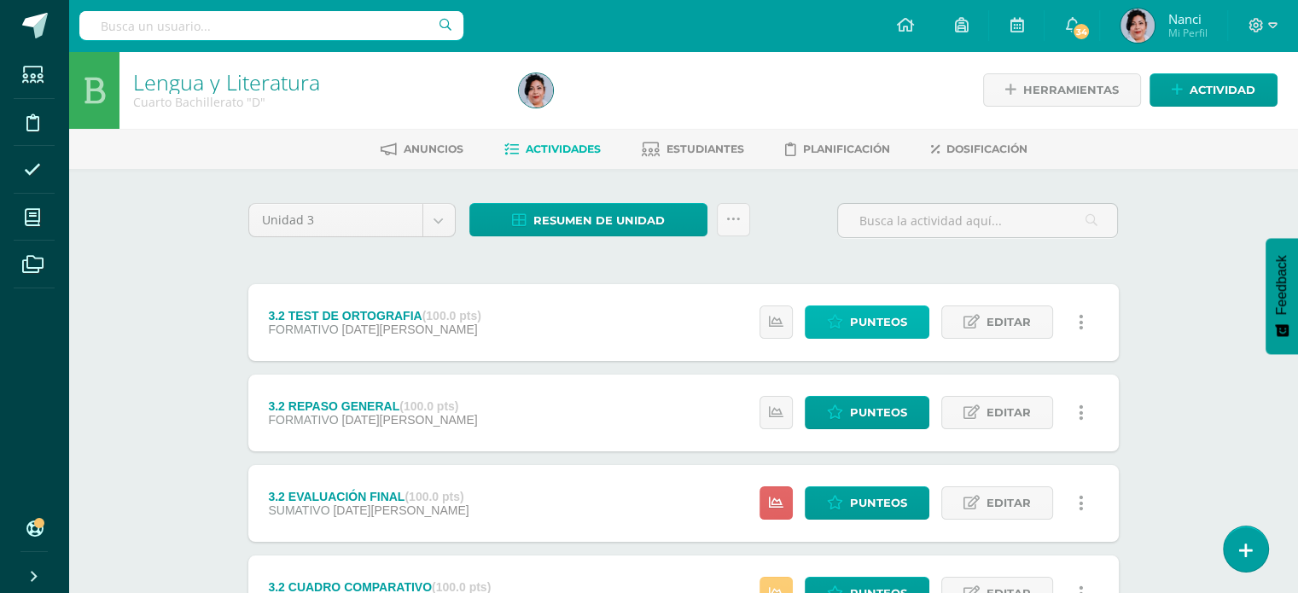
click at [894, 318] on span "Punteos" at bounding box center [878, 322] width 57 height 32
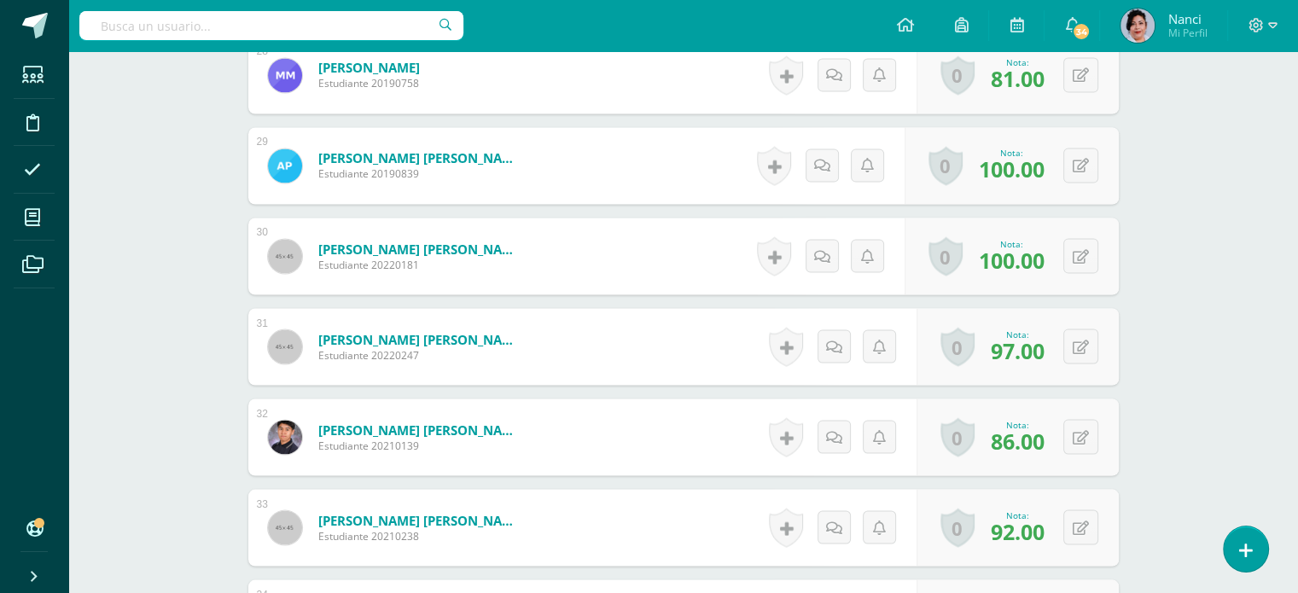
scroll to position [2999, 0]
click at [1081, 433] on button at bounding box center [1092, 436] width 36 height 36
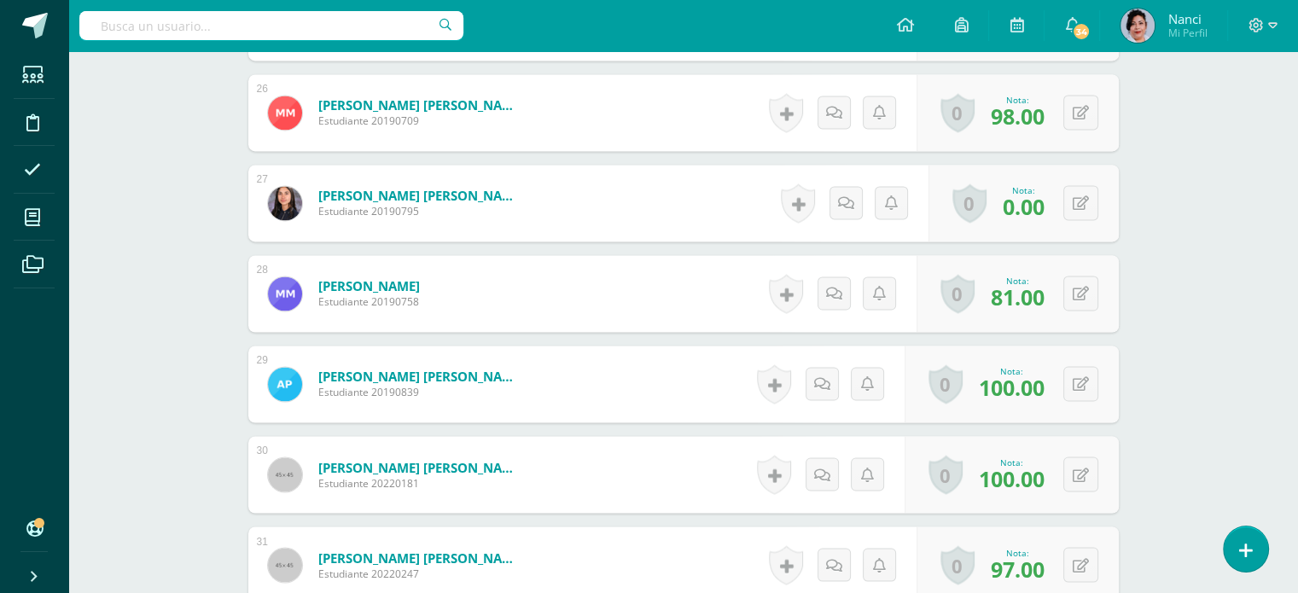
scroll to position [2900, 0]
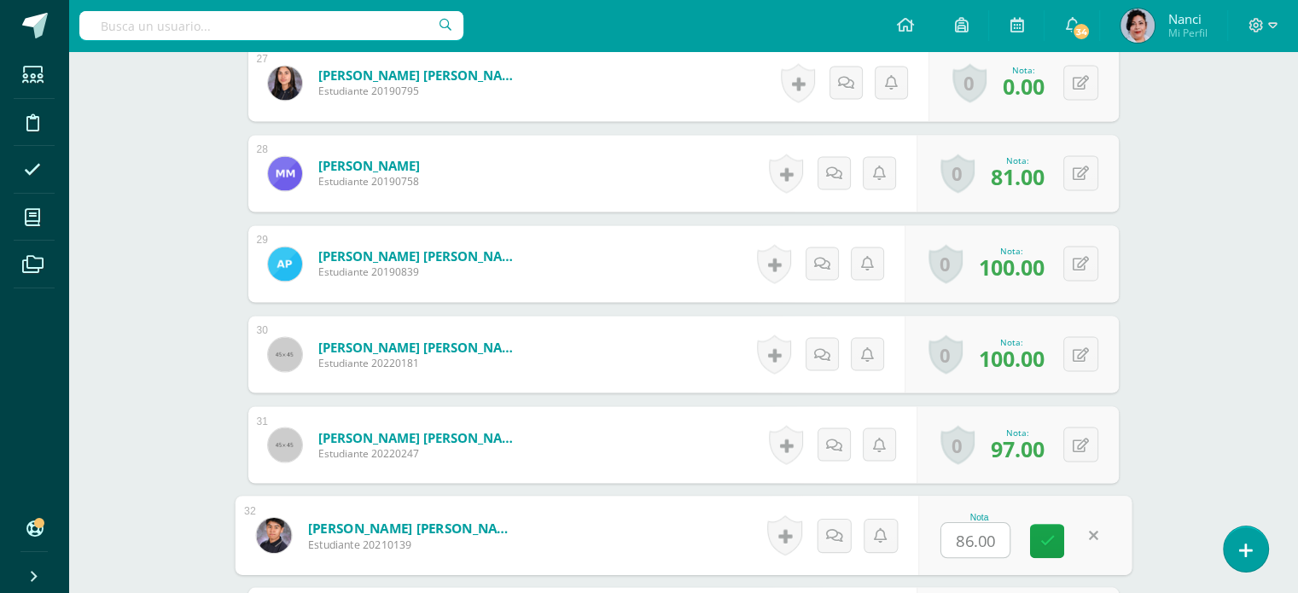
click at [973, 548] on input "86.00" at bounding box center [975, 540] width 68 height 34
type input ".00"
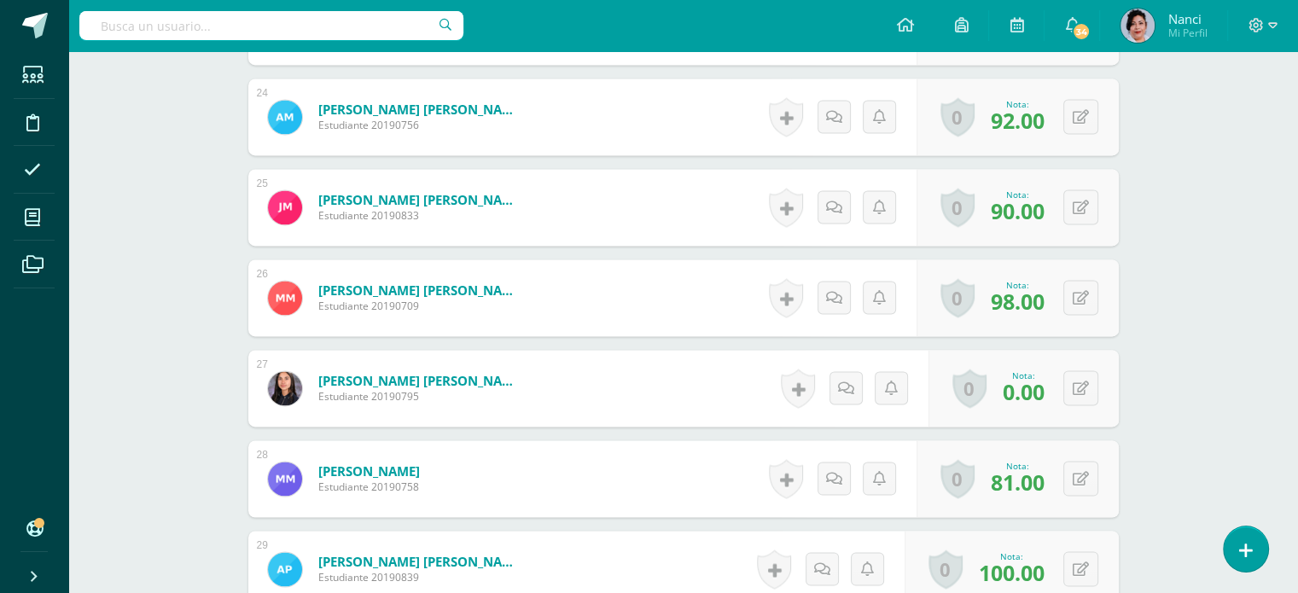
scroll to position [3228, 0]
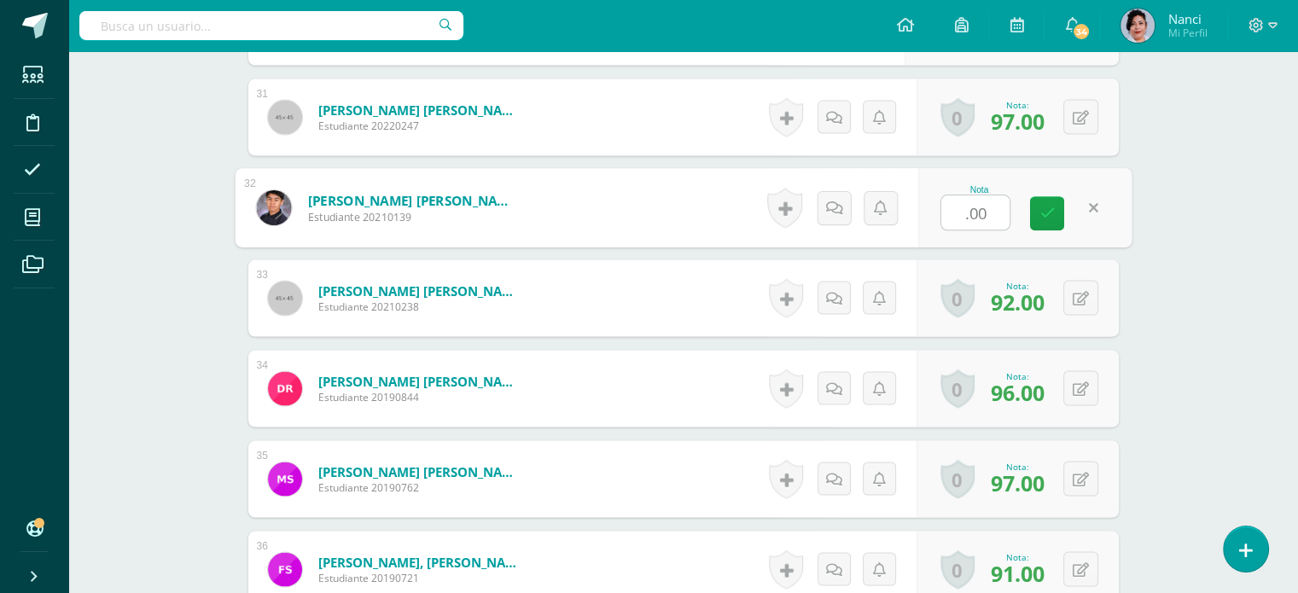
click at [968, 218] on input ".00" at bounding box center [975, 212] width 68 height 34
drag, startPoint x: 989, startPoint y: 213, endPoint x: 958, endPoint y: 212, distance: 30.7
click at [958, 212] on input ".00" at bounding box center [975, 212] width 68 height 34
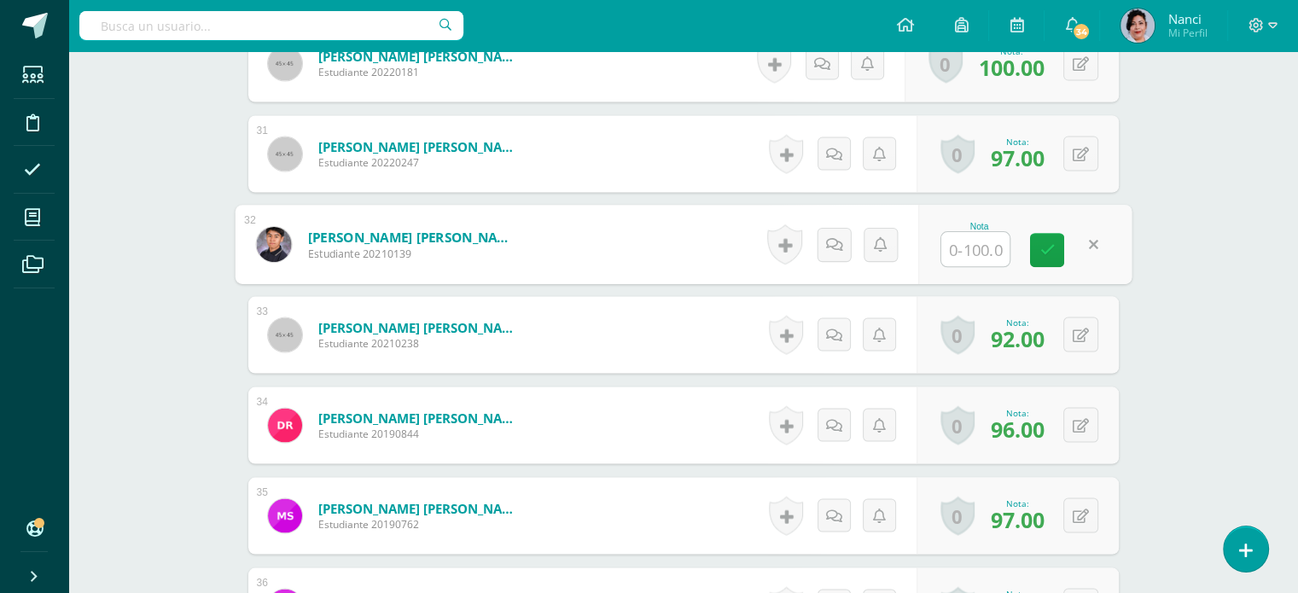
scroll to position [3221, 0]
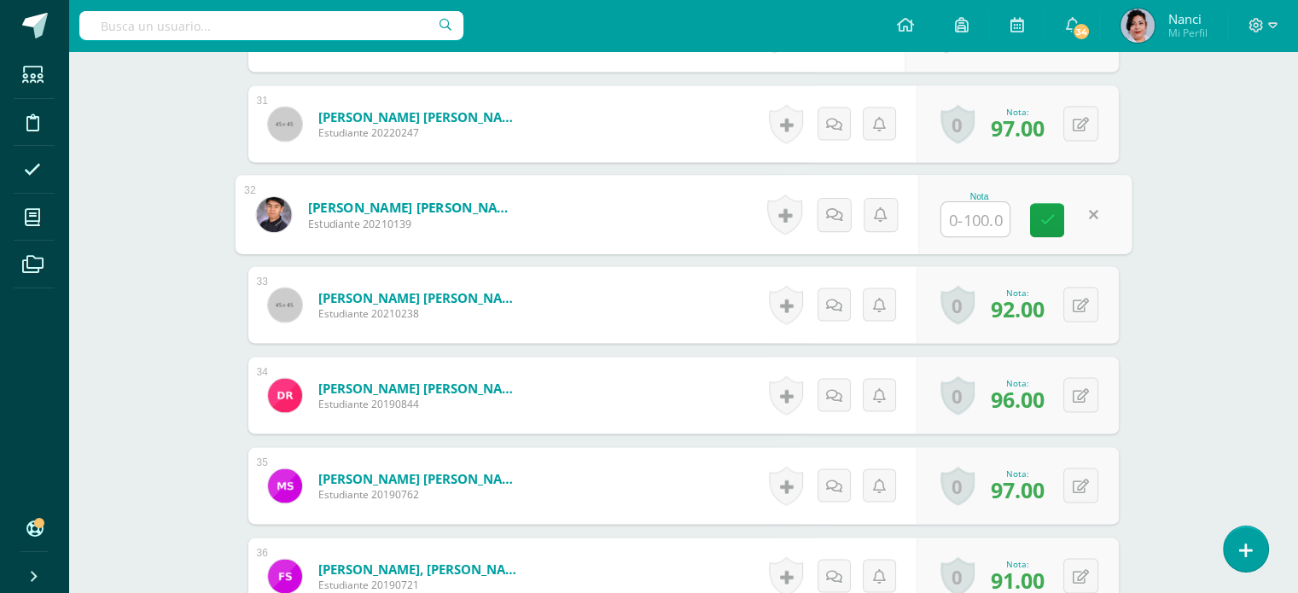
click at [966, 212] on input "text" at bounding box center [975, 219] width 68 height 34
type input "90"
click at [1039, 218] on icon at bounding box center [1046, 219] width 15 height 15
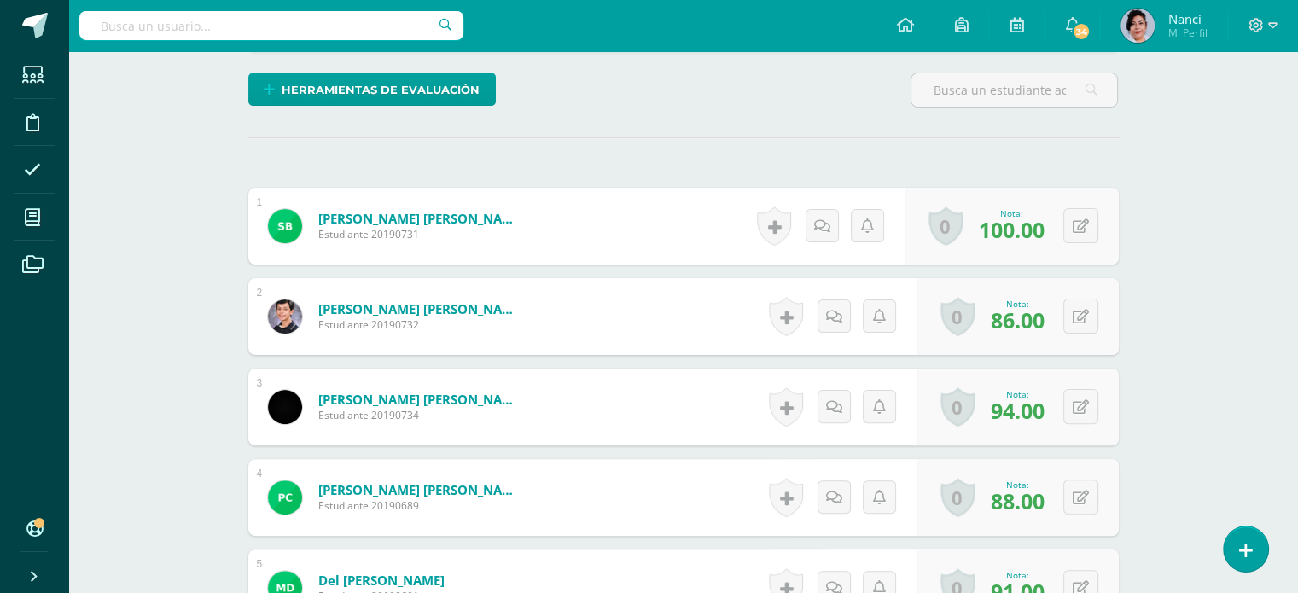
scroll to position [0, 0]
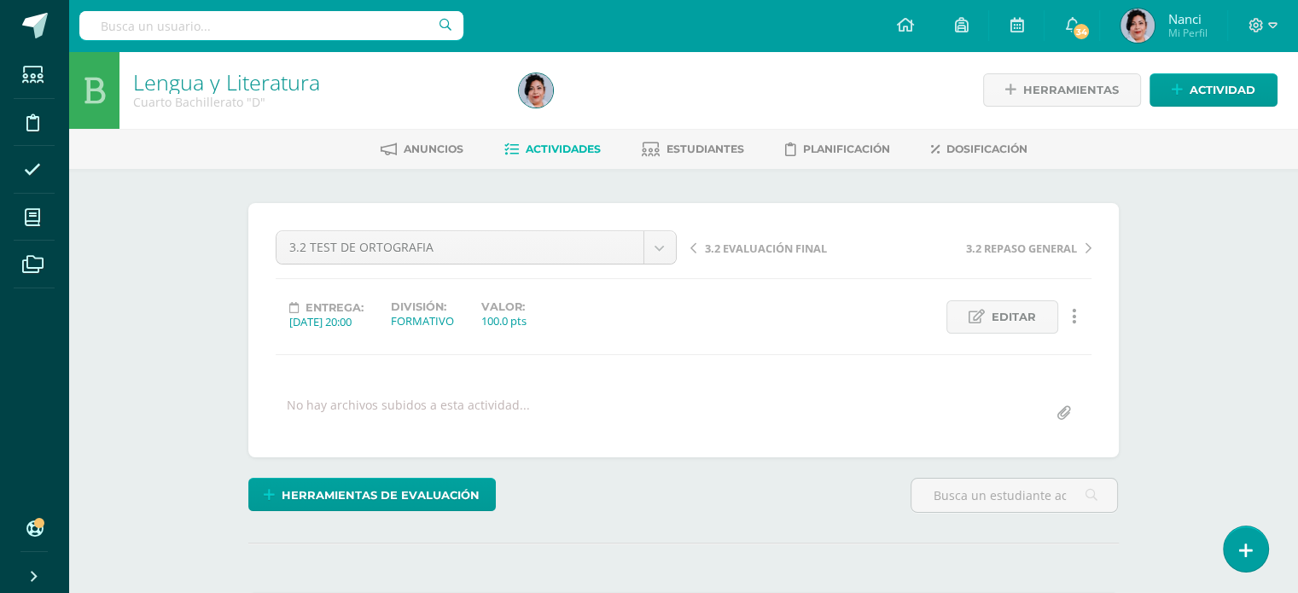
click at [563, 144] on span "Actividades" at bounding box center [563, 148] width 75 height 13
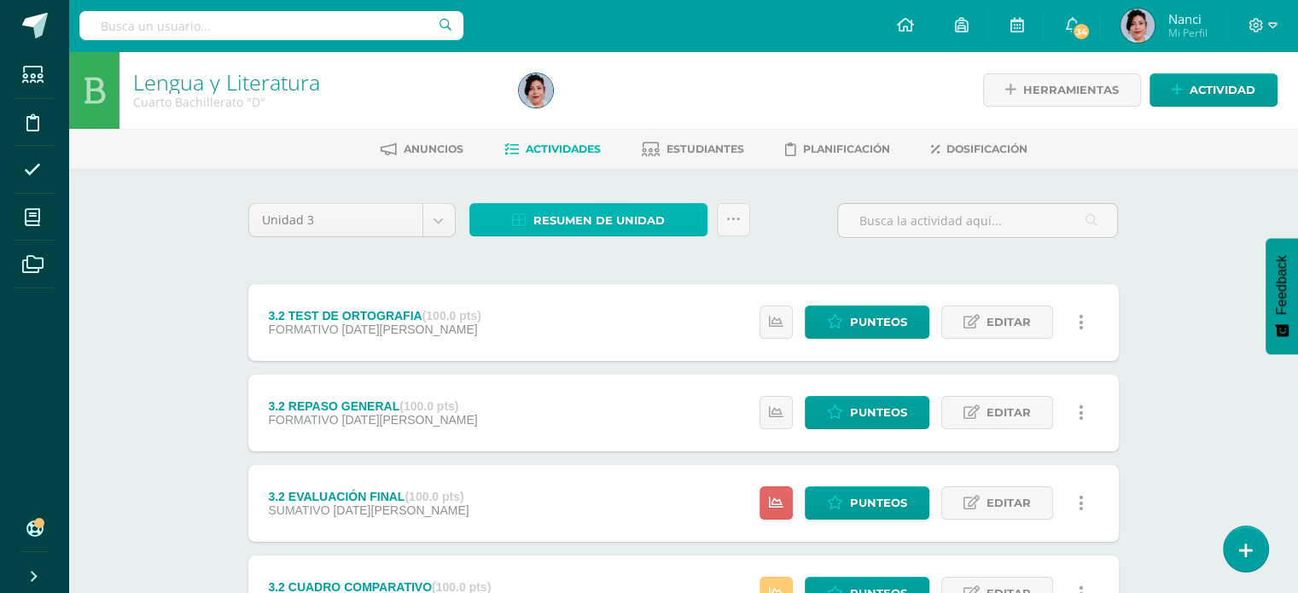
click at [577, 215] on span "Resumen de unidad" at bounding box center [598, 221] width 131 height 32
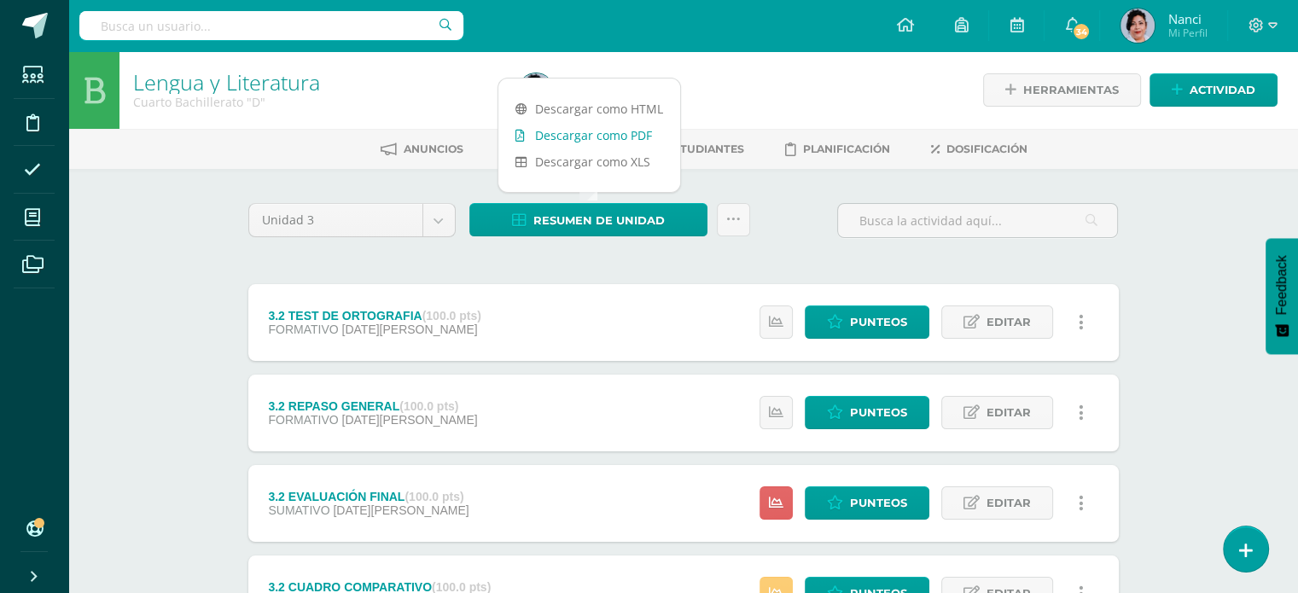
click at [608, 137] on link "Descargar como PDF" at bounding box center [589, 135] width 182 height 26
click at [863, 321] on span "Punteos" at bounding box center [878, 322] width 57 height 32
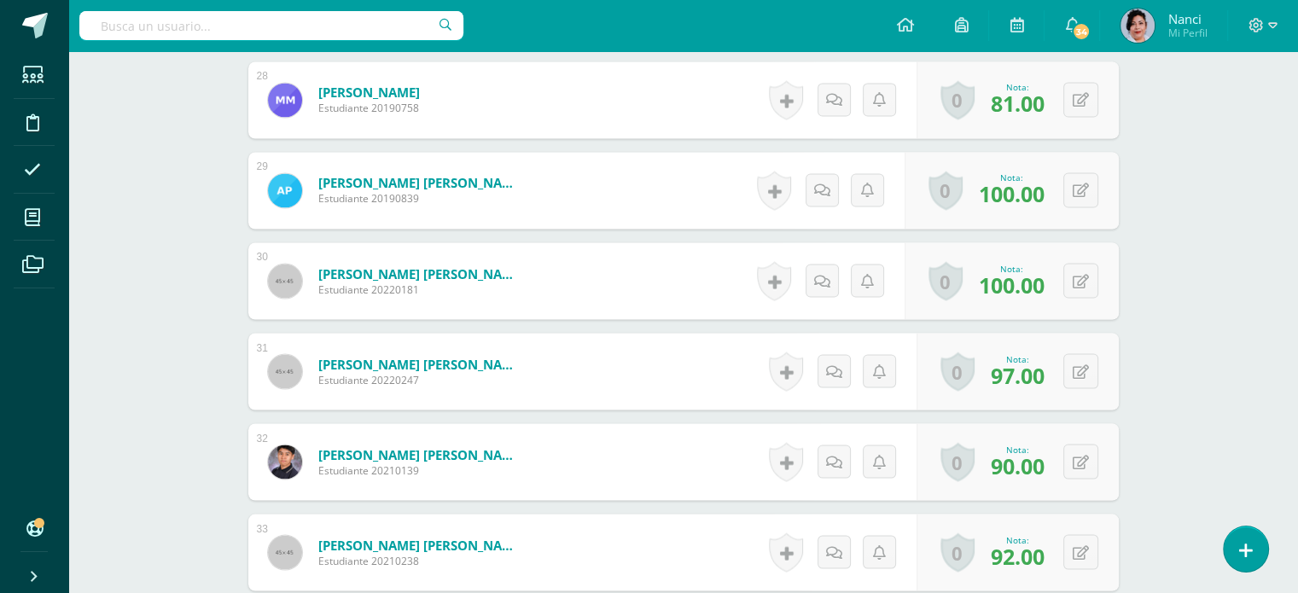
scroll to position [2974, 0]
click at [1084, 456] on icon at bounding box center [1081, 461] width 16 height 15
type input "94"
click at [1049, 468] on icon at bounding box center [1046, 466] width 15 height 15
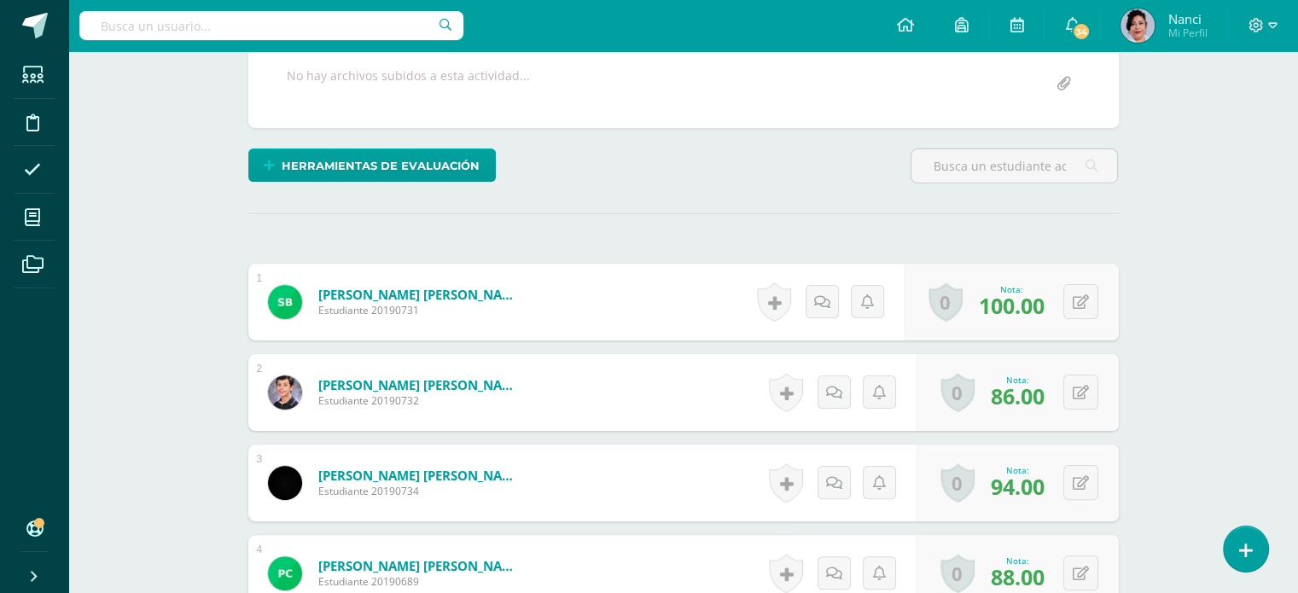
scroll to position [0, 0]
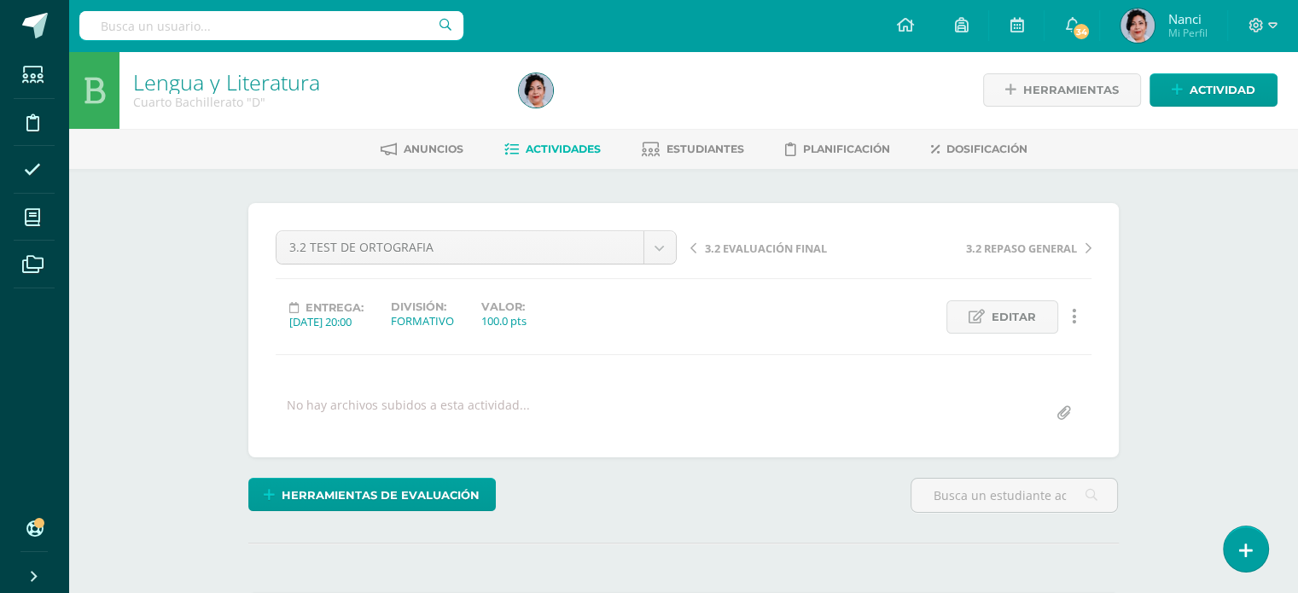
click at [555, 152] on span "Actividades" at bounding box center [563, 148] width 75 height 13
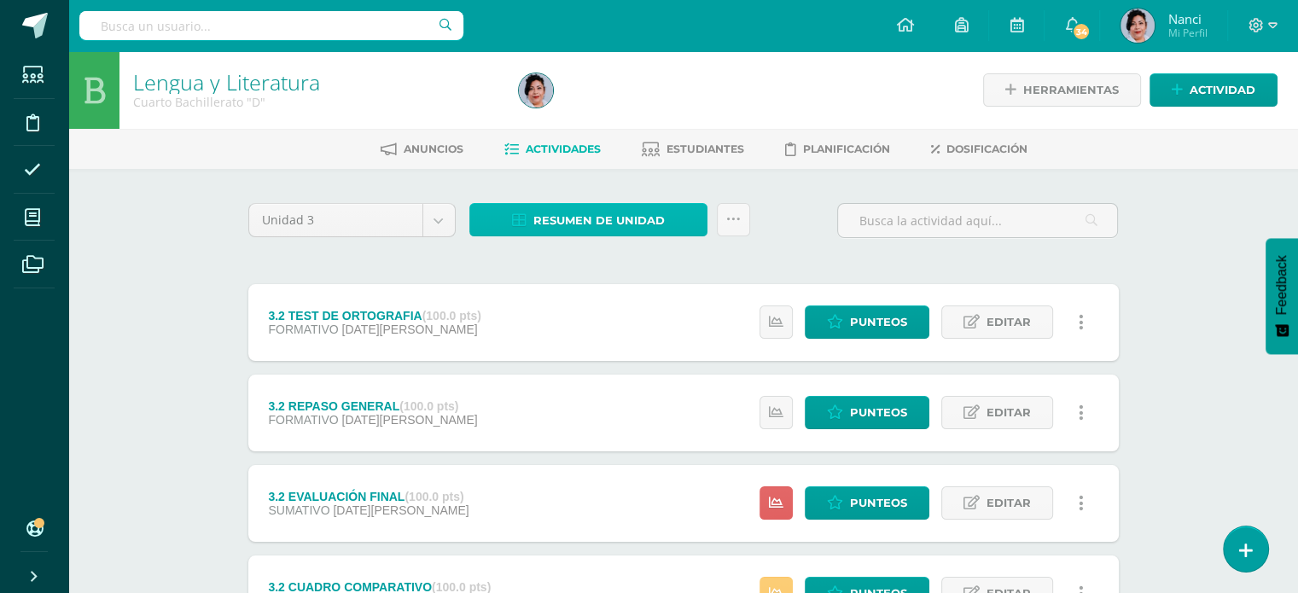
click at [644, 218] on span "Resumen de unidad" at bounding box center [598, 221] width 131 height 32
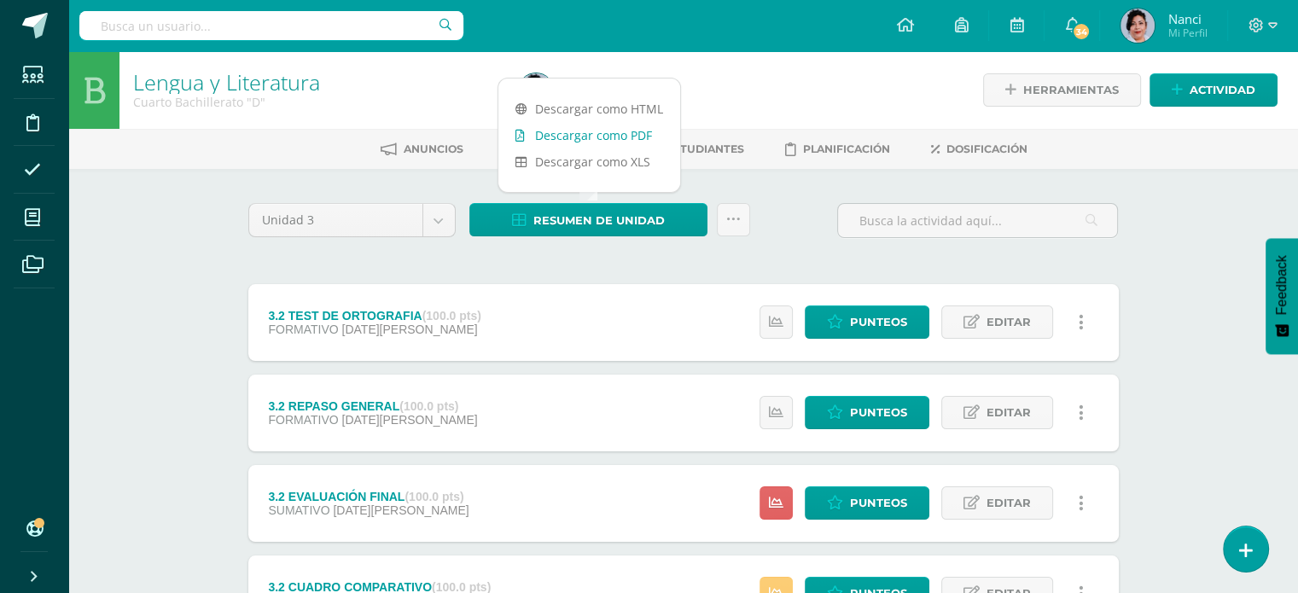
click at [635, 136] on link "Descargar como PDF" at bounding box center [589, 135] width 182 height 26
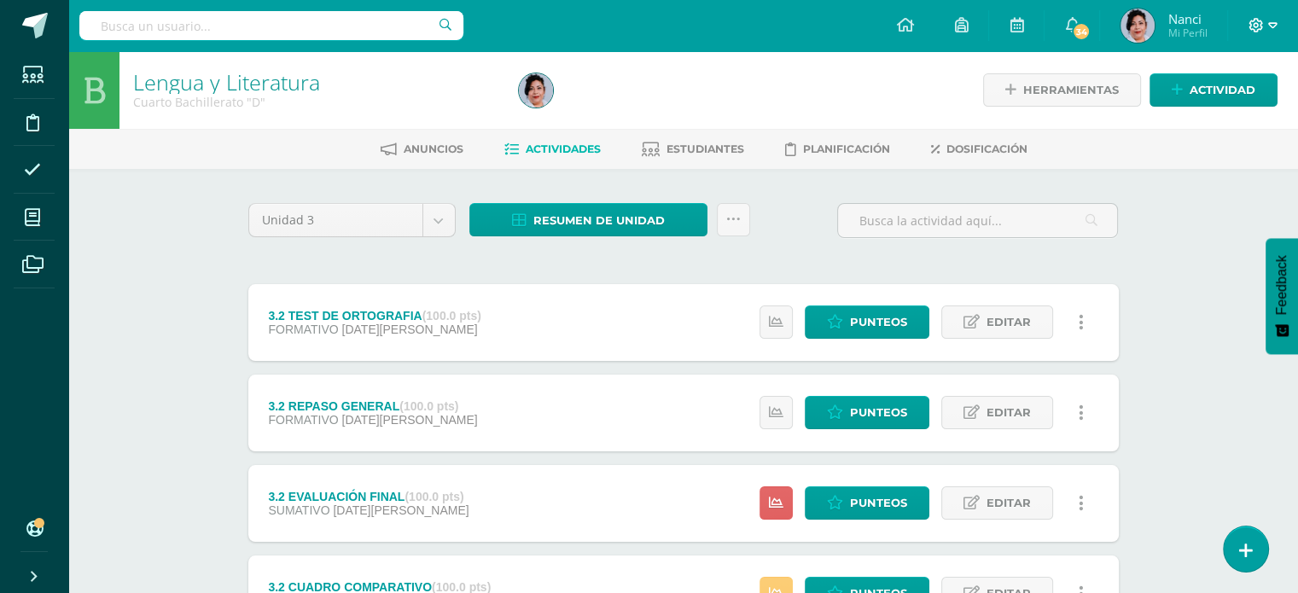
click at [1269, 23] on icon at bounding box center [1272, 25] width 9 height 6
click at [1235, 114] on span "Cerrar sesión" at bounding box center [1218, 116] width 77 height 16
